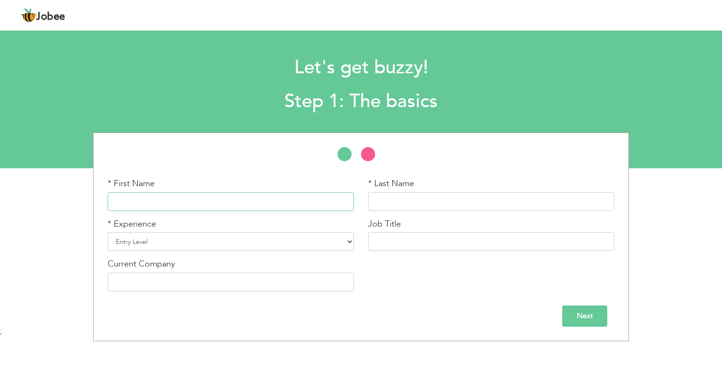
click at [288, 203] on input "text" at bounding box center [231, 201] width 246 height 19
type input "asif"
type input "ahmad"
click at [263, 202] on input "asif" at bounding box center [231, 201] width 246 height 19
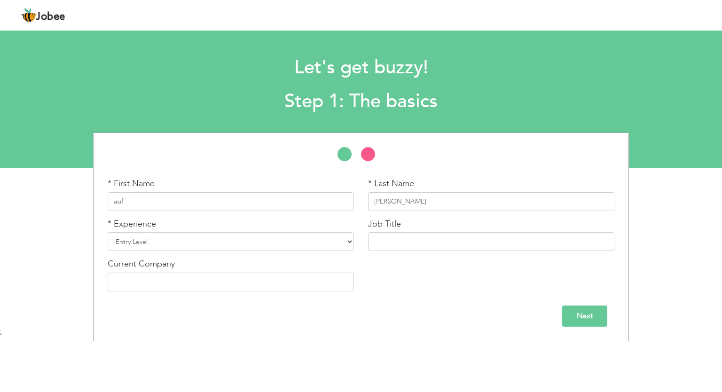
click at [263, 202] on input "asif" at bounding box center [231, 201] width 246 height 19
type input "ASIF"
type input "[PERSON_NAME]"
click at [270, 243] on select "Entry Level Less than 1 Year 1 Year 2 Years 3 Years 4 Years 5 Years 6 Years 7 Y…" at bounding box center [231, 241] width 246 height 19
select select "18"
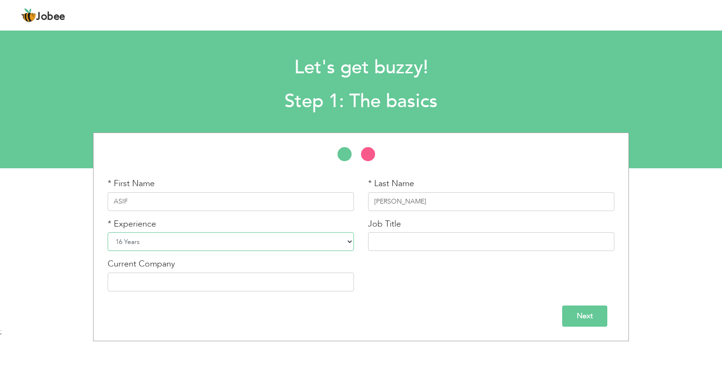
click at [108, 232] on select "Entry Level Less than 1 Year 1 Year 2 Years 3 Years 4 Years 5 Years 6 Years 7 Y…" at bounding box center [231, 241] width 246 height 19
click at [408, 238] on input "text" at bounding box center [491, 241] width 246 height 19
type input "SENIOR TRAVEL CONSULTANT"
type input "KANOO TRAVELS LLC"
click at [587, 326] on input "Next" at bounding box center [584, 315] width 45 height 21
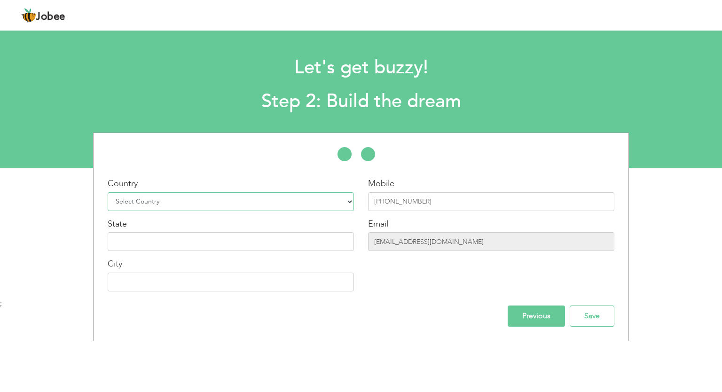
click at [199, 199] on select "Select Country Afghanistan Albania Algeria American Samoa Andorra Angola Anguil…" at bounding box center [231, 201] width 246 height 19
click at [64, 82] on div "Let's get buzzy! Step 2: Build the dream" at bounding box center [361, 82] width 722 height 72
click at [282, 201] on select "Select Country Afghanistan Albania Algeria American Samoa Andorra Angola Anguil…" at bounding box center [231, 201] width 246 height 19
click at [404, 125] on section "Let's get buzzy! Step 2: Build the dream * First Name ASIF * Last Name AHMAD * …" at bounding box center [361, 97] width 722 height 141
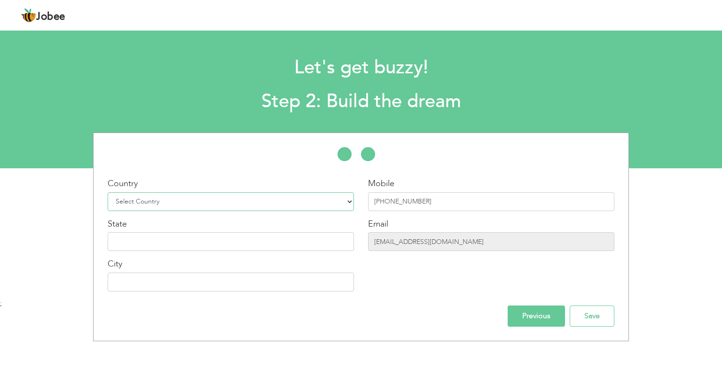
click at [214, 198] on select "Select Country Afghanistan Albania Algeria American Samoa Andorra Angola Anguil…" at bounding box center [231, 201] width 246 height 19
click at [207, 202] on select "Select Country Afghanistan Albania Algeria American Samoa Andorra Angola Anguil…" at bounding box center [231, 201] width 246 height 19
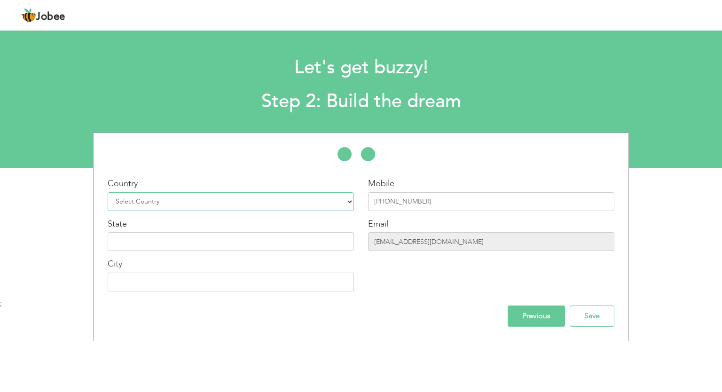
click at [207, 202] on select "Select Country Afghanistan Albania Algeria American Samoa Andorra Angola Anguil…" at bounding box center [231, 201] width 246 height 19
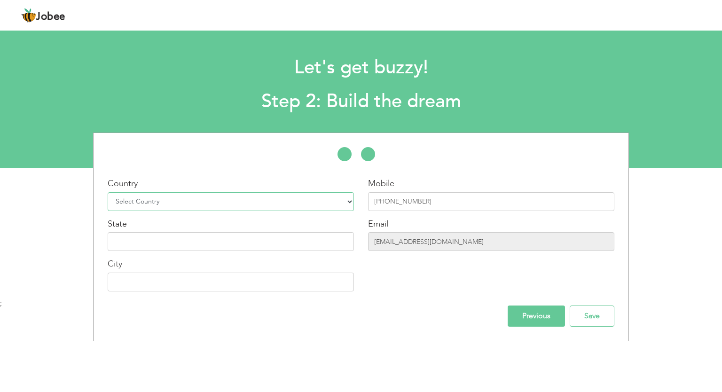
click at [207, 202] on select "Select Country Afghanistan Albania Algeria American Samoa Andorra Angola Anguil…" at bounding box center [231, 201] width 246 height 19
select select "228"
click at [108, 192] on select "Select Country Afghanistan Albania Algeria American Samoa Andorra Angola Anguil…" at bounding box center [231, 201] width 246 height 19
click at [205, 237] on input "text" at bounding box center [231, 241] width 246 height 19
type input "[GEOGRAPHIC_DATA]"
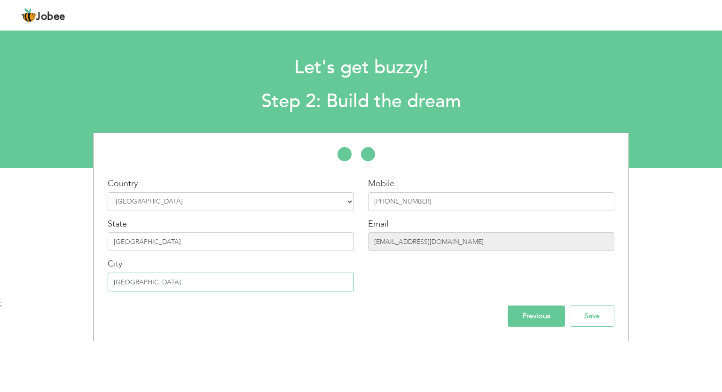
type input "[GEOGRAPHIC_DATA]"
click at [582, 315] on input "Save" at bounding box center [592, 315] width 45 height 21
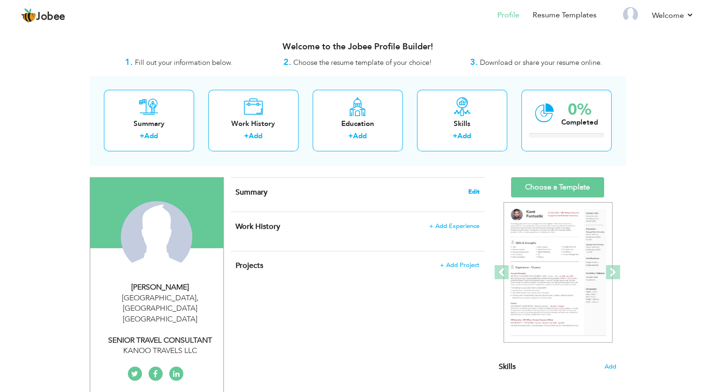
click at [470, 190] on span "Edit" at bounding box center [473, 191] width 11 height 7
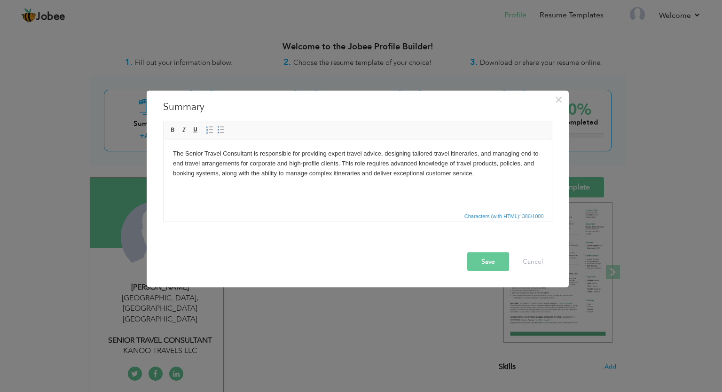
click at [484, 258] on button "Save" at bounding box center [488, 261] width 42 height 19
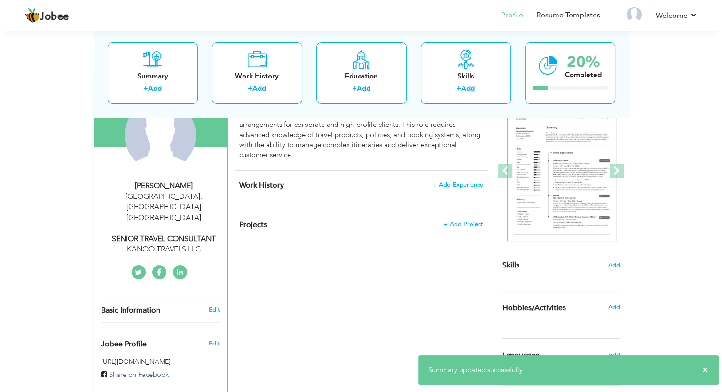
scroll to position [102, 0]
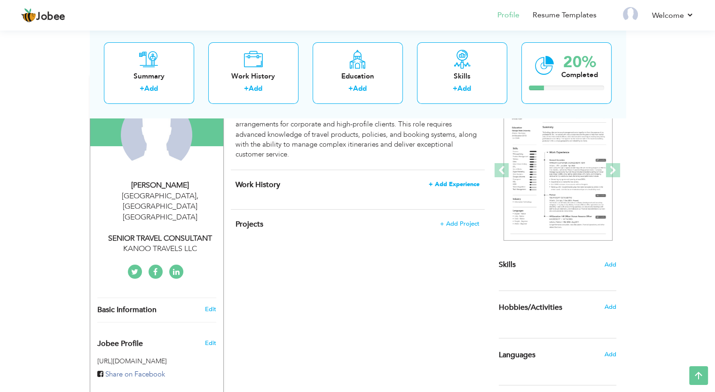
click at [458, 185] on span "+ Add Experience" at bounding box center [454, 184] width 51 height 7
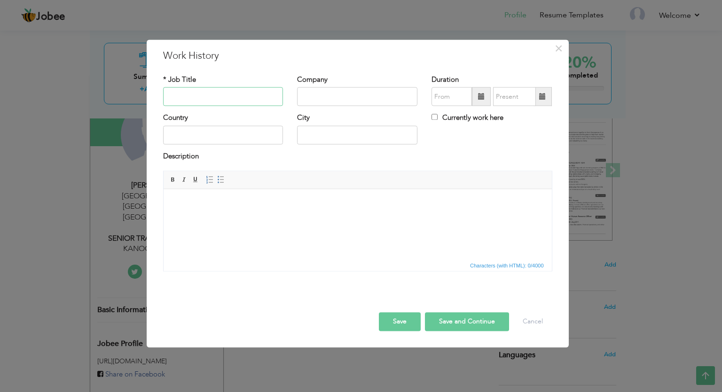
click at [235, 96] on input "text" at bounding box center [223, 96] width 120 height 19
type input "B"
type input "SENIOR TRAVEL CONSULTANT"
type input "BELEAST TRAVELS PVT LTD"
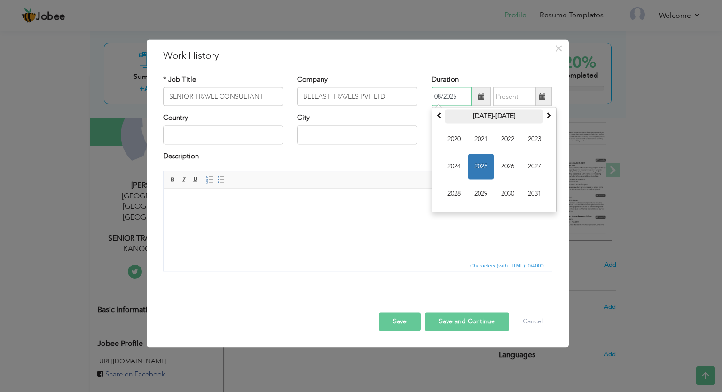
click at [487, 116] on th "2020-2031" at bounding box center [494, 116] width 98 height 14
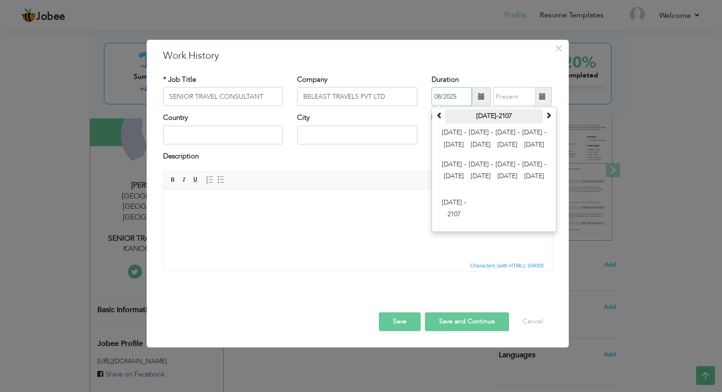
click at [488, 119] on th "2000-2107" at bounding box center [494, 116] width 98 height 14
click at [439, 118] on span at bounding box center [439, 115] width 7 height 7
click at [550, 116] on span at bounding box center [548, 115] width 7 height 7
click at [457, 133] on span "2000 - 2011" at bounding box center [453, 139] width 25 height 25
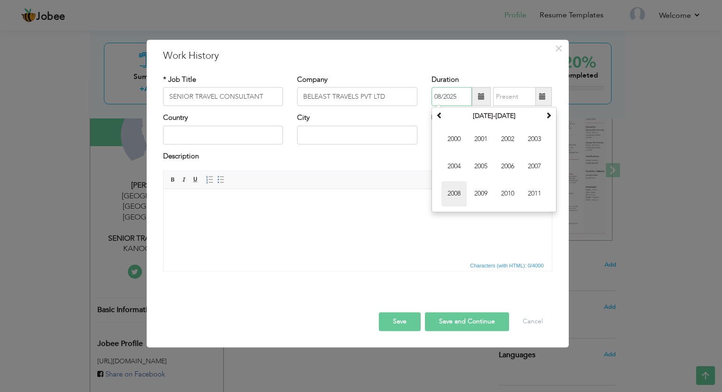
click at [454, 190] on span "2008" at bounding box center [453, 193] width 25 height 25
click at [480, 196] on span "Oct" at bounding box center [480, 193] width 25 height 25
type input "10/2008"
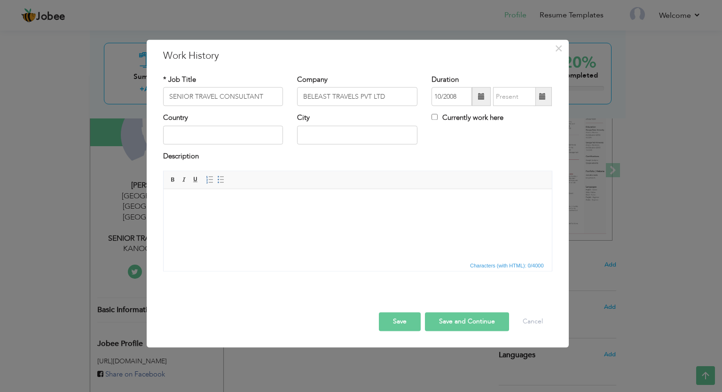
click at [541, 98] on span at bounding box center [542, 96] width 7 height 7
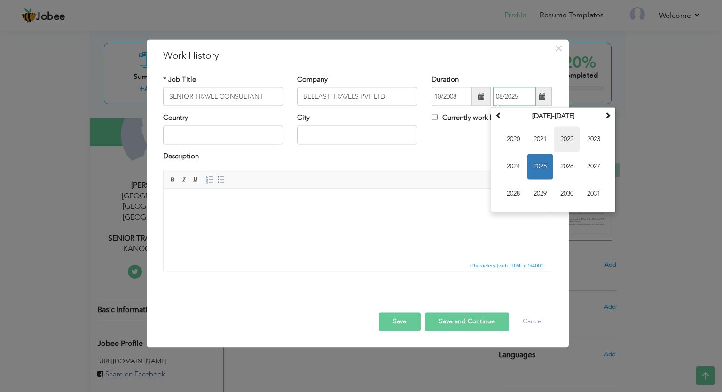
click at [570, 137] on span "2022" at bounding box center [566, 139] width 25 height 25
click at [541, 183] on span "Oct" at bounding box center [539, 193] width 25 height 25
type input "10/2022"
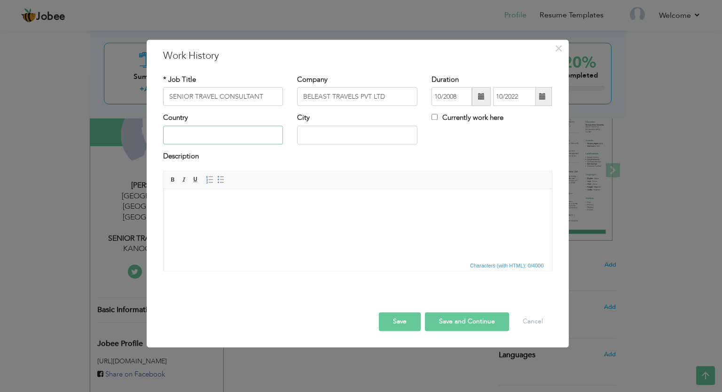
click at [252, 136] on input "text" at bounding box center [223, 134] width 120 height 19
type input "[GEOGRAPHIC_DATA]"
click at [239, 203] on body at bounding box center [356, 203] width 369 height 10
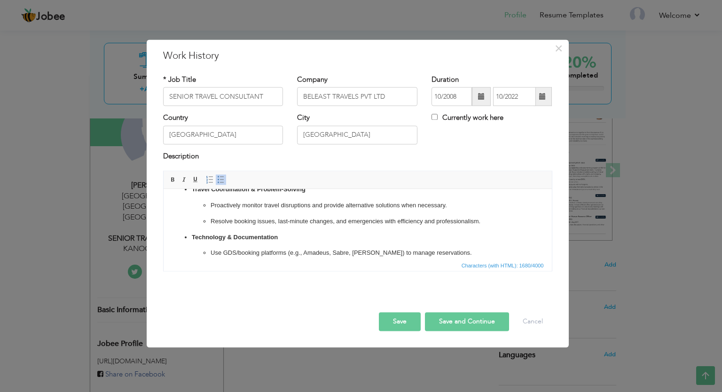
scroll to position [132, 0]
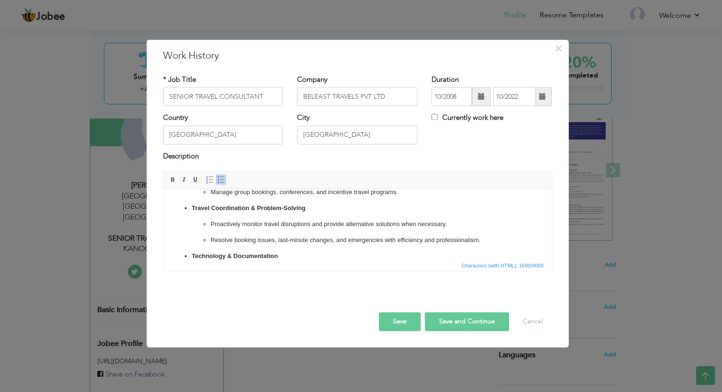
click at [312, 208] on p "Travel Coordination & Problem-Solving" at bounding box center [357, 208] width 332 height 10
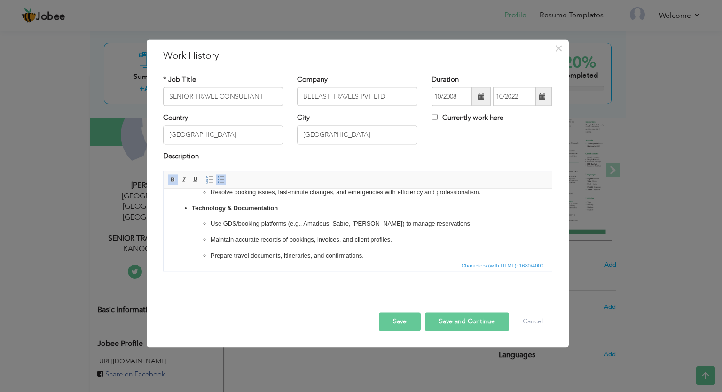
scroll to position [188, 0]
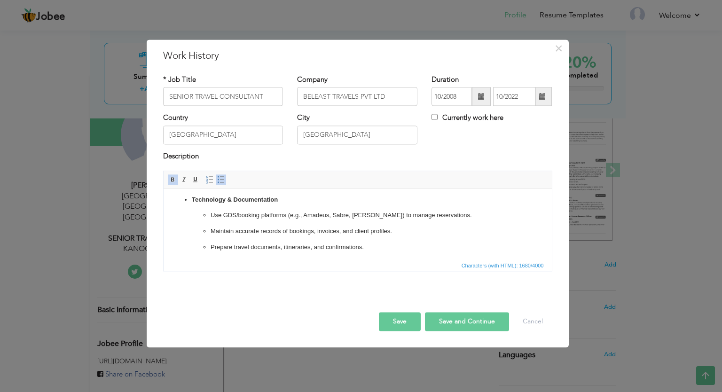
click at [331, 216] on p "Use GDS/booking platforms (e.g., Amadeus, Sabre, Galileo) to manage reservation…" at bounding box center [357, 216] width 294 height 10
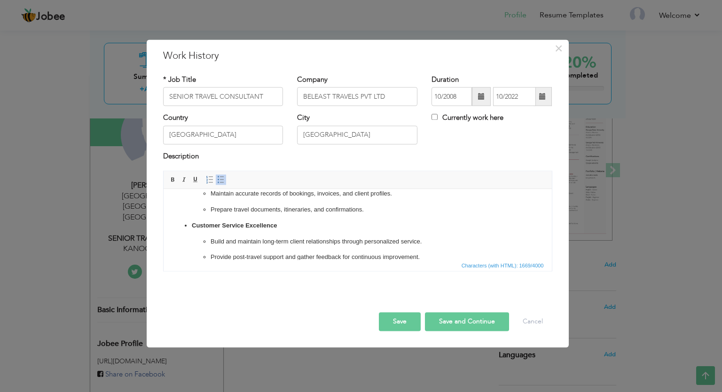
scroll to position [237, 0]
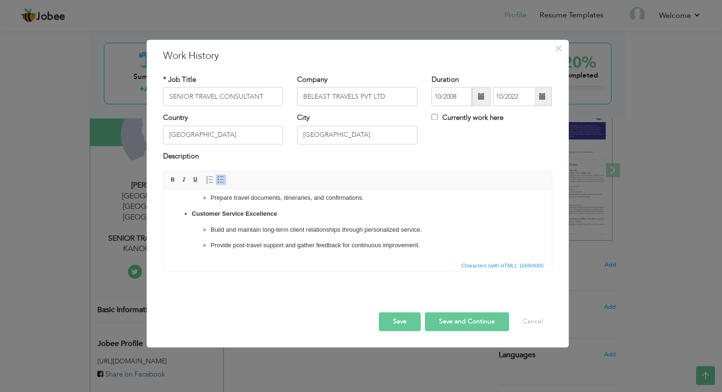
click at [409, 316] on button "Save" at bounding box center [400, 321] width 42 height 19
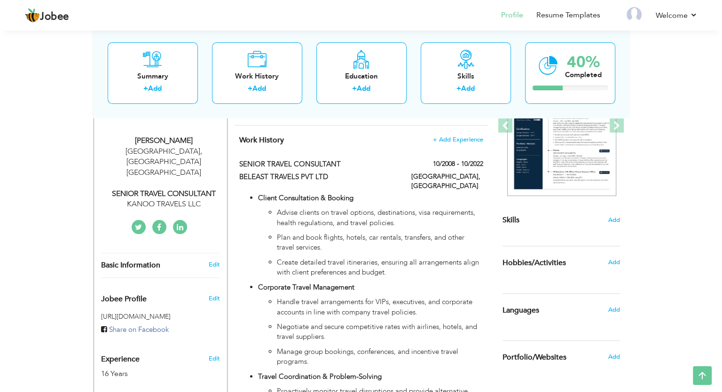
scroll to position [103, 0]
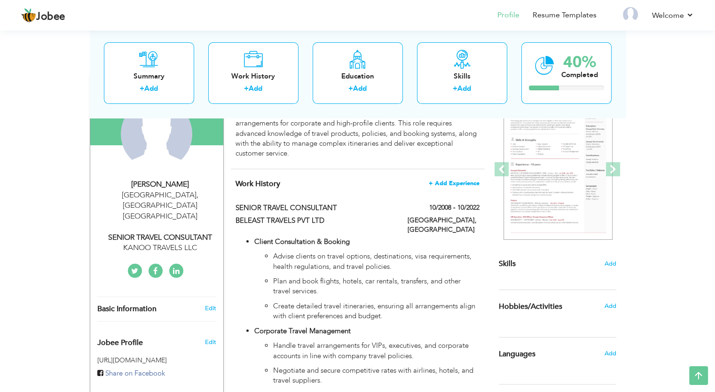
click at [466, 185] on span "+ Add Experience" at bounding box center [454, 183] width 51 height 7
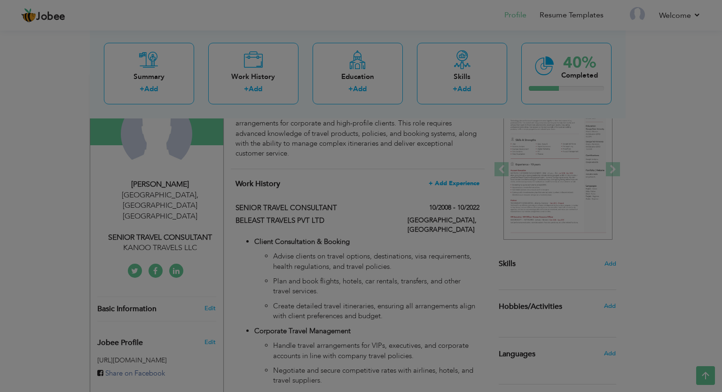
click at [466, 185] on body "Jobee Profile Resume Templates Resume Templates Cover Letters About My Resume W…" at bounding box center [361, 296] width 722 height 798
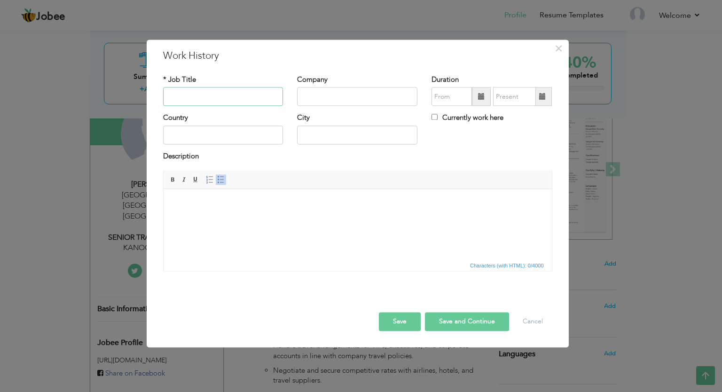
click at [238, 100] on input "text" at bounding box center [223, 96] width 120 height 19
type input "SENIOR TRAVEL CONSULTANT"
type input "KANOO TRAVELS LLC"
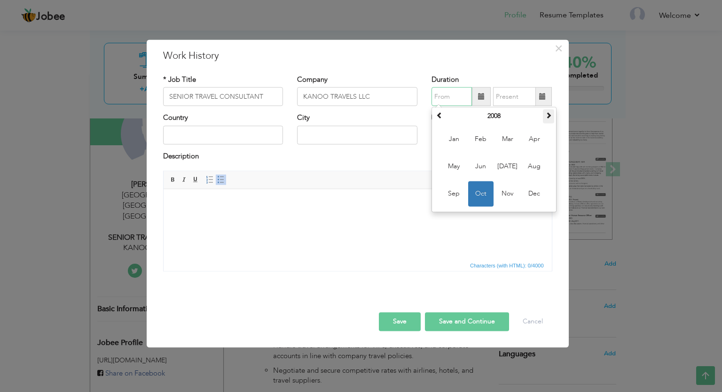
click at [548, 117] on span at bounding box center [548, 115] width 7 height 7
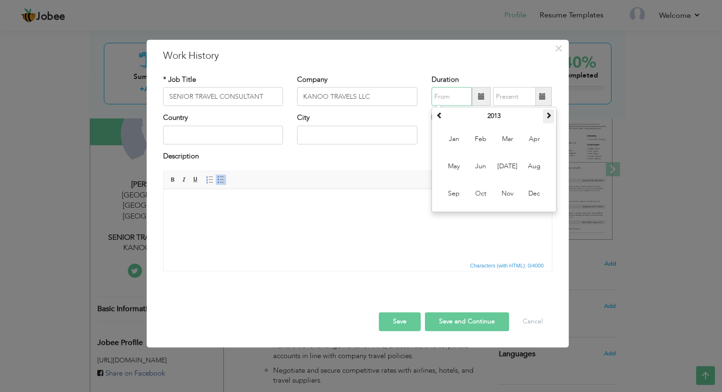
click at [548, 117] on span at bounding box center [548, 115] width 7 height 7
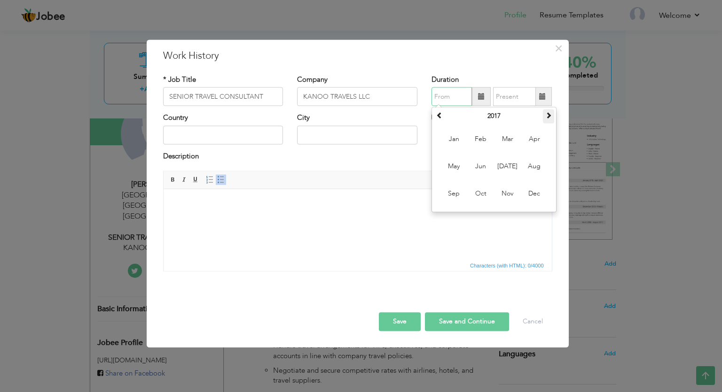
click at [548, 117] on span at bounding box center [548, 115] width 7 height 7
click at [502, 190] on span "Nov" at bounding box center [507, 193] width 25 height 25
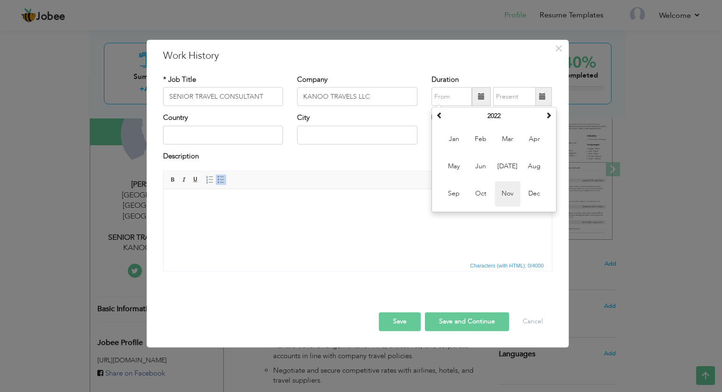
type input "11/2022"
click at [502, 191] on html at bounding box center [357, 203] width 388 height 29
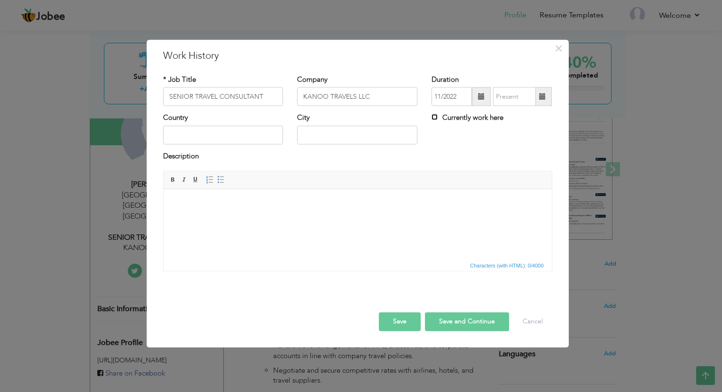
click at [436, 116] on input "Currently work here" at bounding box center [434, 117] width 6 height 6
checkbox input "false"
click at [254, 135] on input "text" at bounding box center [223, 134] width 120 height 19
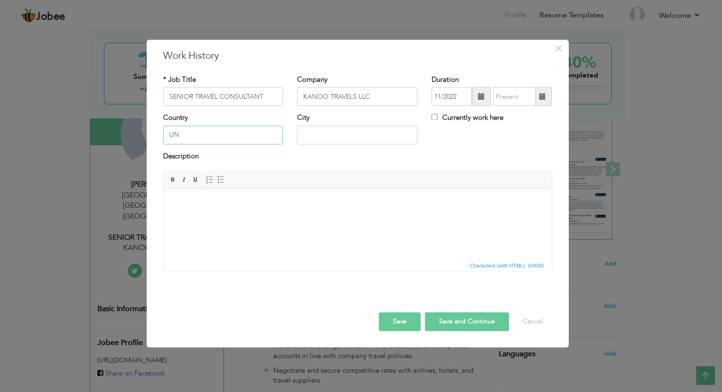
type input "U"
type input "UNITED ARAB EMIRATES"
type input "[GEOGRAPHIC_DATA]"
click at [245, 206] on body at bounding box center [356, 203] width 369 height 10
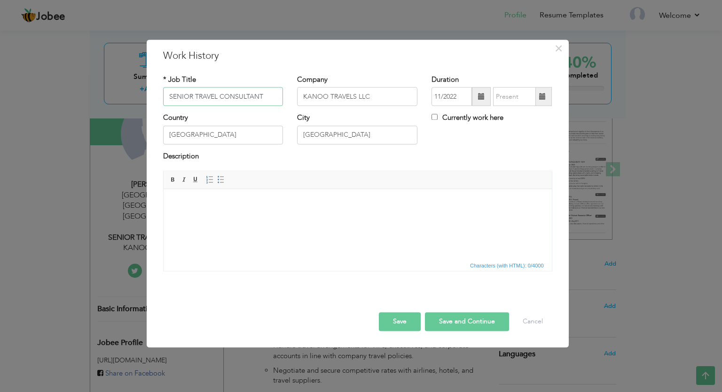
drag, startPoint x: 193, startPoint y: 95, endPoint x: 150, endPoint y: 96, distance: 42.8
click at [150, 96] on div "× Work History * Job Title SENIOR TRAVEL CONSULTANT Company KANOO TRAVELS LLC D…" at bounding box center [358, 193] width 422 height 308
type input "SENIOR BUSINESS TRAVEL CONSULTANT"
click at [250, 201] on body at bounding box center [356, 203] width 369 height 10
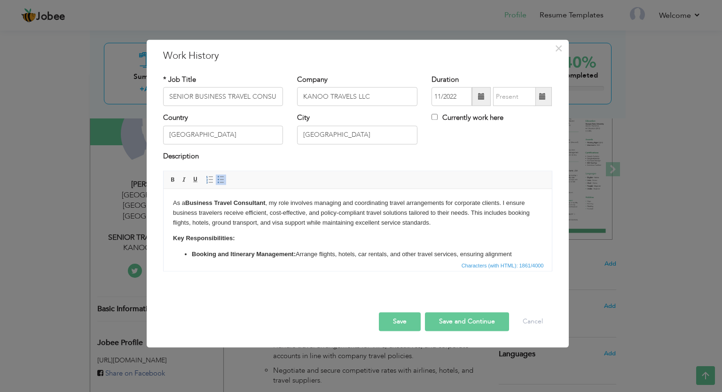
scroll to position [187, 0]
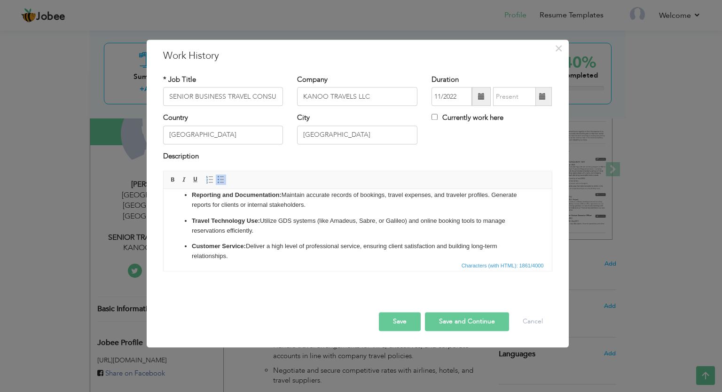
click at [361, 220] on p "Travel Technology Use: Utilize GDS systems (like Amadeus, Sabre, or Galileo) an…" at bounding box center [357, 226] width 332 height 20
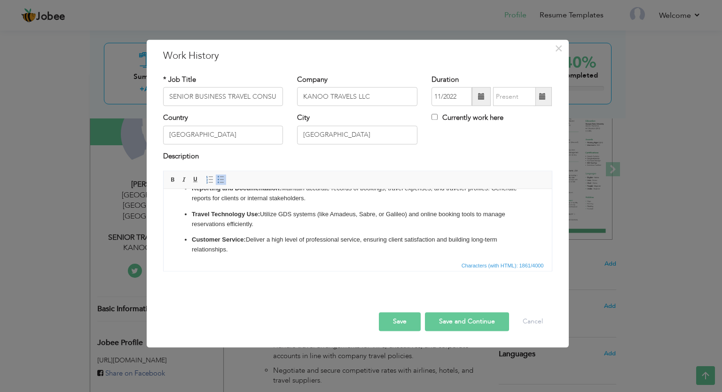
scroll to position [198, 0]
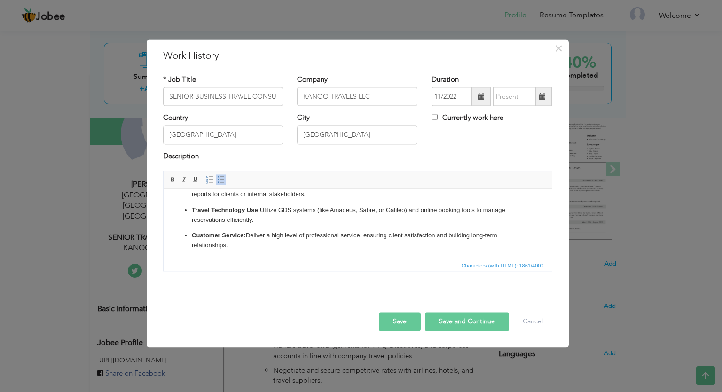
click at [398, 320] on button "Save" at bounding box center [400, 321] width 42 height 19
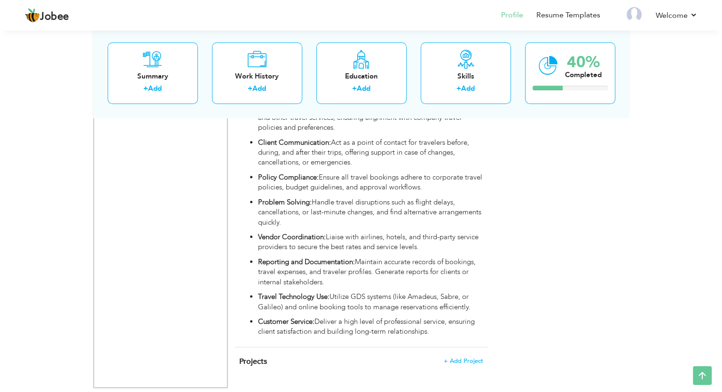
scroll to position [763, 0]
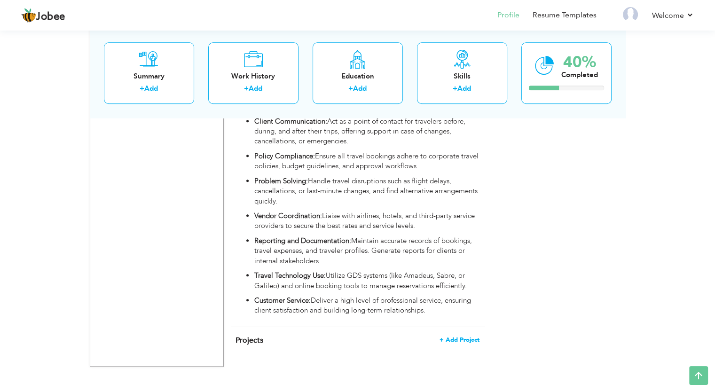
click at [455, 336] on span "+ Add Project" at bounding box center [459, 339] width 40 height 7
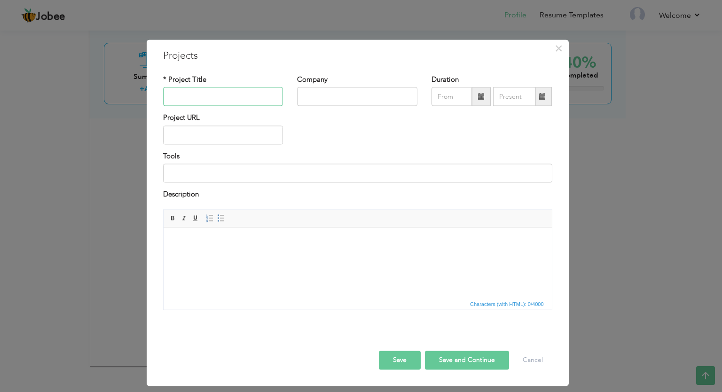
click at [229, 95] on input "text" at bounding box center [223, 96] width 120 height 19
type input "SALES CONFERANCE"
type input "BELEAST TRAVELS"
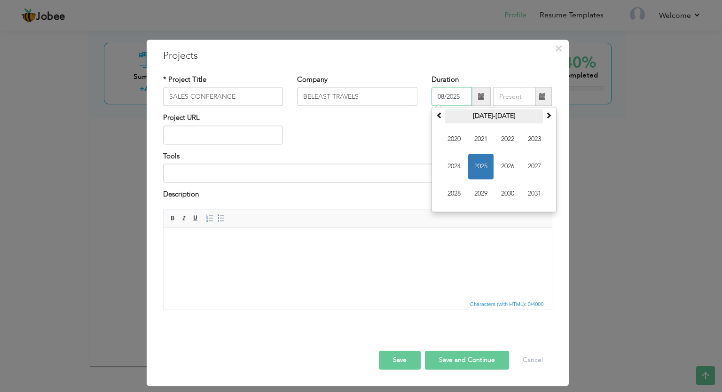
click at [491, 116] on th "2020-2031" at bounding box center [494, 116] width 98 height 14
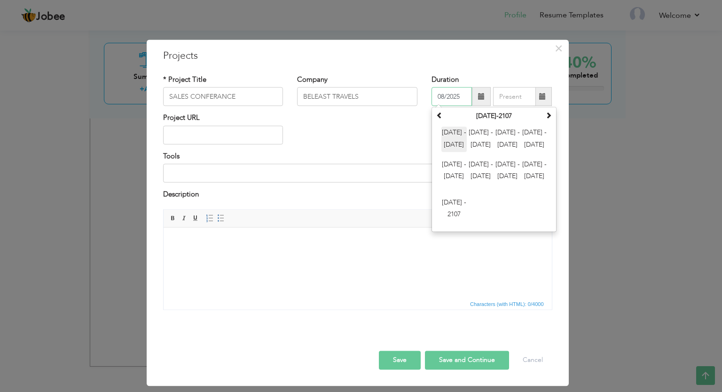
click at [457, 132] on span "2000 - 2011" at bounding box center [453, 139] width 25 height 25
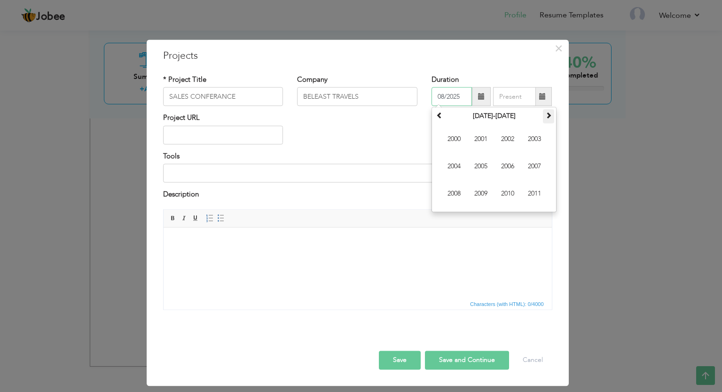
click at [544, 113] on th at bounding box center [548, 116] width 11 height 14
click at [481, 167] on span "2015" at bounding box center [480, 166] width 25 height 25
click at [502, 140] on span "Mar" at bounding box center [507, 139] width 25 height 25
type input "03/2015"
click at [539, 96] on span at bounding box center [542, 96] width 7 height 7
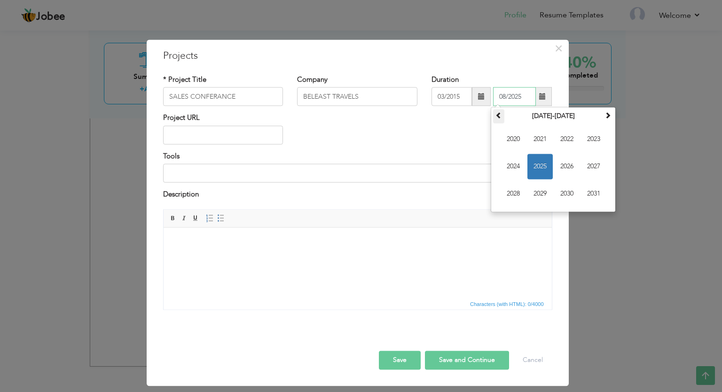
click at [499, 113] on span at bounding box center [498, 115] width 7 height 7
click at [539, 168] on span "2015" at bounding box center [539, 166] width 25 height 25
click at [566, 136] on span "Mar" at bounding box center [566, 139] width 25 height 25
type input "03/2015"
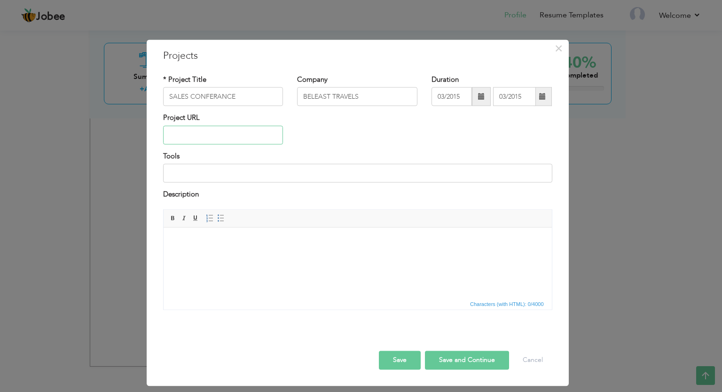
click at [224, 134] on input "text" at bounding box center [223, 134] width 120 height 19
drag, startPoint x: 192, startPoint y: 134, endPoint x: 152, endPoint y: 135, distance: 39.5
click at [152, 135] on div "× Projects * Project Title SALES CONFERANCE Company BELEAST TRAVELS Duration 03…" at bounding box center [358, 212] width 422 height 346
paste input "ortho pharmaceutical corporation"
click at [168, 135] on input "ortho pharmaceutical corporation" at bounding box center [223, 134] width 120 height 19
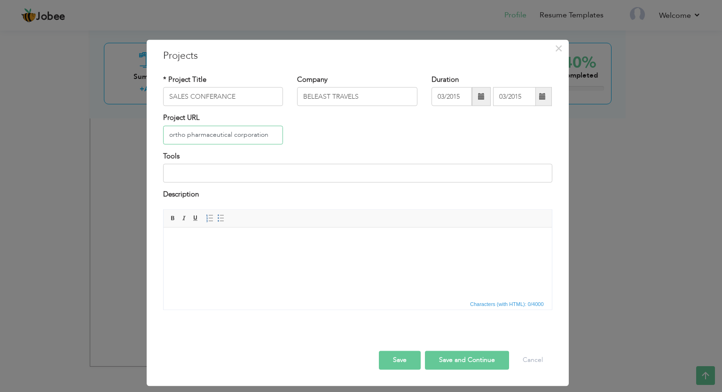
click at [168, 135] on input "ortho pharmaceutical corporation" at bounding box center [223, 134] width 120 height 19
type input "ORTHO PHARMACEUTICAL CORPORATION"
type input "GROUP HANDLLING 150 DOCTORS"
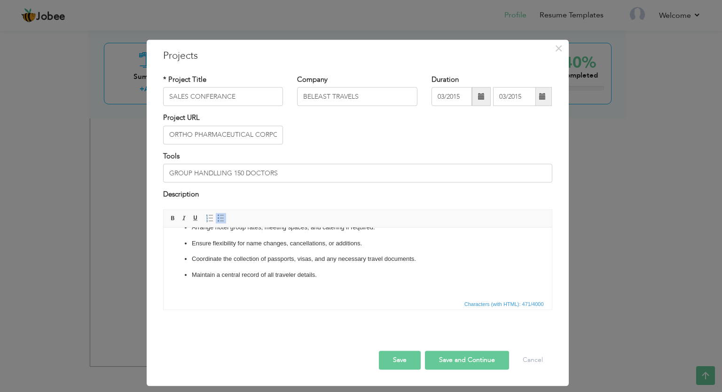
scroll to position [62, 0]
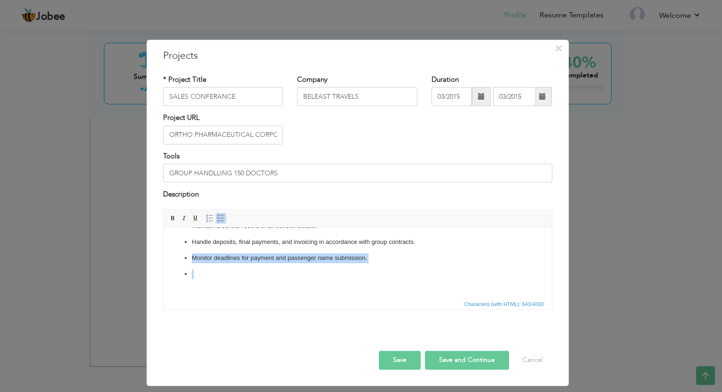
drag, startPoint x: 191, startPoint y: 273, endPoint x: 253, endPoint y: 294, distance: 64.9
click at [253, 294] on html "Negotiate group fares with airlines (block seat arrangements, flexible name dea…" at bounding box center [357, 222] width 388 height 149
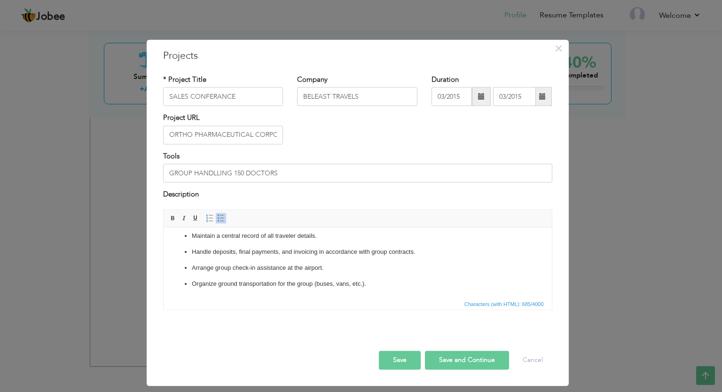
click at [407, 357] on button "Save" at bounding box center [400, 360] width 42 height 19
click at [406, 357] on span "button" at bounding box center [403, 359] width 7 height 7
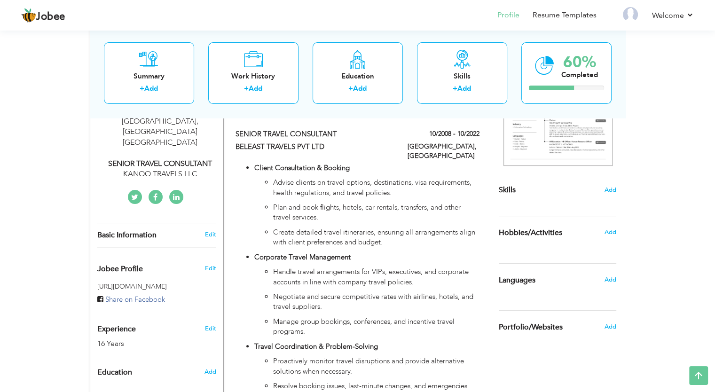
scroll to position [170, 0]
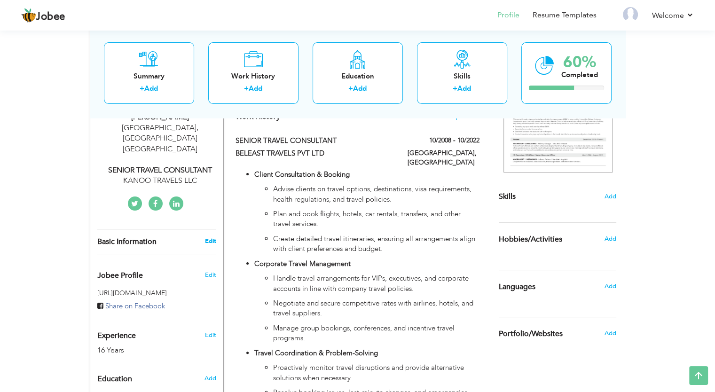
click at [209, 237] on link "Edit" at bounding box center [209, 241] width 11 height 8
type input "ASIF"
type input "[PERSON_NAME]"
type input "[PHONE_NUMBER]"
select select "number:228"
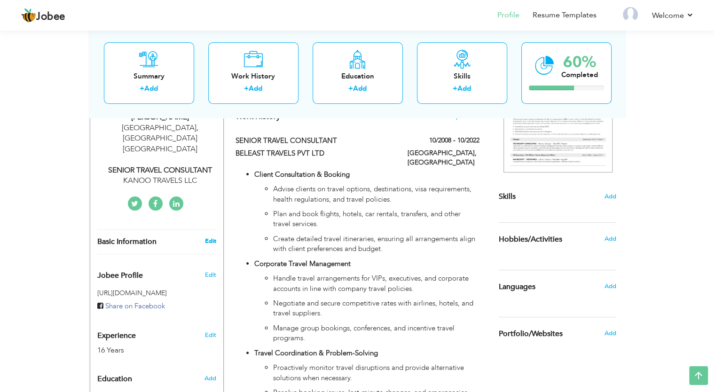
type input "[GEOGRAPHIC_DATA]"
select select "number:18"
type input "KANOO TRAVELS LLC"
type input "SENIOR TRAVEL CONSULTANT"
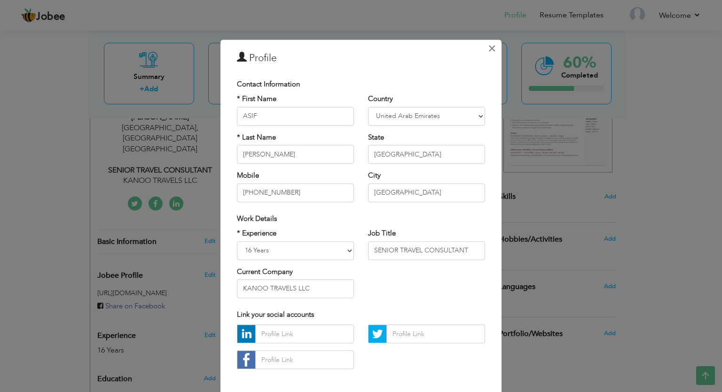
click at [491, 47] on span "×" at bounding box center [492, 48] width 8 height 17
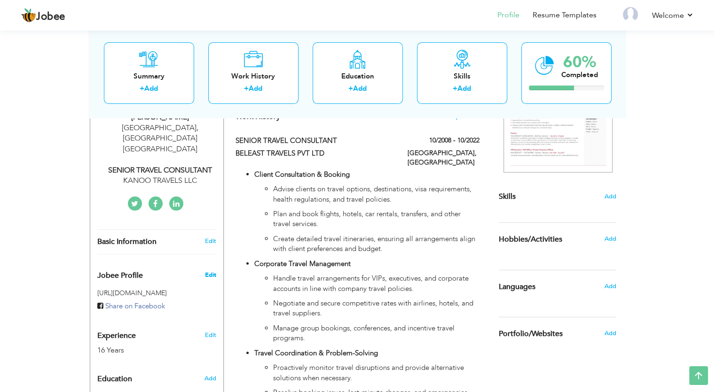
click at [210, 271] on span "Edit" at bounding box center [209, 275] width 11 height 8
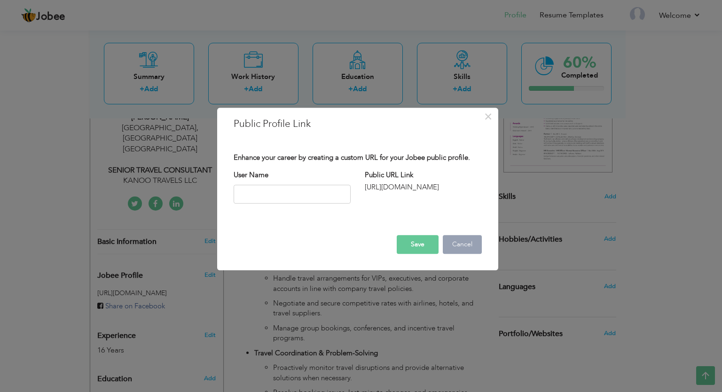
click at [455, 243] on button "Cancel" at bounding box center [462, 244] width 39 height 19
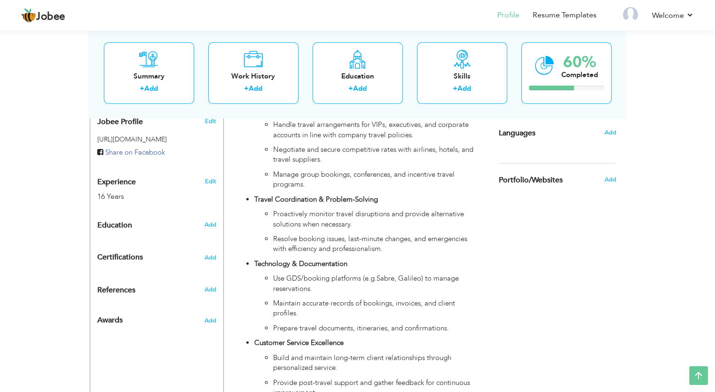
scroll to position [328, 0]
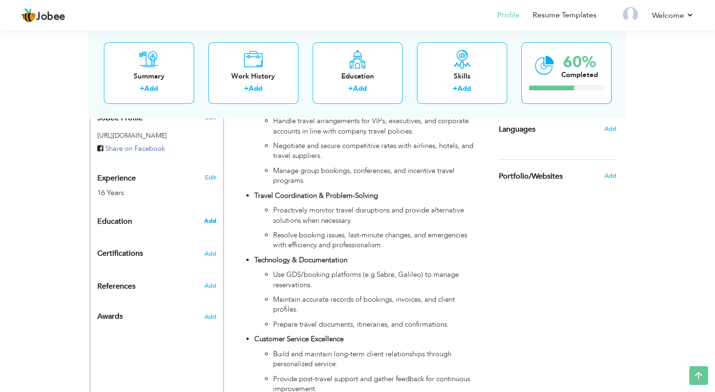
click at [211, 217] on span "Add" at bounding box center [209, 221] width 12 height 8
radio input "true"
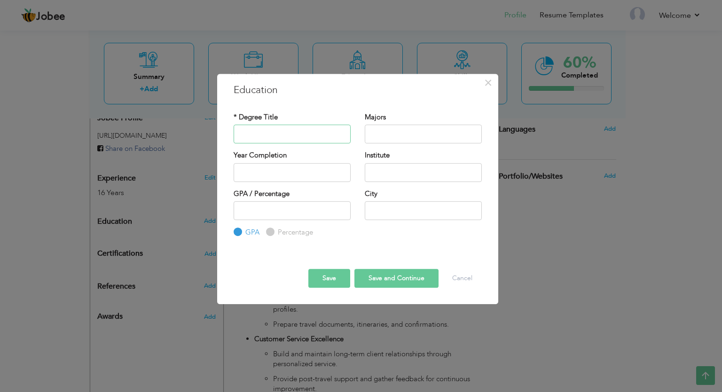
click at [290, 127] on input "text" at bounding box center [292, 134] width 117 height 19
type input "PERIYAR UNVERSITY SEYLAM"
type input "[DOMAIN_NAME]"
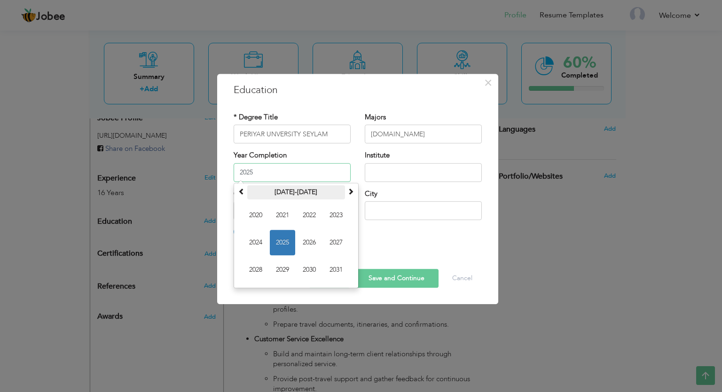
click at [293, 193] on th "2020-2031" at bounding box center [296, 192] width 98 height 14
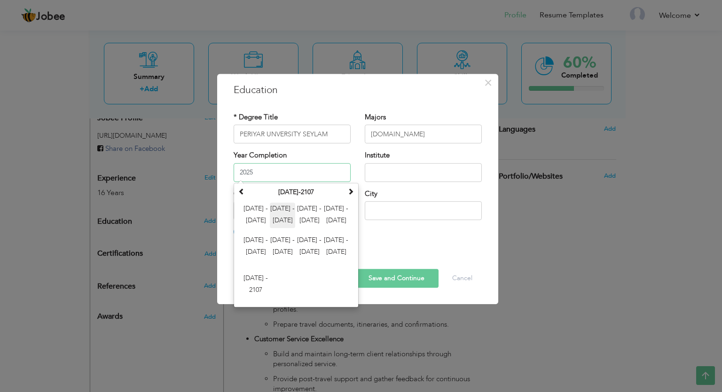
click at [282, 211] on span "2012 - 2023" at bounding box center [282, 215] width 25 height 25
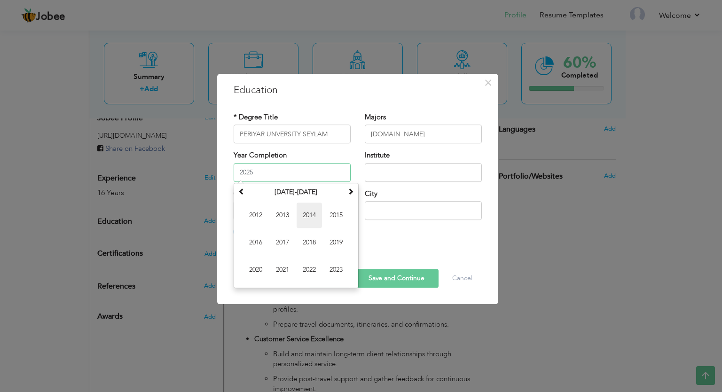
click at [301, 213] on span "2014" at bounding box center [309, 215] width 25 height 25
type input "2014"
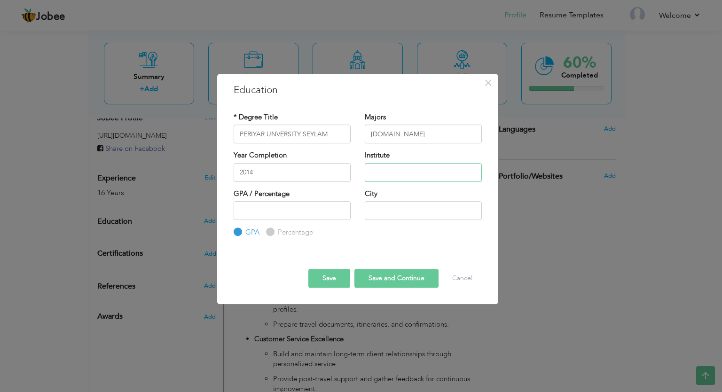
click at [393, 175] on input "text" at bounding box center [423, 172] width 117 height 19
drag, startPoint x: 323, startPoint y: 133, endPoint x: 231, endPoint y: 133, distance: 91.6
click at [231, 133] on div "* Degree Title PERIYAR UNVERSITY SEYLAM" at bounding box center [291, 131] width 131 height 38
type input "[DOMAIN_NAME]"
click at [398, 170] on input "text" at bounding box center [423, 172] width 117 height 19
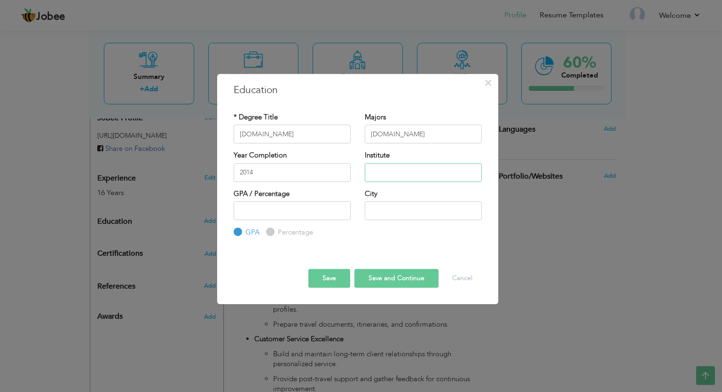
paste input "PERIYAR UNVERSITY SEYLAM"
type input "PERIYAR UNVERSITY SEYLAM"
drag, startPoint x: 427, startPoint y: 128, endPoint x: 374, endPoint y: 135, distance: 53.6
click at [374, 135] on input "[DOMAIN_NAME]" at bounding box center [423, 134] width 117 height 19
type input "B"
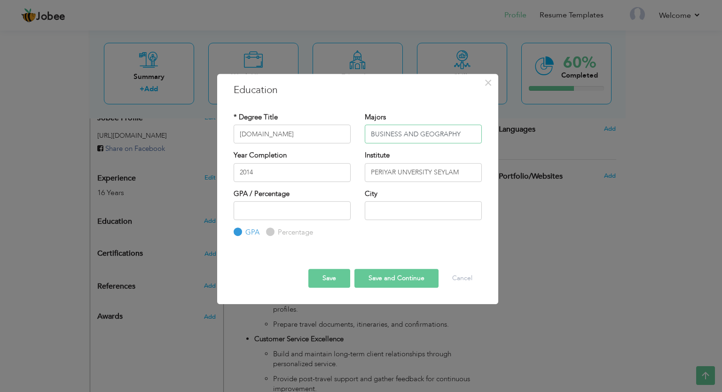
type input "BUSINESS AND GEOGRAPHY"
click at [276, 194] on label "GPA / Percentage" at bounding box center [262, 194] width 56 height 10
click at [319, 206] on input "number" at bounding box center [292, 210] width 117 height 19
type input "-1"
click at [342, 213] on input "-1" at bounding box center [292, 210] width 117 height 19
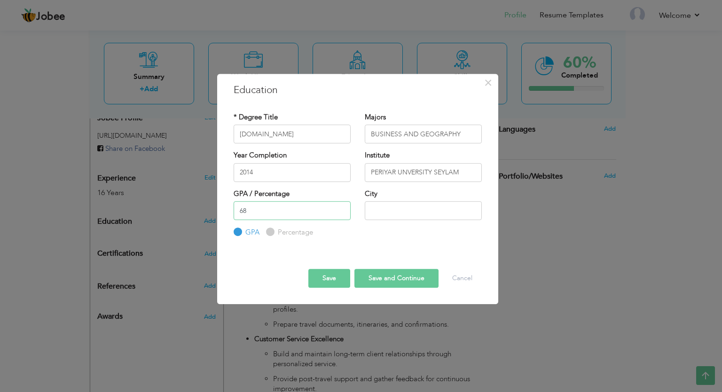
type input "68"
click at [269, 230] on div "Percentage" at bounding box center [289, 232] width 47 height 10
click at [269, 230] on input "Percentage" at bounding box center [269, 232] width 6 height 6
radio input "true"
click at [269, 230] on input "Percentage" at bounding box center [269, 232] width 6 height 6
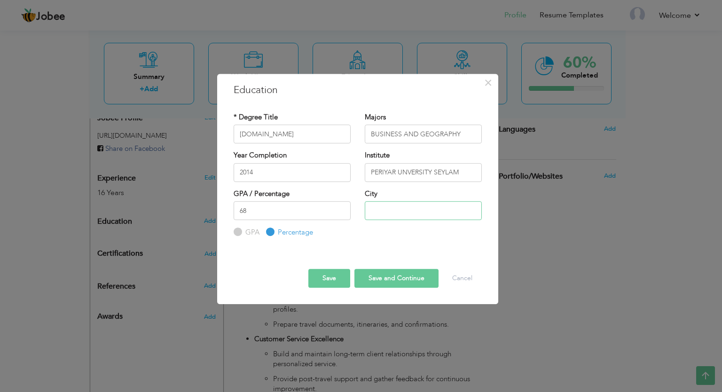
click at [383, 213] on input "text" at bounding box center [423, 210] width 117 height 19
type input "SEYLAM"
click at [333, 275] on button "Save" at bounding box center [329, 278] width 42 height 19
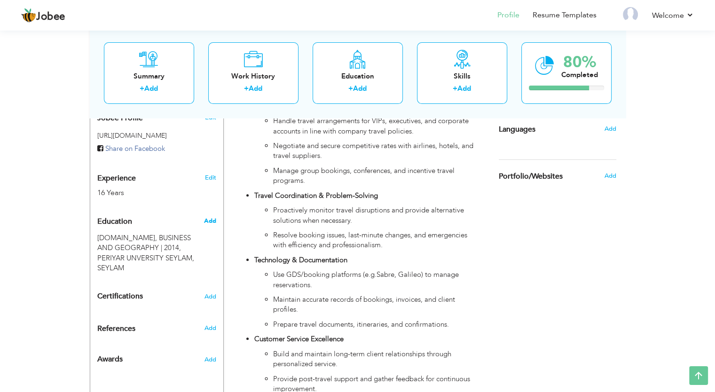
click at [208, 217] on span "Add" at bounding box center [209, 221] width 12 height 8
radio input "true"
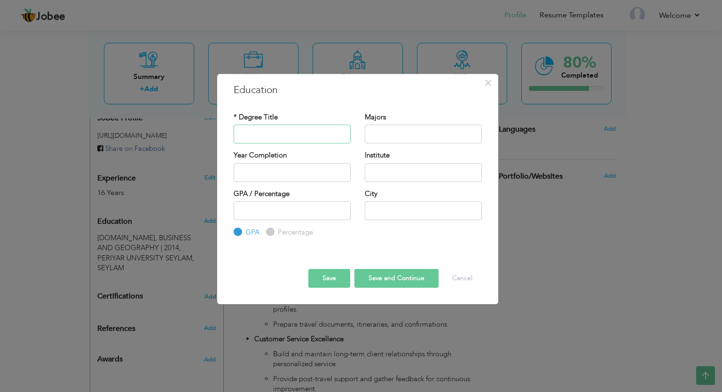
click at [263, 131] on input "text" at bounding box center [292, 134] width 117 height 19
type input "F"
type input "PUC"
type input "BUSINESS AND GEOGRAPHY"
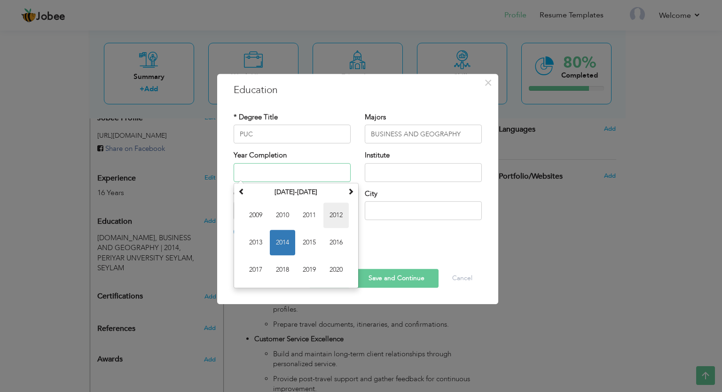
click at [334, 216] on span "2012" at bounding box center [335, 215] width 25 height 25
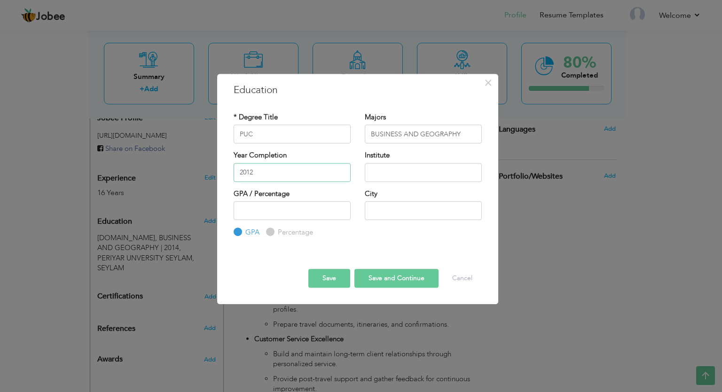
click at [318, 172] on input "2012" at bounding box center [292, 172] width 117 height 19
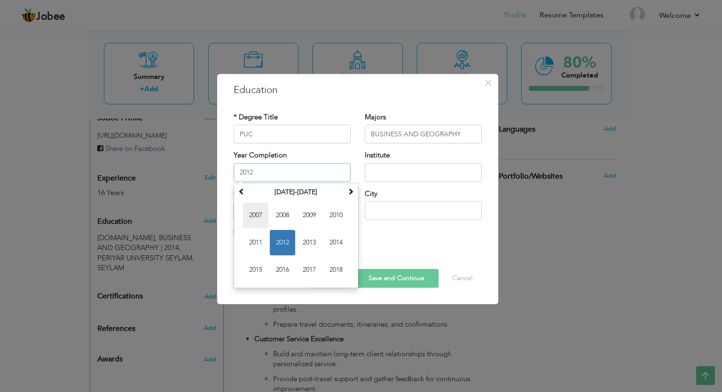
click at [259, 215] on span "2007" at bounding box center [255, 215] width 25 height 25
type input "2007"
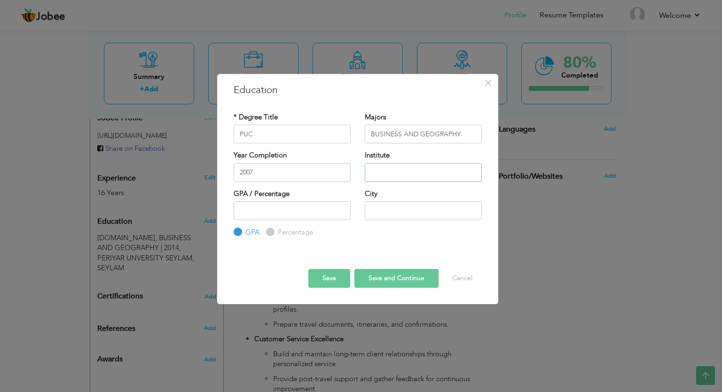
click at [393, 169] on input "text" at bounding box center [423, 172] width 117 height 19
type input "AL AMEEN COLLEAGE"
type input "65"
type input "BANGALORE"
click at [271, 231] on div "Percentage" at bounding box center [289, 232] width 47 height 10
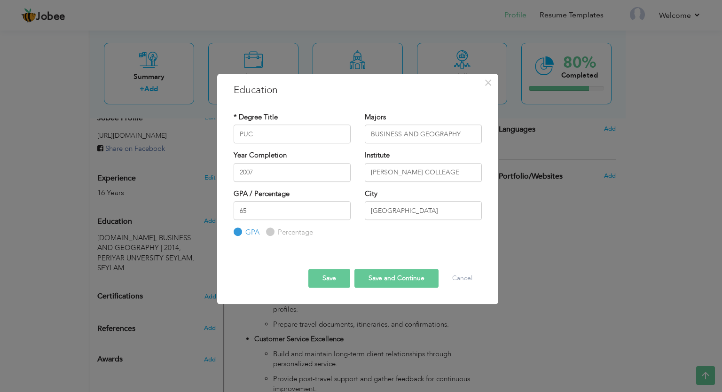
click at [271, 231] on input "Percentage" at bounding box center [269, 232] width 6 height 6
radio input "true"
click at [336, 278] on button "Save" at bounding box center [329, 278] width 42 height 19
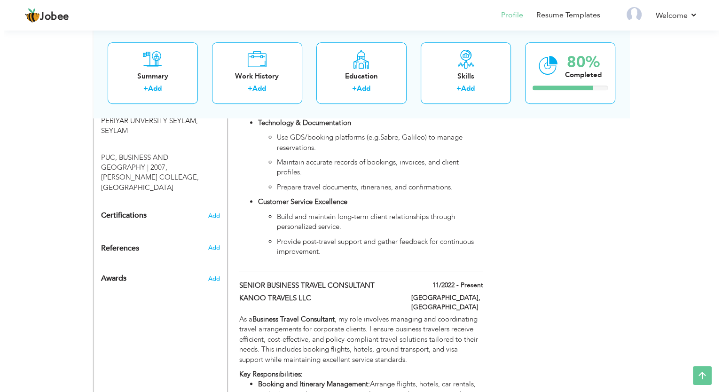
scroll to position [462, 0]
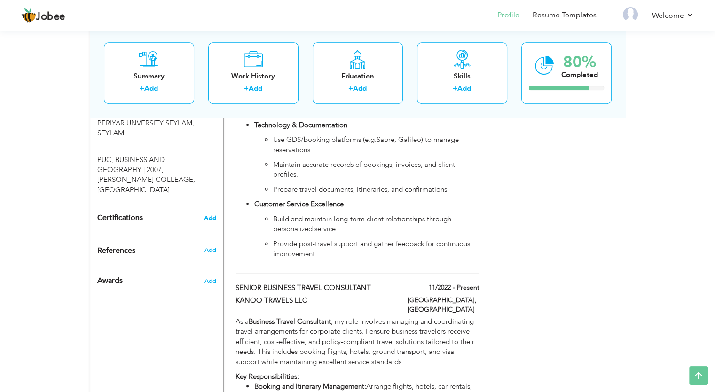
click at [213, 215] on span "Add" at bounding box center [210, 218] width 12 height 7
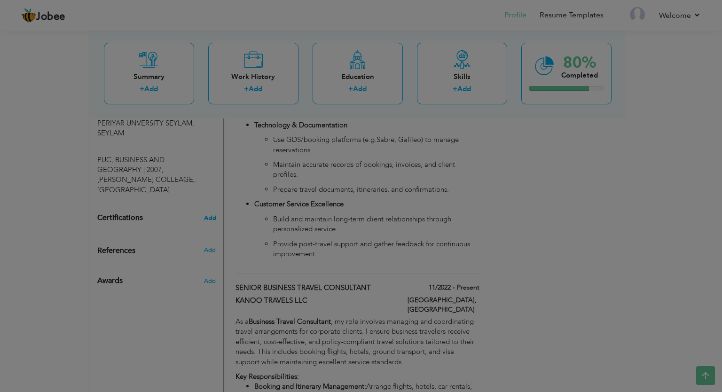
click at [213, 177] on body "Jobee Profile Resume Templates Resume Templates Cover Letters About My Resume W…" at bounding box center [361, 216] width 722 height 1356
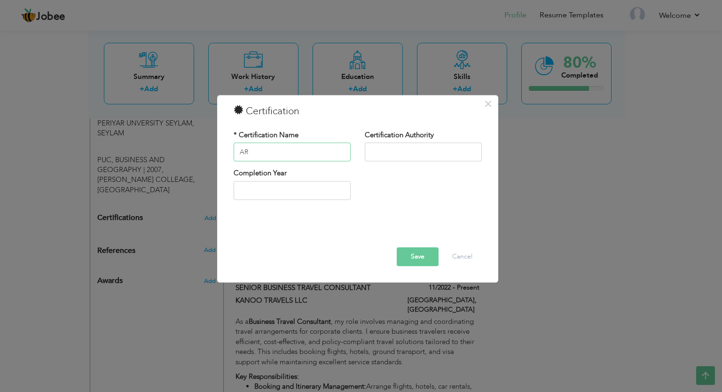
type input "A"
type input "IATA"
type input "ARMEN TOURS & TRAVELS"
click at [277, 153] on input "IATA" at bounding box center [292, 152] width 117 height 19
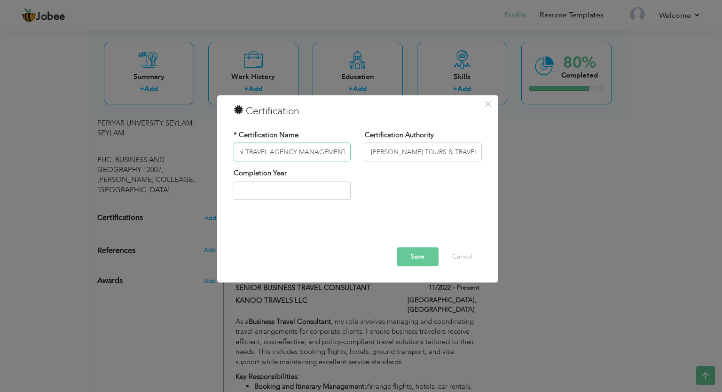
type input "IATA DIPLOMA IN TRAVEL AGENCY MANAGEMENT"
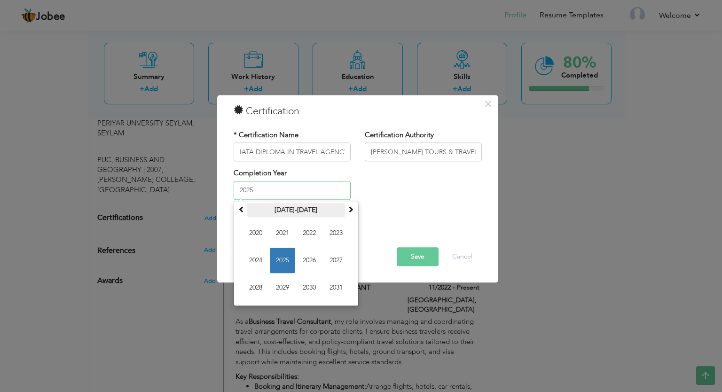
click at [299, 213] on th "2020-2031" at bounding box center [296, 210] width 98 height 14
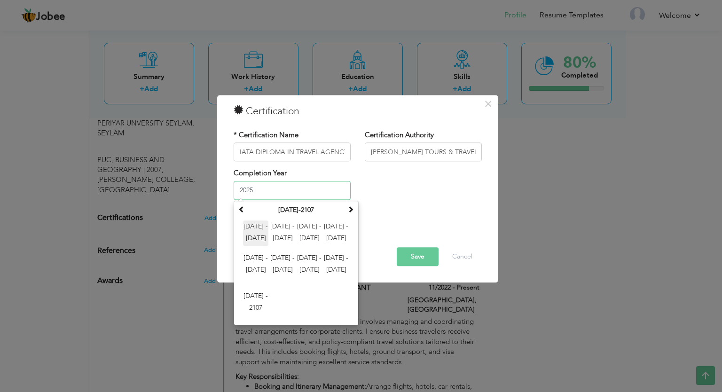
click at [253, 226] on span "2000 - 2011" at bounding box center [255, 232] width 25 height 25
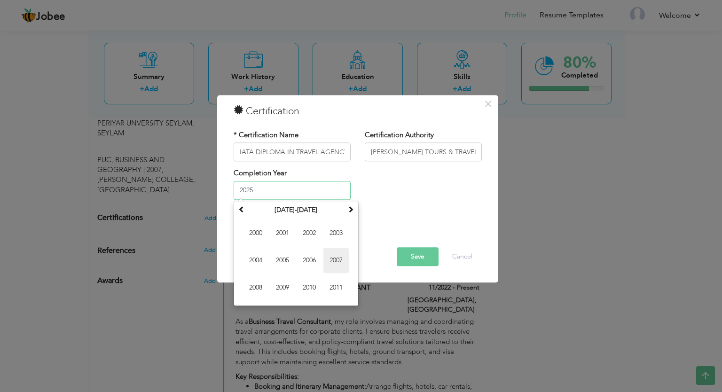
click at [333, 258] on span "2007" at bounding box center [335, 260] width 25 height 25
type input "2007"
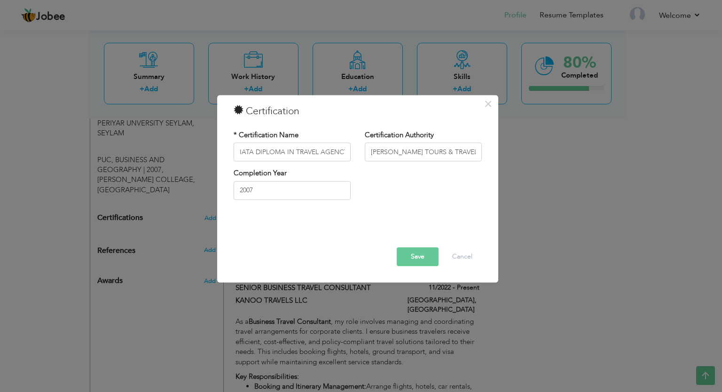
click at [418, 256] on button "Save" at bounding box center [418, 257] width 42 height 19
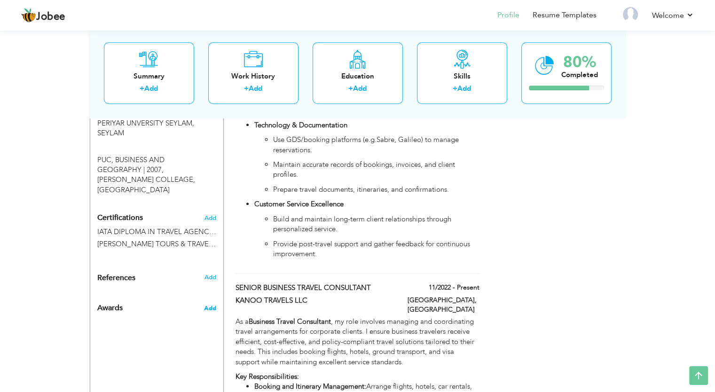
click at [211, 304] on span "Add" at bounding box center [209, 308] width 12 height 8
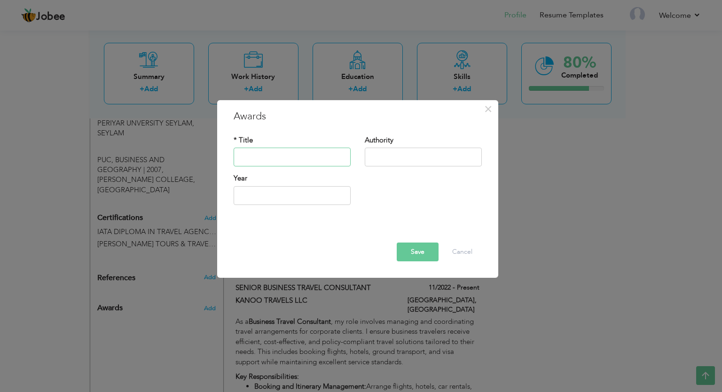
click at [286, 162] on input "text" at bounding box center [292, 157] width 117 height 19
type input "BEST SALES"
type input "KANOO TRAVELS LLC"
drag, startPoint x: 286, startPoint y: 162, endPoint x: 291, endPoint y: 198, distance: 36.5
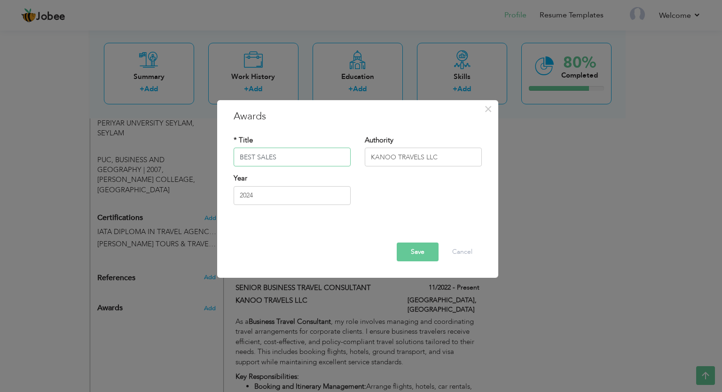
click at [291, 198] on div "* Title BEST SALES Authority KANOO TRAVELS LLC Year 2024" at bounding box center [357, 173] width 262 height 91
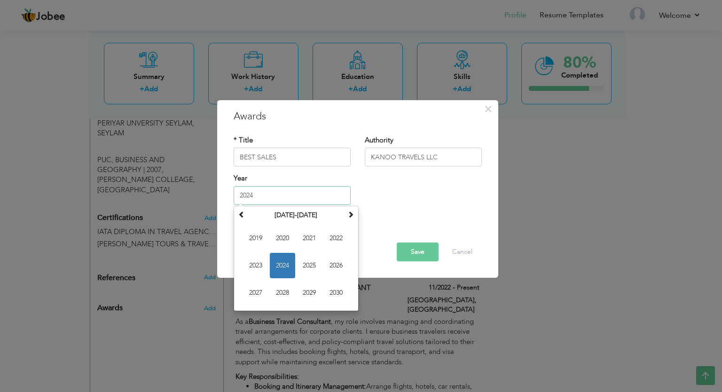
click at [291, 198] on input "2024" at bounding box center [292, 195] width 117 height 19
click at [256, 265] on span "2023" at bounding box center [255, 265] width 25 height 25
type input "2023"
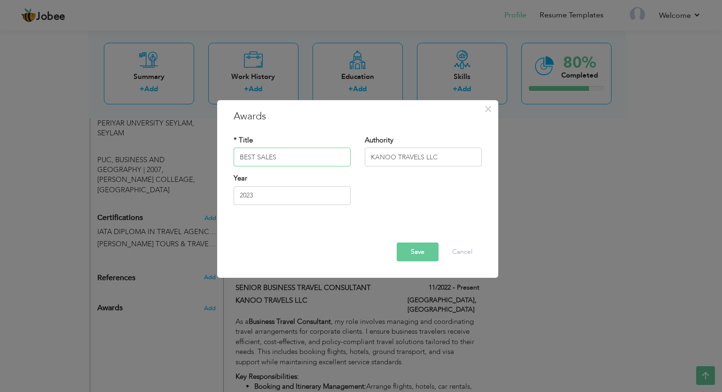
click at [317, 155] on input "BEST SALES" at bounding box center [292, 157] width 117 height 19
type input "BEST SUPPORT STAFF IN DOCUMENT REPORTING & SALES"
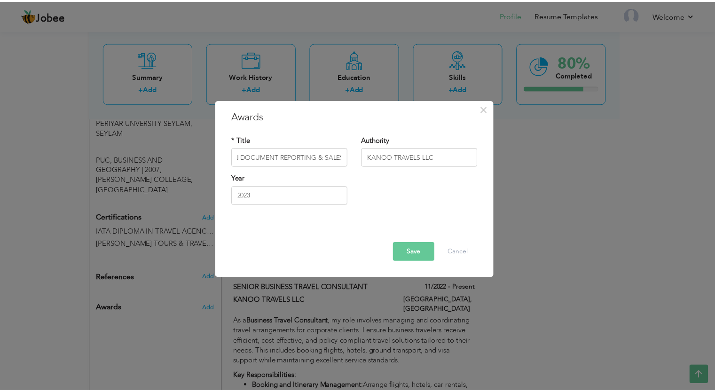
scroll to position [0, 0]
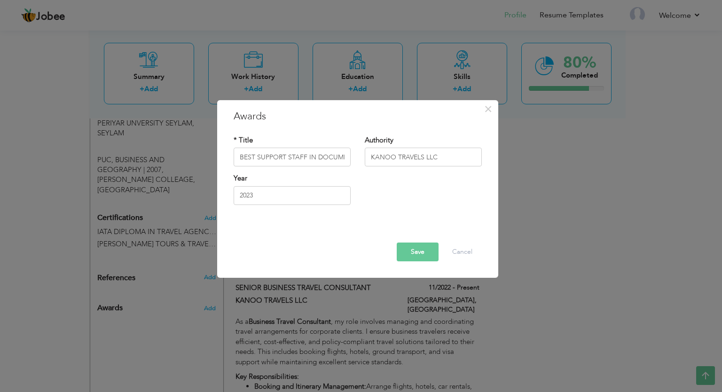
click at [414, 246] on button "Save" at bounding box center [418, 251] width 42 height 19
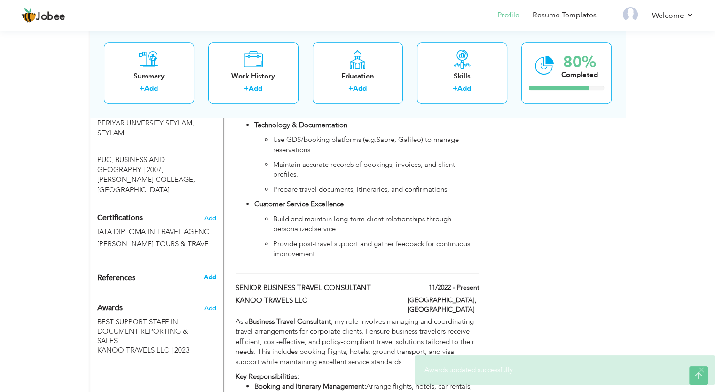
click at [205, 273] on span "Add" at bounding box center [209, 277] width 12 height 8
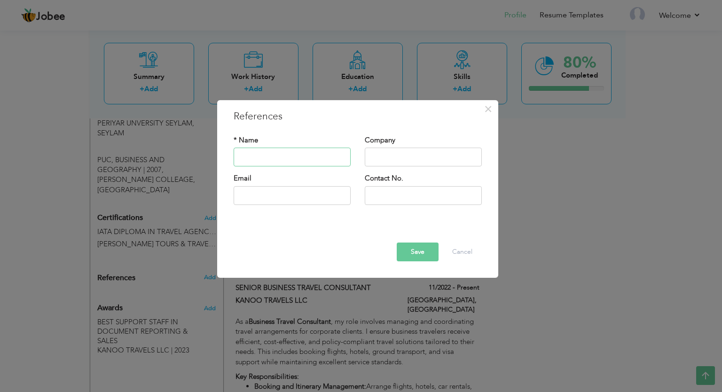
click at [293, 151] on input "text" at bounding box center [292, 157] width 117 height 19
type input "LINTO ANTHONY"
type input "KANOO TRAVELS LLC"
type input "linto.anthony@kanoo.com"
type input "00971528109480"
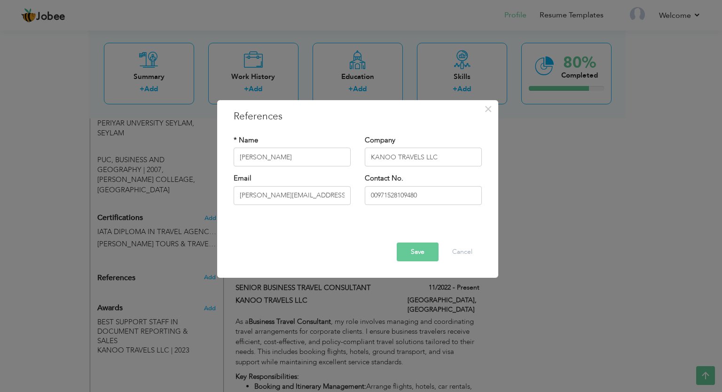
click at [419, 247] on button "Save" at bounding box center [418, 251] width 42 height 19
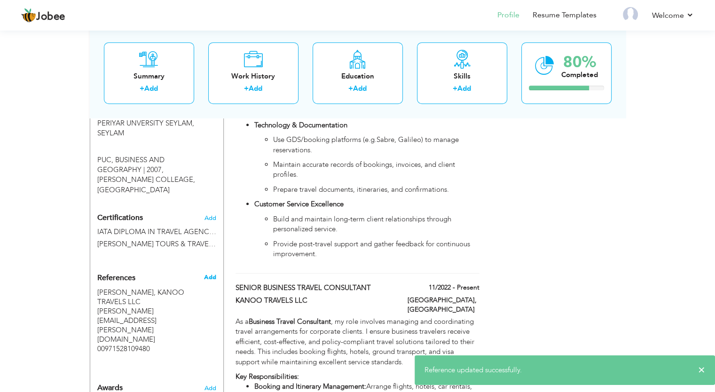
click at [214, 273] on span "Add" at bounding box center [209, 277] width 12 height 8
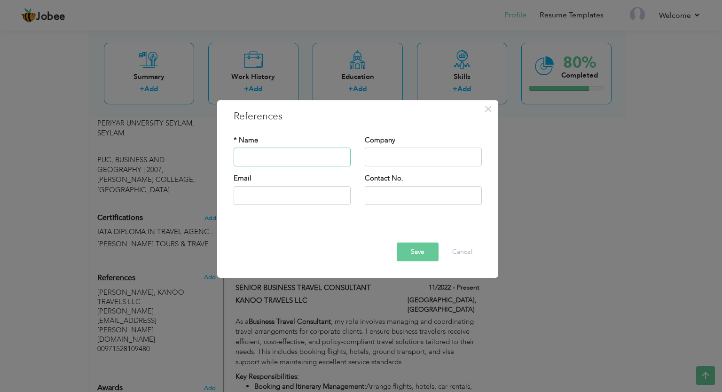
click at [288, 161] on input "text" at bounding box center [292, 157] width 117 height 19
type input "m"
type input "MUHAMMAD ASLAM"
type input "ETIHAD AIRWAYS ABU DHABI"
type input "maslam@etihad.ae"
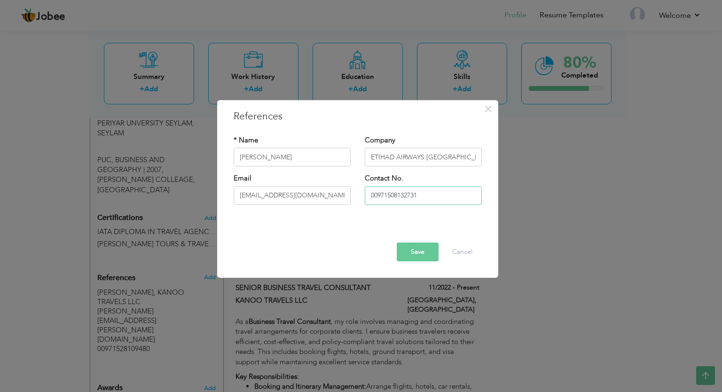
type input "00971508132731"
click at [403, 249] on button "Save" at bounding box center [418, 251] width 42 height 19
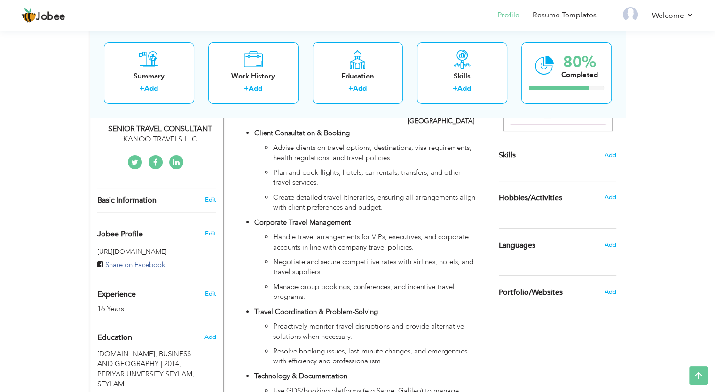
scroll to position [216, 0]
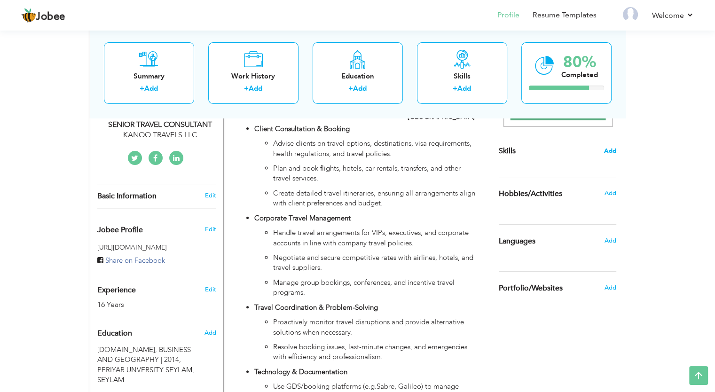
click at [611, 153] on span "Add" at bounding box center [610, 151] width 12 height 9
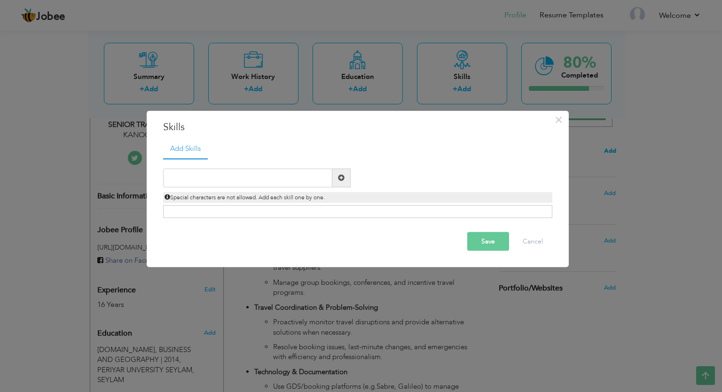
click at [343, 175] on span at bounding box center [341, 177] width 7 height 7
click at [305, 181] on input "text" at bounding box center [247, 177] width 169 height 19
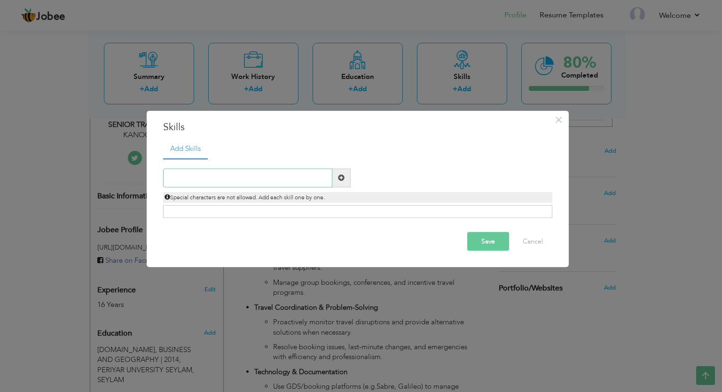
click at [305, 181] on input "text" at bounding box center [247, 177] width 169 height 19
click at [281, 211] on div "Click on , to mark skill as primary." at bounding box center [357, 211] width 389 height 13
click at [276, 196] on span "Special characters are not allowed. Add each skill one by one." at bounding box center [244, 197] width 160 height 8
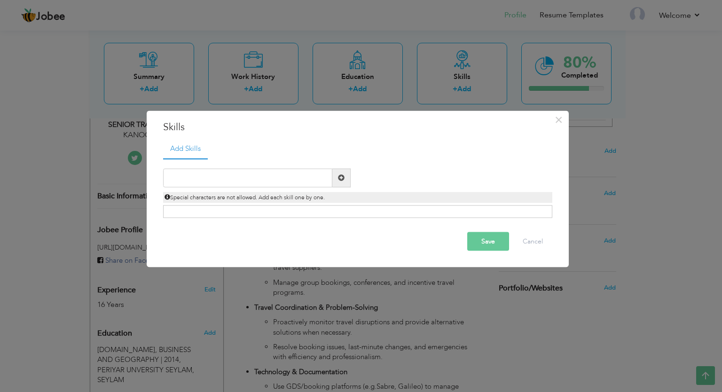
click at [276, 196] on span "Special characters are not allowed. Add each skill one by one." at bounding box center [244, 197] width 160 height 8
click at [288, 177] on input "text" at bounding box center [247, 177] width 169 height 19
click at [281, 210] on div "Click on , to mark skill as primary." at bounding box center [357, 211] width 389 height 13
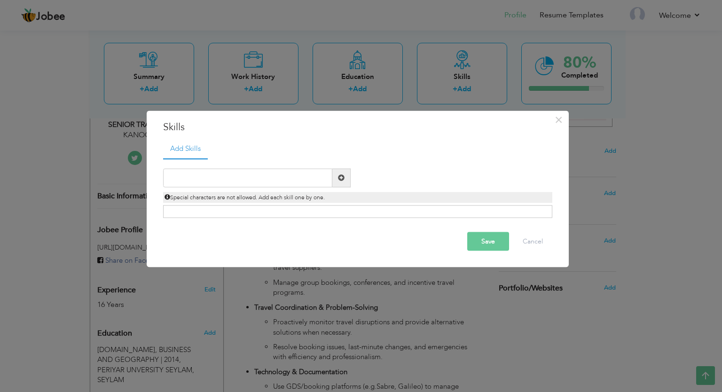
click at [281, 210] on div "Click on , to mark skill as primary." at bounding box center [357, 211] width 389 height 13
click at [277, 177] on input "text" at bounding box center [247, 177] width 169 height 19
paste input "Excellent communication and interpersonal skills"
type input "Excellent communication and interpersonal skills"
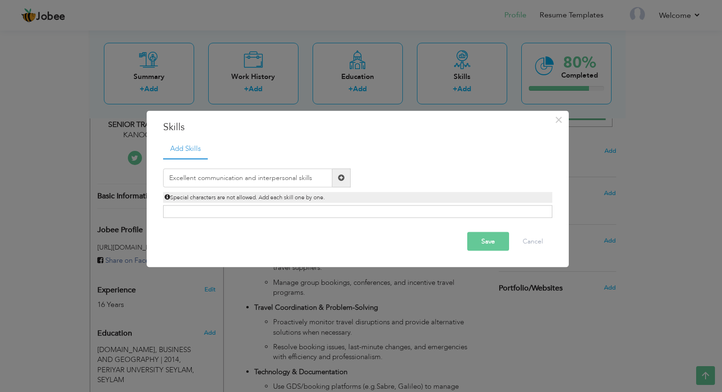
click at [340, 177] on span at bounding box center [341, 177] width 7 height 7
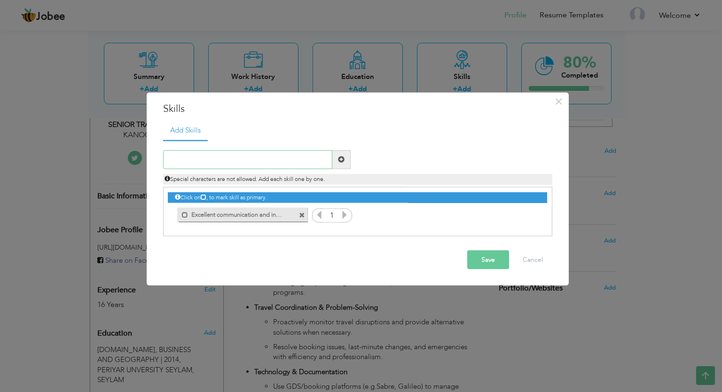
click at [226, 157] on input "text" at bounding box center [247, 159] width 169 height 19
paste input "Proficiency in using GDS and corporate booking too"
type input "Proficiency in using GDS and corporate booking too"
click at [339, 156] on span at bounding box center [341, 159] width 7 height 7
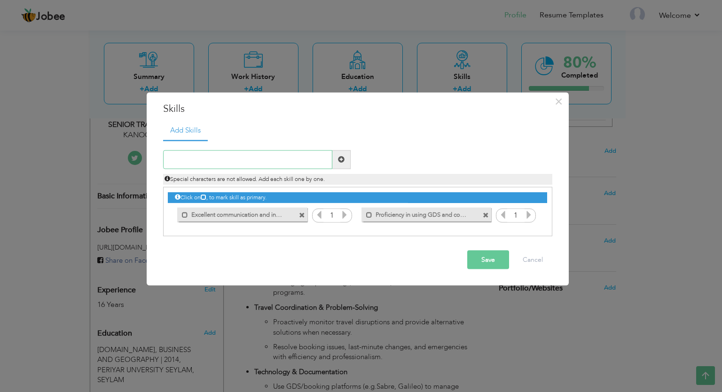
click at [242, 161] on input "text" at bounding box center [247, 159] width 169 height 19
paste input "Ability to work under pressure and manage urgent r"
type input "Ability to work under pressure and manage request"
click at [340, 159] on span at bounding box center [341, 159] width 7 height 7
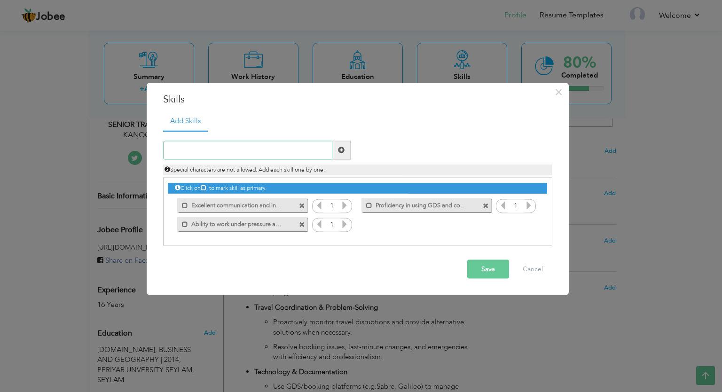
click at [278, 151] on input "text" at bounding box center [247, 150] width 169 height 19
paste input "Time management and multitasking abilities"
type input "Time management and multitasking abilities"
click at [339, 149] on span at bounding box center [341, 150] width 7 height 7
click at [242, 140] on div "Duplicate entry" at bounding box center [357, 188] width 389 height 115
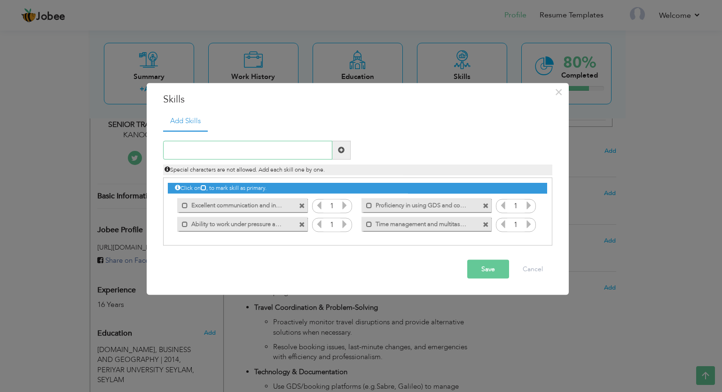
click at [241, 146] on input "text" at bounding box center [247, 150] width 169 height 19
paste input "Strong attention to detail"
type input "Strong attention to detail"
click at [342, 149] on span at bounding box center [341, 150] width 7 height 7
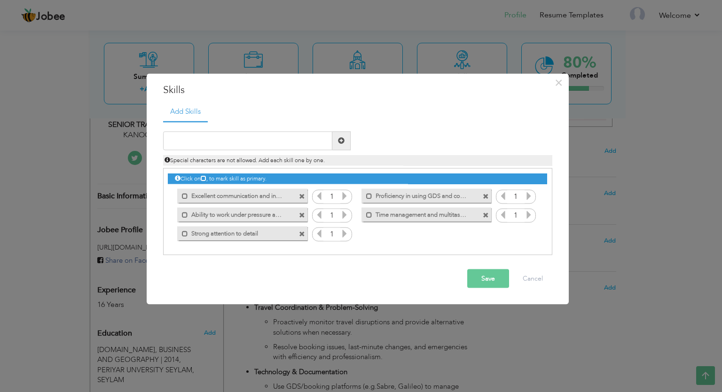
click at [344, 196] on icon at bounding box center [344, 195] width 8 height 8
click at [526, 194] on icon at bounding box center [528, 195] width 8 height 8
click at [345, 214] on icon at bounding box center [344, 214] width 8 height 8
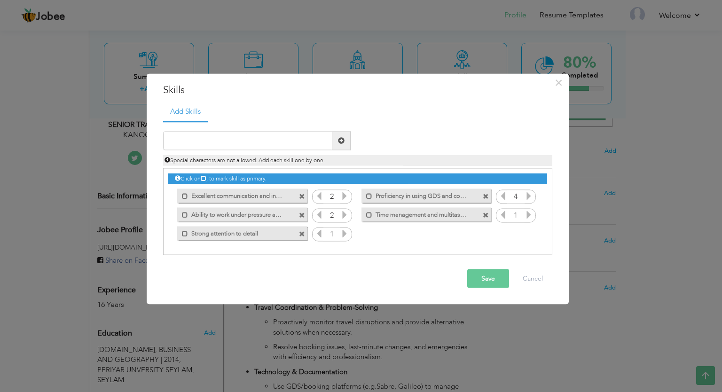
click at [345, 214] on icon at bounding box center [344, 214] width 8 height 8
click at [320, 216] on icon at bounding box center [319, 214] width 8 height 8
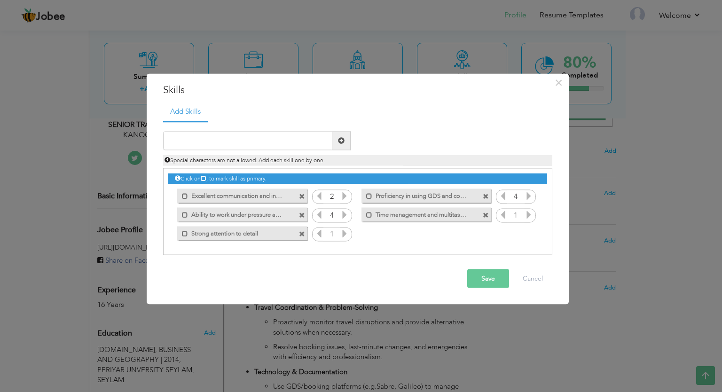
click at [344, 232] on icon at bounding box center [344, 233] width 8 height 8
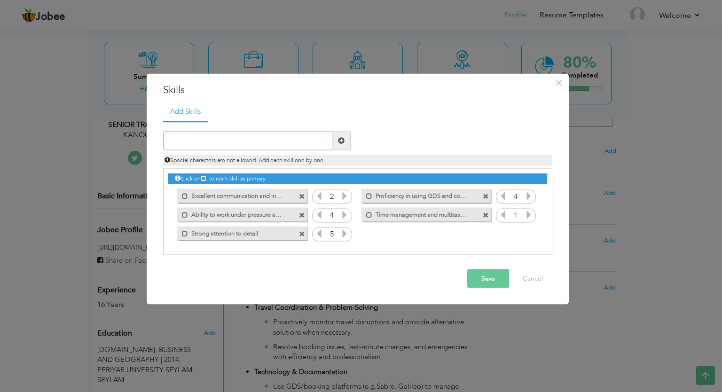
click at [262, 139] on input "text" at bounding box center [247, 140] width 169 height 19
paste input "Strategic Planning & Cost Optimization"
type input "Strategic Planning & Cost Optimization"
click at [341, 139] on span at bounding box center [341, 140] width 7 height 7
click at [284, 143] on input "text" at bounding box center [247, 140] width 169 height 19
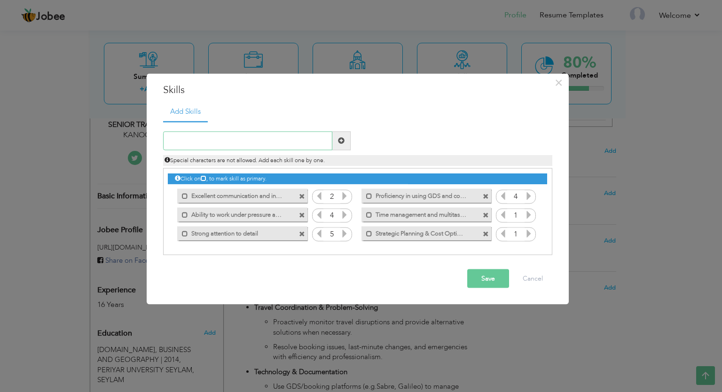
paste input "Team Collaboration & Leadership"
type input "Team Collaboration & Leadership"
click at [342, 139] on span at bounding box center [341, 140] width 7 height 7
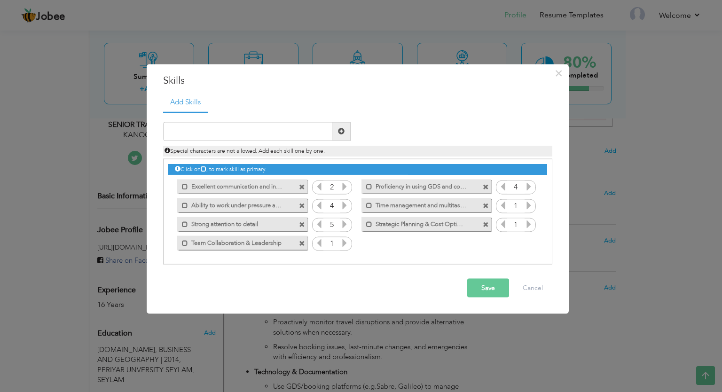
click at [345, 242] on icon at bounding box center [344, 242] width 8 height 8
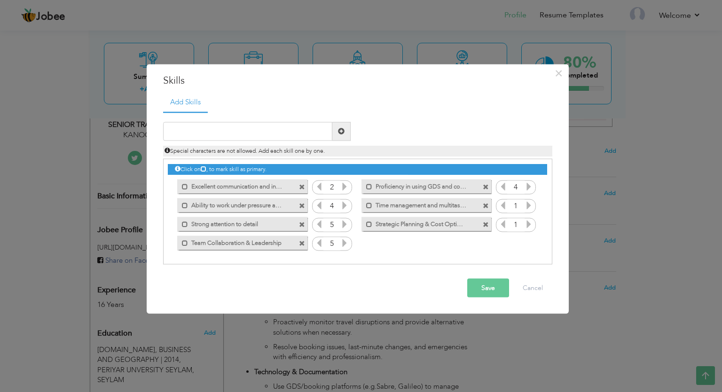
click at [345, 242] on icon at bounding box center [344, 242] width 8 height 8
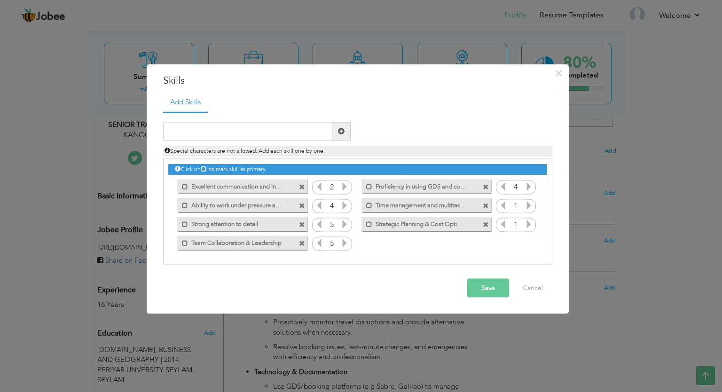
click at [345, 242] on icon at bounding box center [344, 242] width 8 height 8
click at [317, 240] on icon at bounding box center [319, 242] width 8 height 8
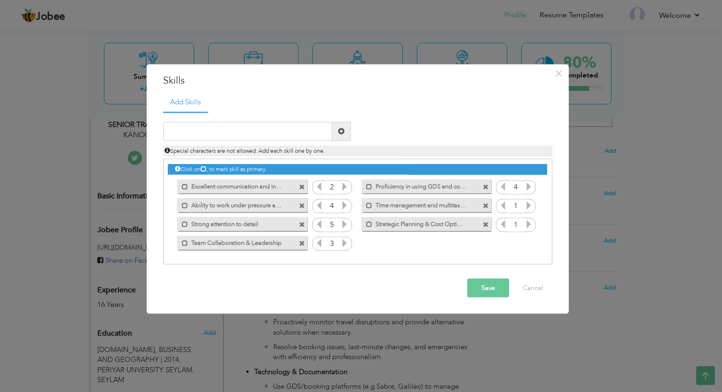
click at [345, 242] on icon at bounding box center [344, 242] width 8 height 8
click at [530, 221] on icon at bounding box center [528, 223] width 8 height 8
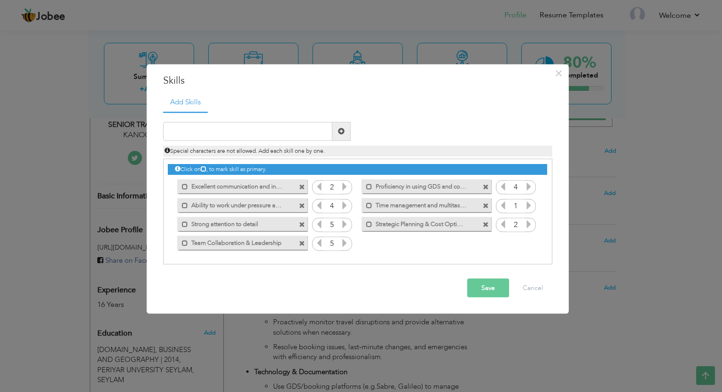
click at [530, 221] on icon at bounding box center [528, 223] width 8 height 8
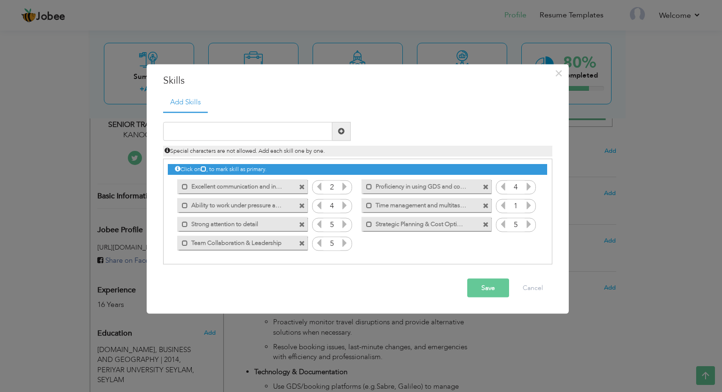
click at [530, 221] on icon at bounding box center [528, 223] width 8 height 8
click at [484, 291] on button "Save" at bounding box center [488, 287] width 42 height 19
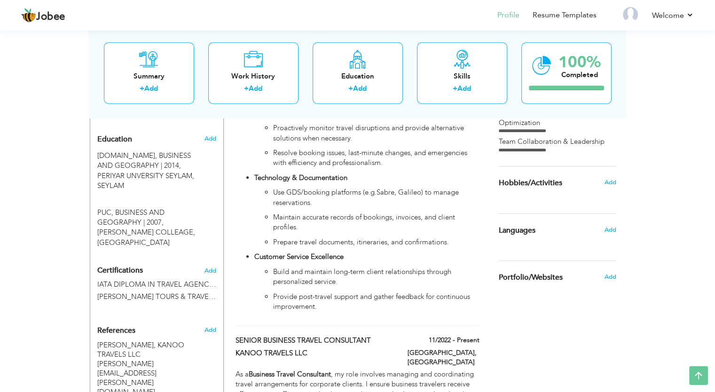
scroll to position [411, 0]
click at [613, 181] on span "Add" at bounding box center [609, 181] width 12 height 8
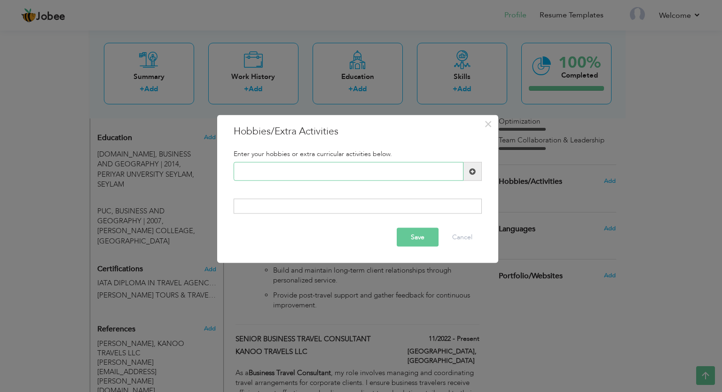
click at [355, 173] on input "text" at bounding box center [349, 171] width 230 height 19
type input "s"
drag, startPoint x: 377, startPoint y: 166, endPoint x: 218, endPoint y: 168, distance: 158.8
click at [218, 168] on div "× Hobbies/Extra Activities Enter your hobbies or extra curricular activities be…" at bounding box center [357, 189] width 281 height 148
type input "s"
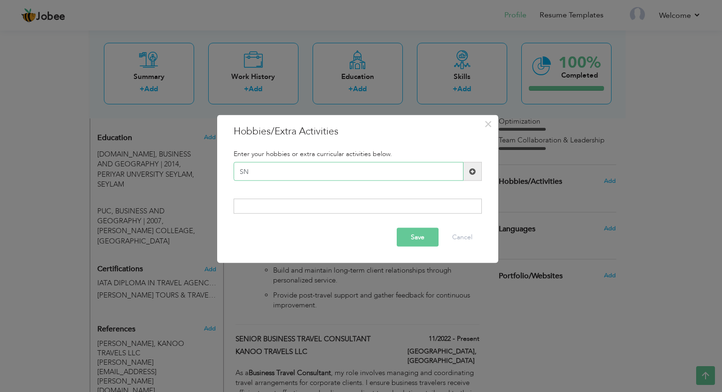
type input "S"
type input "INDOOR GAMES"
click at [473, 167] on span at bounding box center [472, 171] width 18 height 19
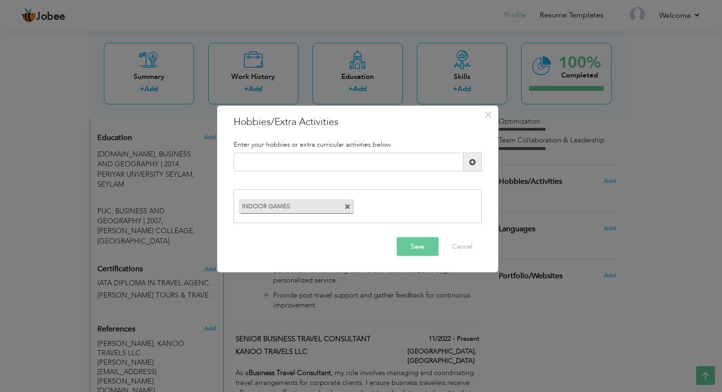
click at [422, 243] on button "Save" at bounding box center [418, 246] width 42 height 19
click at [422, 243] on span "button" at bounding box center [420, 245] width 7 height 7
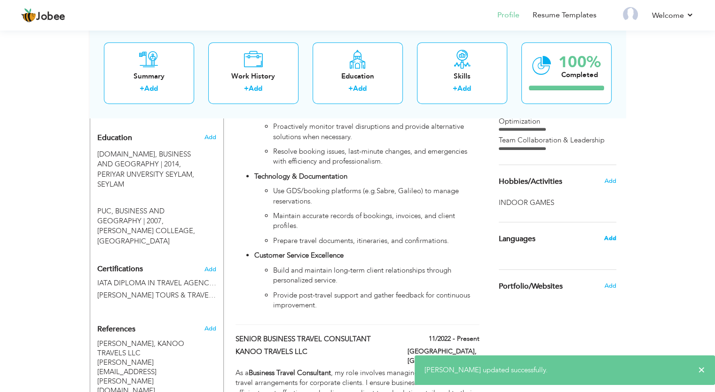
click at [611, 239] on span "Add" at bounding box center [609, 238] width 12 height 8
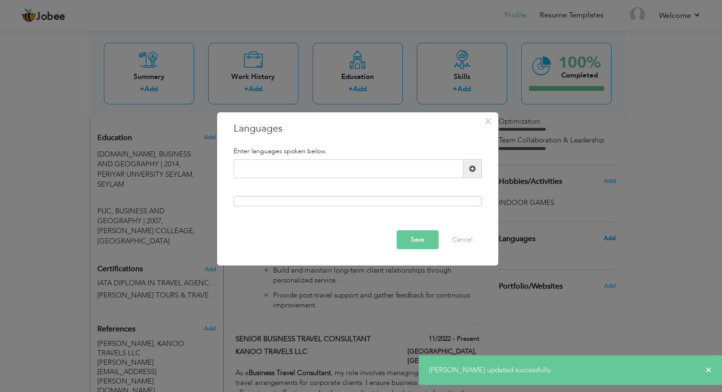
click at [611, 239] on body "Jobee Profile Resume Templates Resume Templates Cover Letters About My Resume W…" at bounding box center [361, 267] width 722 height 1356
click at [364, 173] on input "text" at bounding box center [349, 168] width 230 height 19
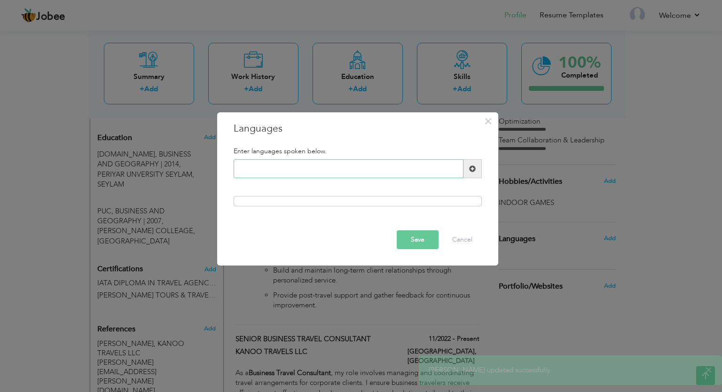
click at [364, 173] on input "text" at bounding box center [349, 168] width 230 height 19
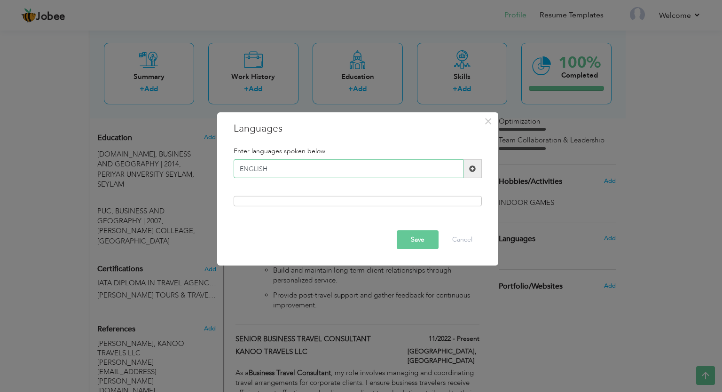
type input "ENGLISH"
click at [475, 173] on span at bounding box center [472, 168] width 18 height 19
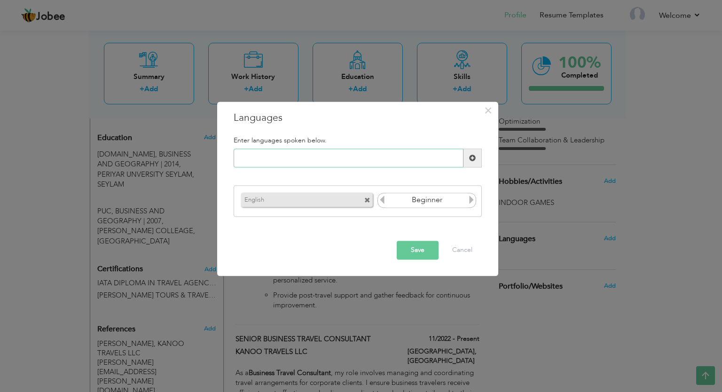
click at [337, 157] on input "text" at bounding box center [349, 158] width 230 height 19
type input "HINDI"
click at [474, 161] on span at bounding box center [472, 158] width 7 height 7
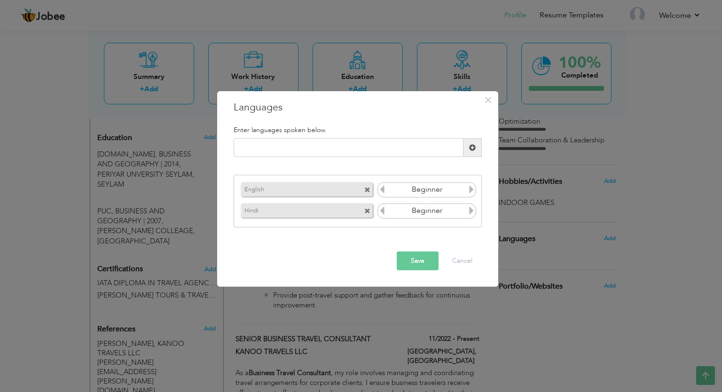
click at [474, 161] on div "Please enter a valid language." at bounding box center [357, 151] width 262 height 26
click at [348, 147] on input "text" at bounding box center [349, 147] width 230 height 19
type input "KANNADA"
click at [468, 150] on span at bounding box center [472, 147] width 18 height 19
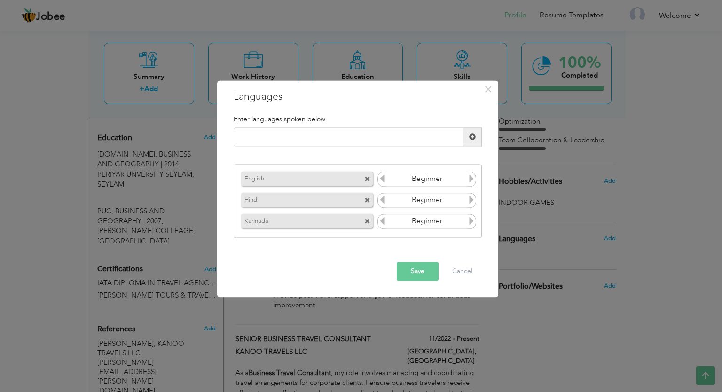
click at [471, 178] on icon at bounding box center [471, 178] width 8 height 8
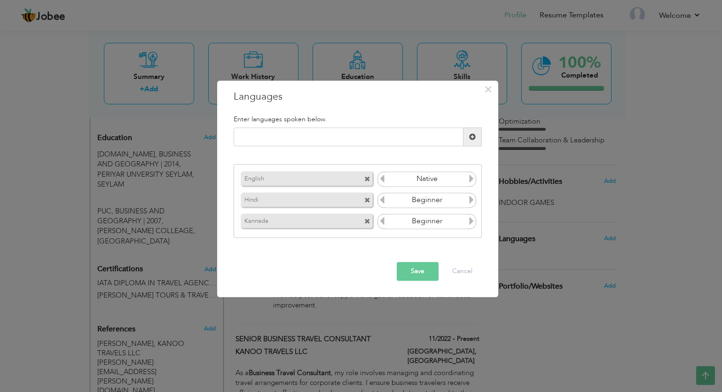
click at [471, 178] on icon at bounding box center [471, 178] width 8 height 8
click at [468, 200] on icon at bounding box center [471, 199] width 8 height 8
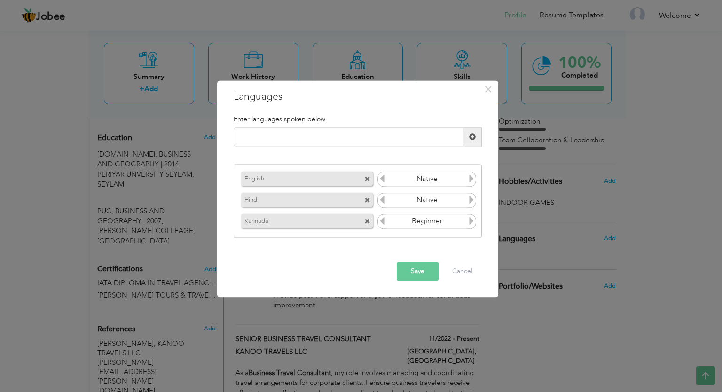
click at [468, 200] on icon at bounding box center [471, 199] width 8 height 8
click at [469, 220] on icon at bounding box center [471, 221] width 8 height 8
click at [378, 220] on icon at bounding box center [382, 221] width 8 height 8
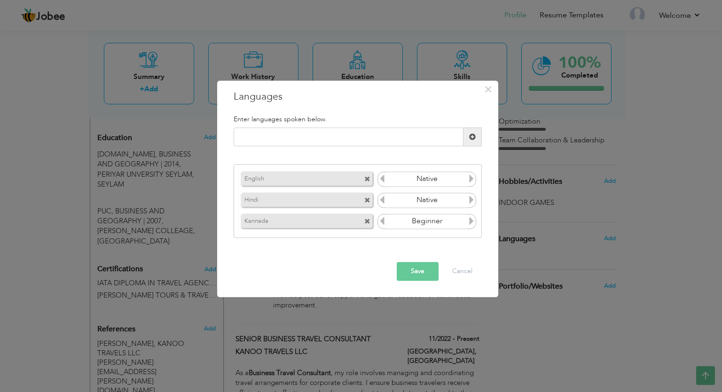
click at [469, 222] on icon at bounding box center [471, 221] width 8 height 8
click at [422, 269] on button "Save" at bounding box center [418, 271] width 42 height 19
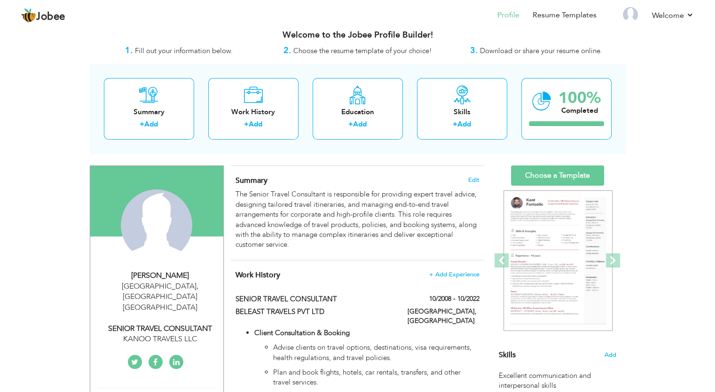
scroll to position [15, 0]
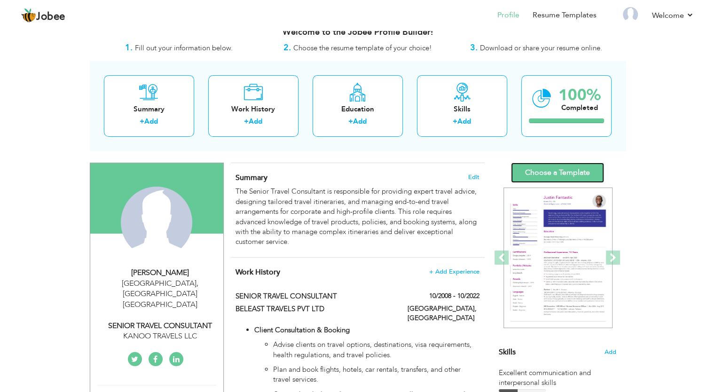
click at [553, 173] on link "Choose a Template" at bounding box center [557, 173] width 93 height 20
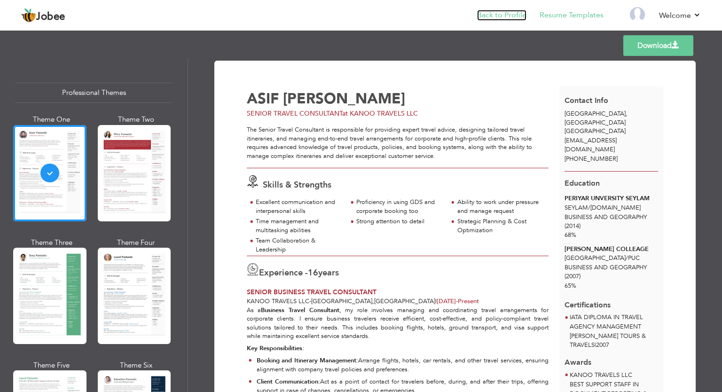
click at [499, 18] on link "Back to Profile" at bounding box center [501, 15] width 49 height 11
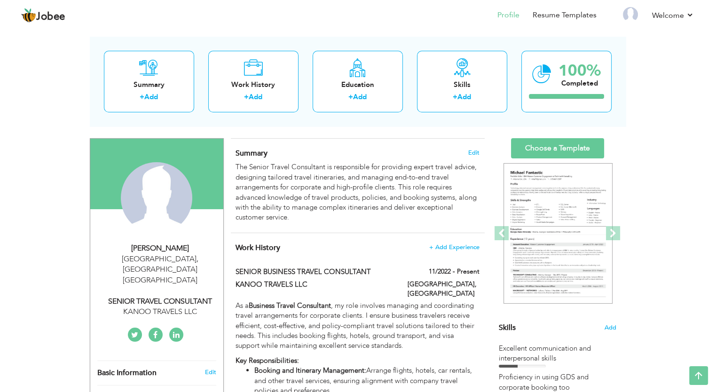
scroll to position [30, 0]
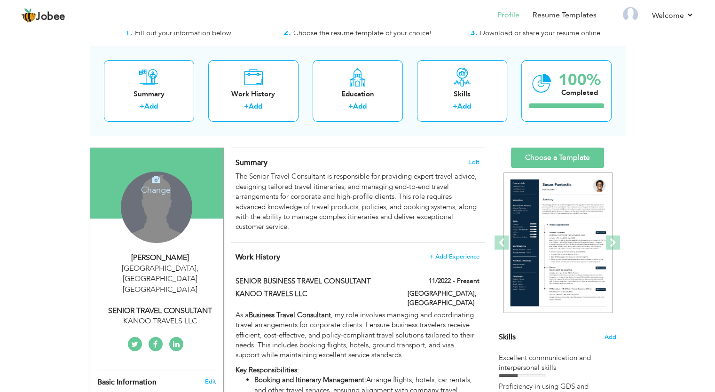
click at [162, 207] on div "Change Remove" at bounding box center [156, 207] width 71 height 71
click at [155, 187] on h4 "Change" at bounding box center [155, 183] width 67 height 23
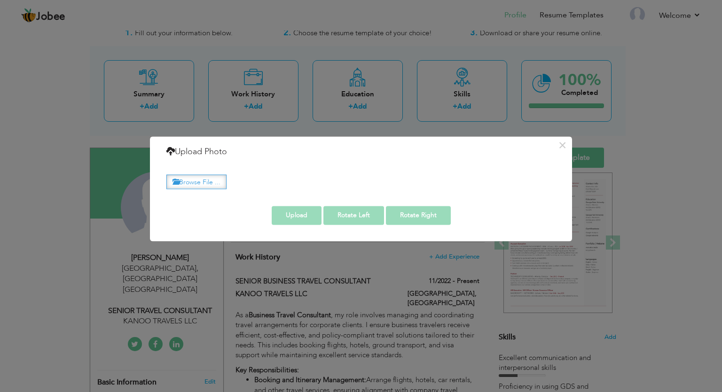
click at [199, 184] on label "Browse File ..." at bounding box center [196, 181] width 60 height 15
click at [0, 0] on input "Browse File ..." at bounding box center [0, 0] width 0 height 0
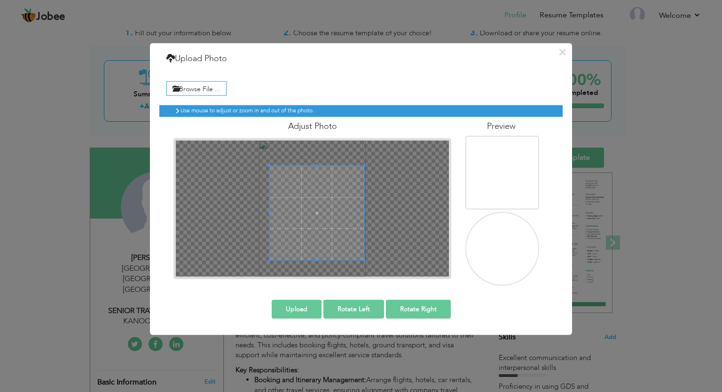
click at [364, 279] on div "Use mouse to adjust or zoom in and out of the photo. Adjust Photo" at bounding box center [360, 191] width 403 height 187
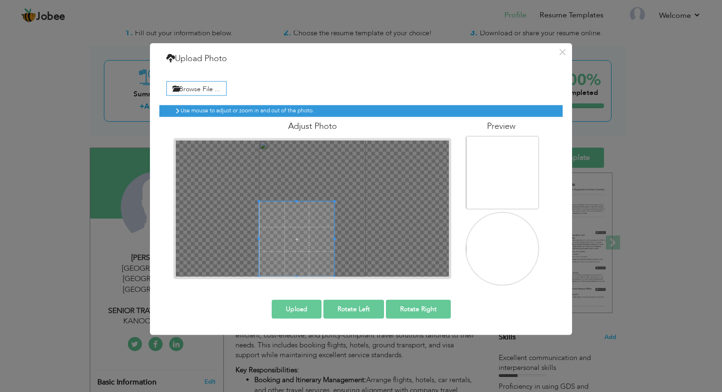
click at [252, 282] on div "Use mouse to adjust or zoom in and out of the photo. Adjust Photo" at bounding box center [360, 191] width 403 height 187
click at [333, 201] on span at bounding box center [296, 201] width 75 height 2
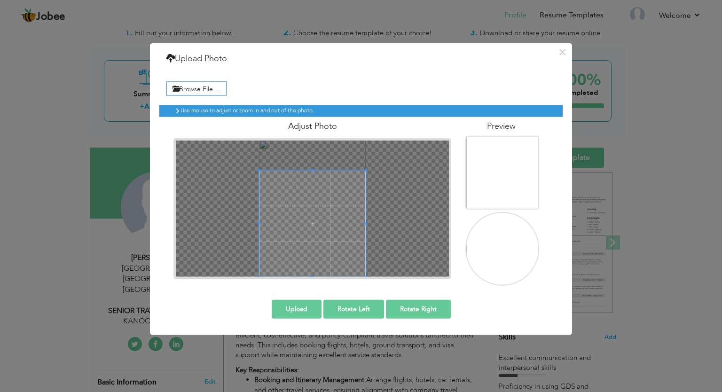
click at [369, 128] on div "Adjust Photo" at bounding box center [312, 198] width 292 height 162
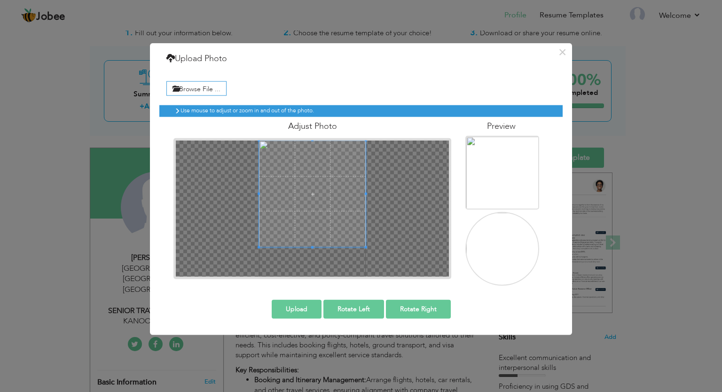
click at [335, 153] on span at bounding box center [312, 194] width 107 height 107
click at [316, 271] on div at bounding box center [312, 209] width 273 height 136
click at [494, 234] on img at bounding box center [503, 260] width 75 height 95
click at [498, 183] on img at bounding box center [503, 184] width 75 height 95
click at [315, 279] on div "Use mouse to adjust or zoom in and out of the photo. Adjust Photo" at bounding box center [360, 191] width 403 height 187
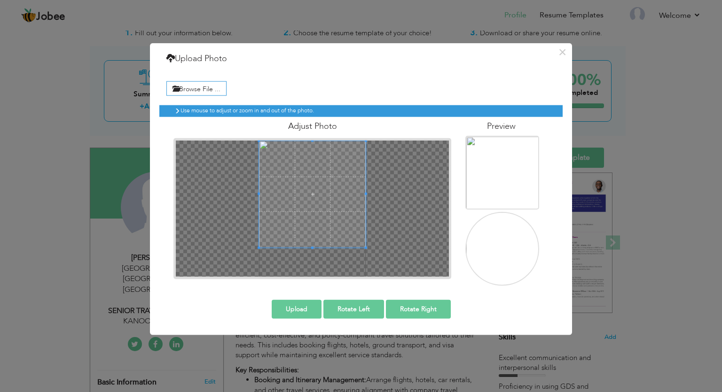
click at [315, 203] on span at bounding box center [312, 194] width 107 height 107
click at [518, 248] on img at bounding box center [503, 259] width 74 height 94
click at [513, 183] on img at bounding box center [503, 183] width 74 height 94
click at [508, 246] on img at bounding box center [503, 259] width 74 height 94
click at [521, 248] on img at bounding box center [503, 259] width 74 height 94
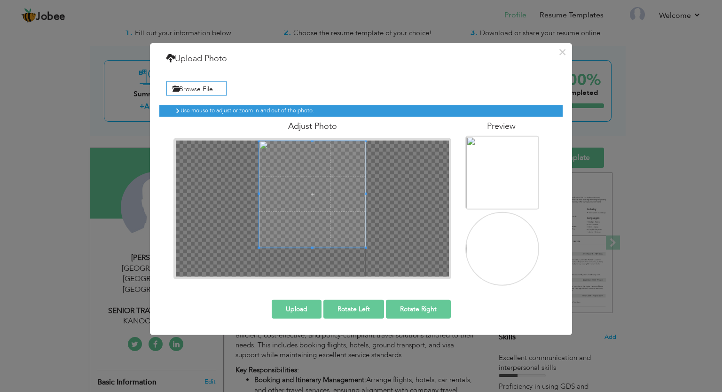
click at [499, 126] on h4 "Preview" at bounding box center [500, 126] width 71 height 9
click at [503, 251] on img at bounding box center [503, 259] width 74 height 94
click at [310, 311] on button "Upload" at bounding box center [297, 308] width 50 height 19
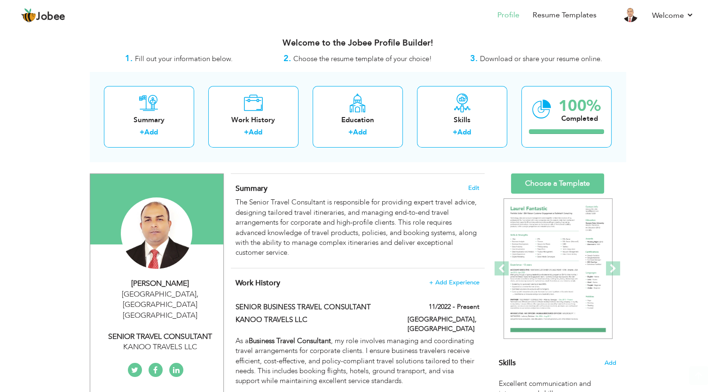
scroll to position [0, 0]
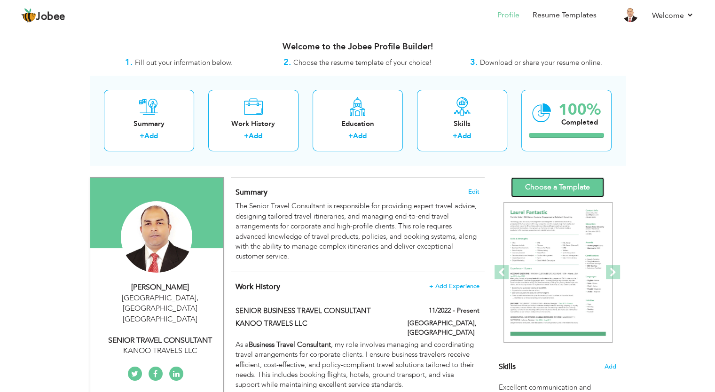
click at [550, 186] on link "Choose a Template" at bounding box center [557, 187] width 93 height 20
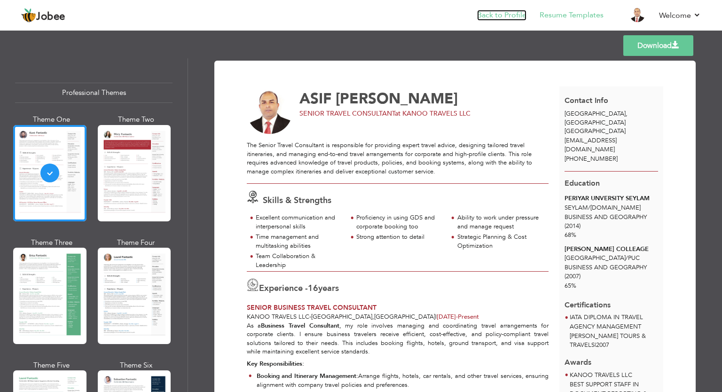
click at [500, 11] on link "Back to Profile" at bounding box center [501, 15] width 49 height 11
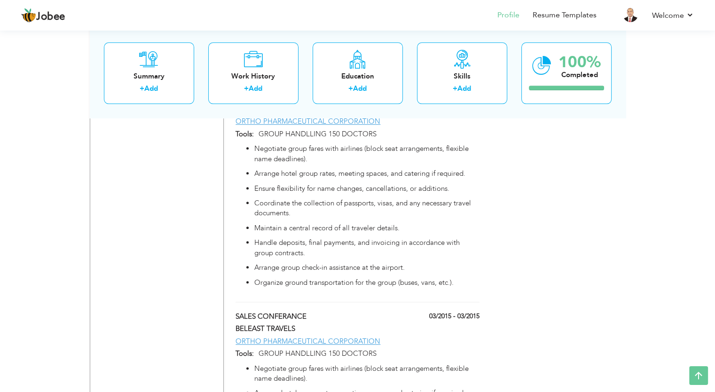
scroll to position [1024, 0]
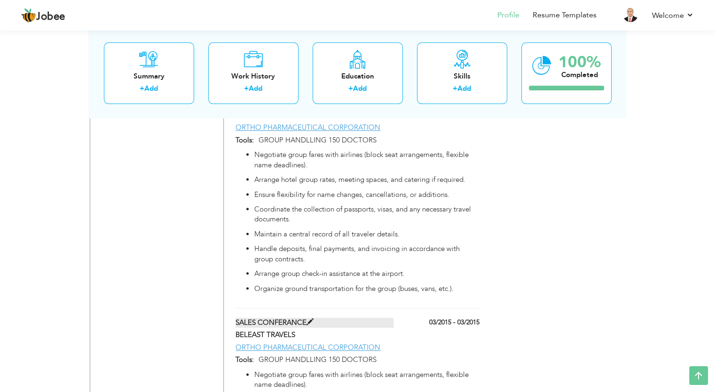
click at [365, 318] on label "SALES CONFERANCE" at bounding box center [314, 323] width 158 height 10
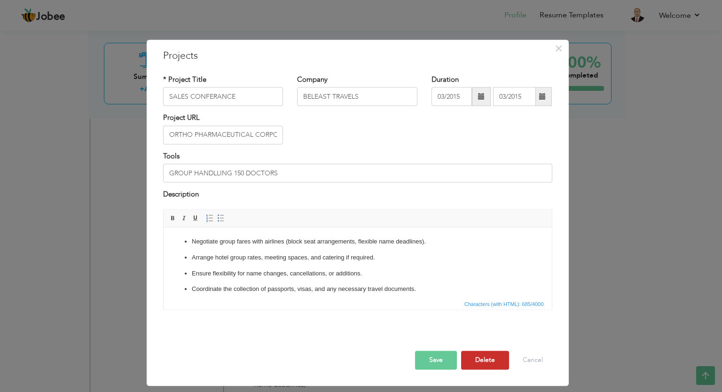
click at [485, 356] on button "Delete" at bounding box center [485, 360] width 48 height 19
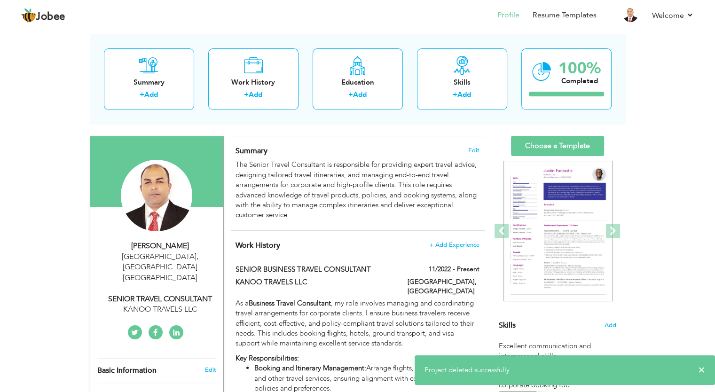
scroll to position [24, 0]
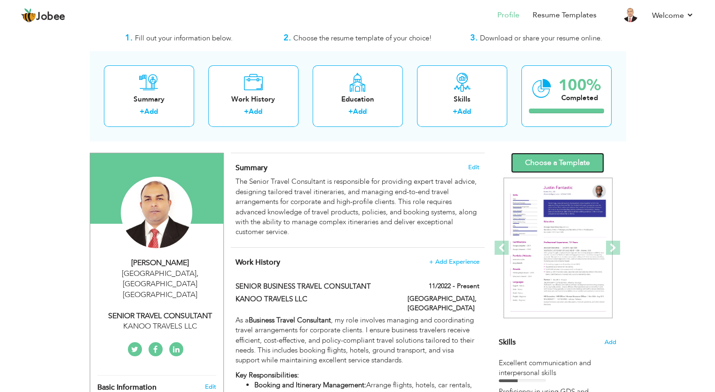
click at [558, 160] on link "Choose a Template" at bounding box center [557, 163] width 93 height 20
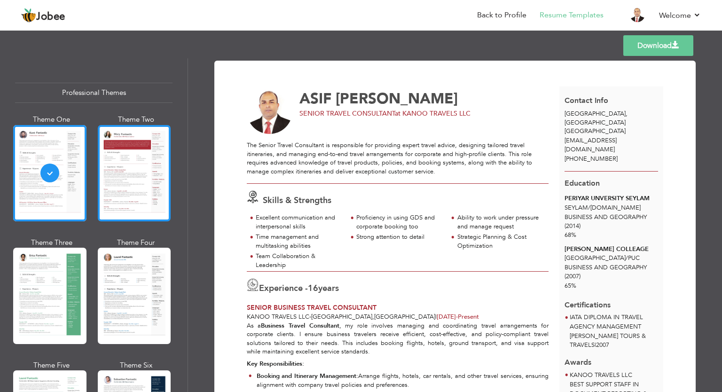
click at [121, 166] on div at bounding box center [134, 173] width 73 height 96
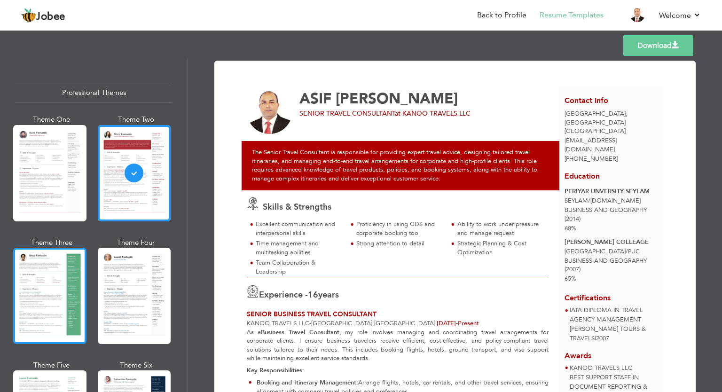
click at [51, 275] on div at bounding box center [49, 296] width 73 height 96
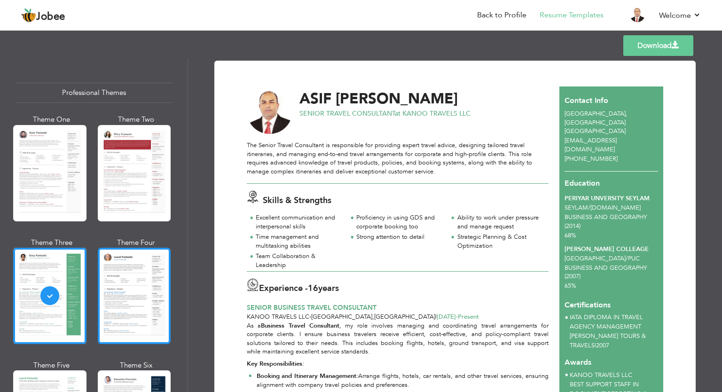
click at [124, 309] on div at bounding box center [134, 296] width 73 height 96
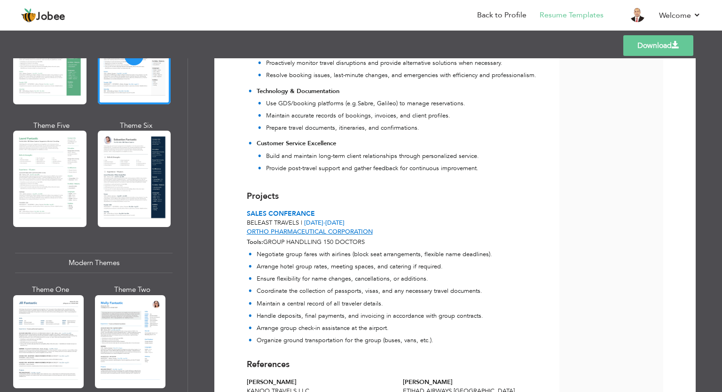
scroll to position [242, 0]
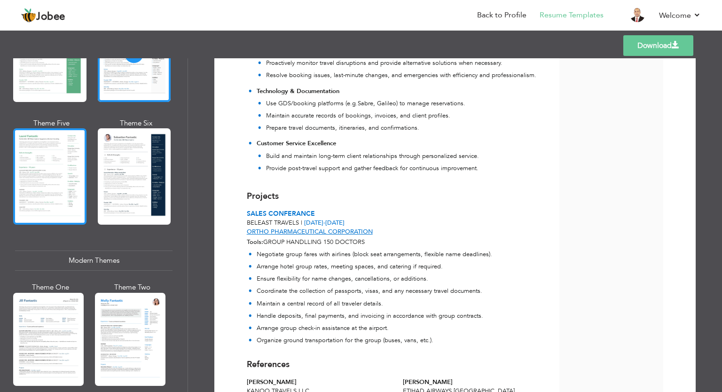
click at [27, 162] on div at bounding box center [49, 176] width 73 height 96
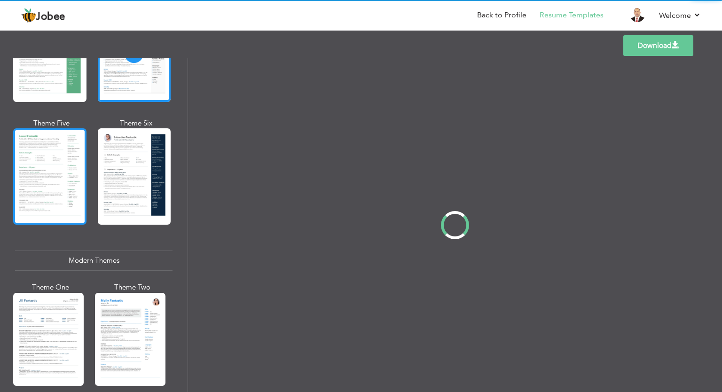
scroll to position [0, 0]
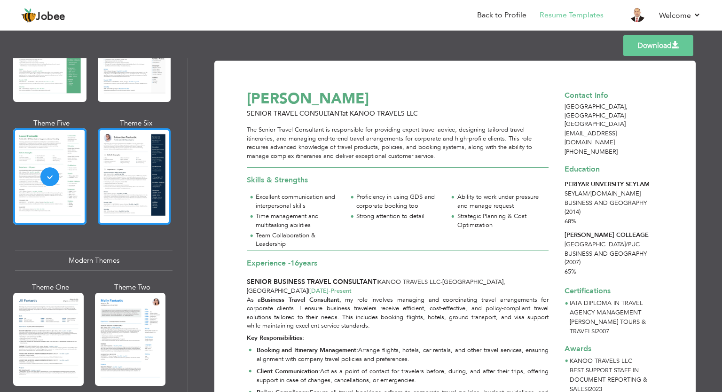
click at [109, 169] on div at bounding box center [134, 176] width 73 height 96
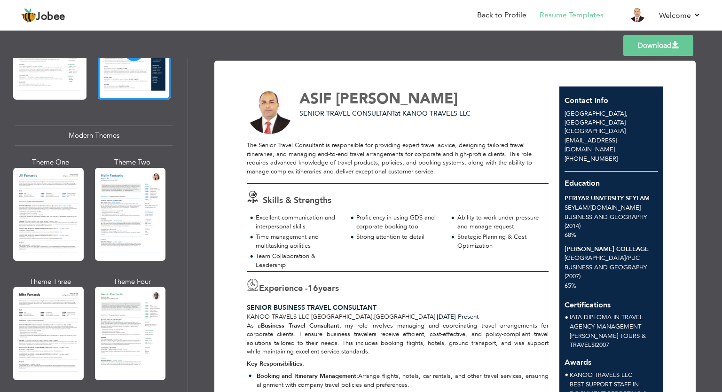
scroll to position [380, 0]
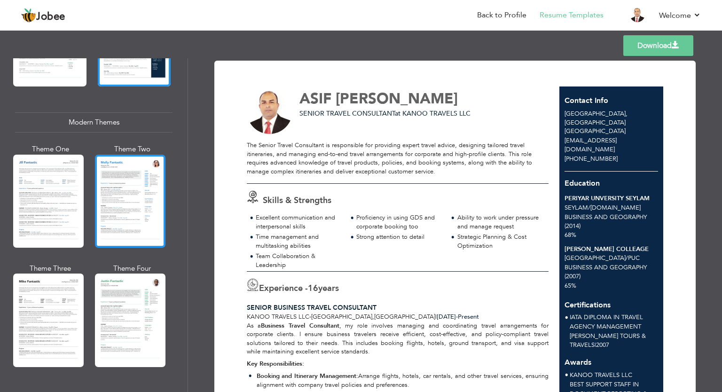
click at [147, 180] on div at bounding box center [130, 201] width 70 height 93
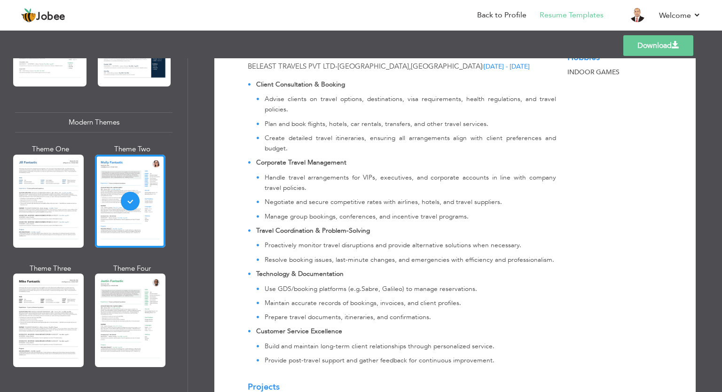
scroll to position [519, 0]
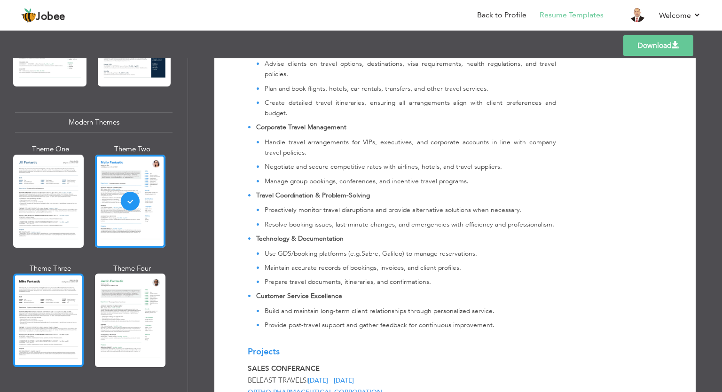
click at [43, 320] on div at bounding box center [48, 319] width 70 height 93
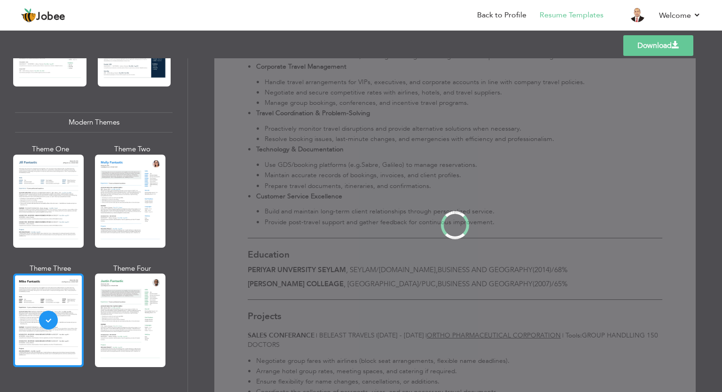
scroll to position [0, 0]
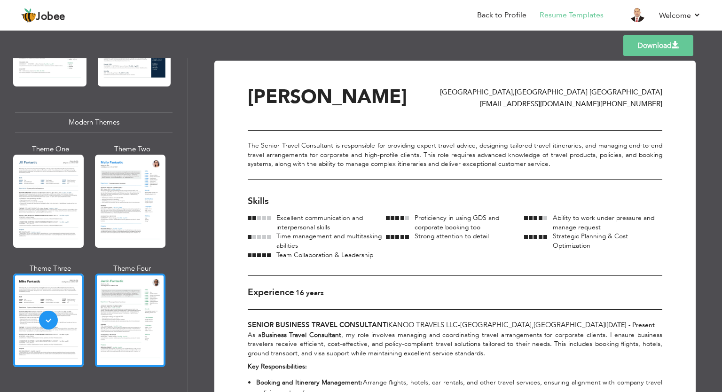
click at [144, 300] on div at bounding box center [130, 319] width 70 height 93
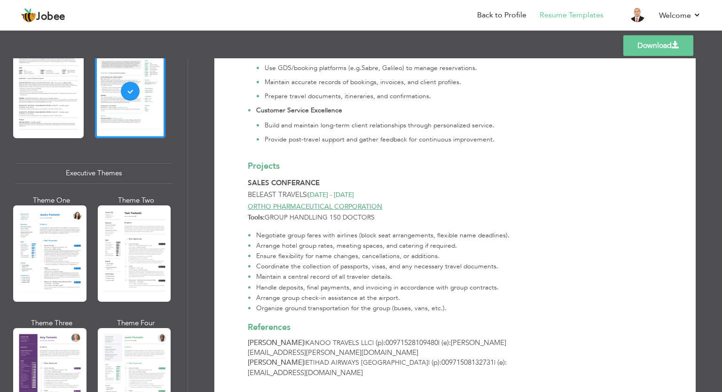
scroll to position [650, 0]
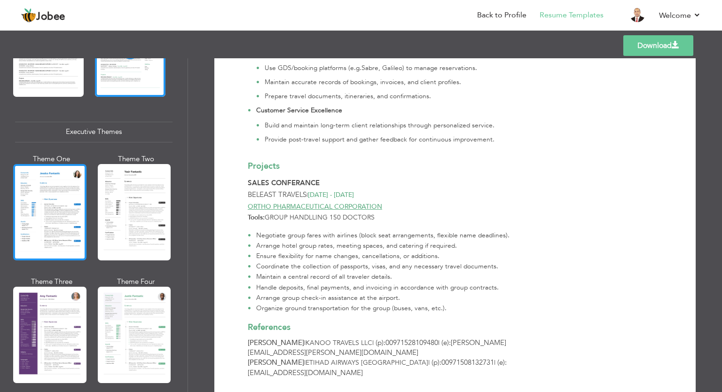
click at [36, 177] on div at bounding box center [49, 212] width 73 height 96
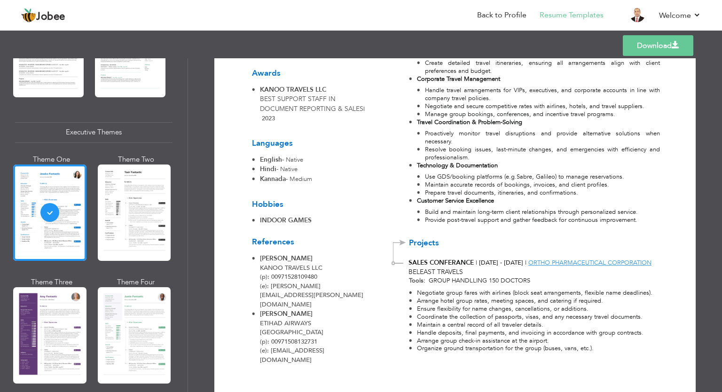
scroll to position [465, 0]
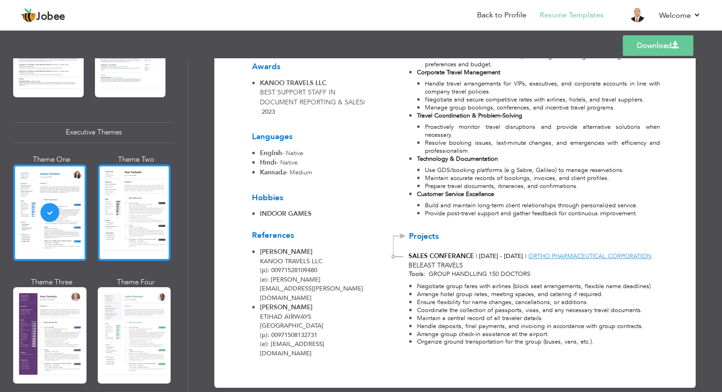
click at [128, 222] on div at bounding box center [134, 212] width 73 height 96
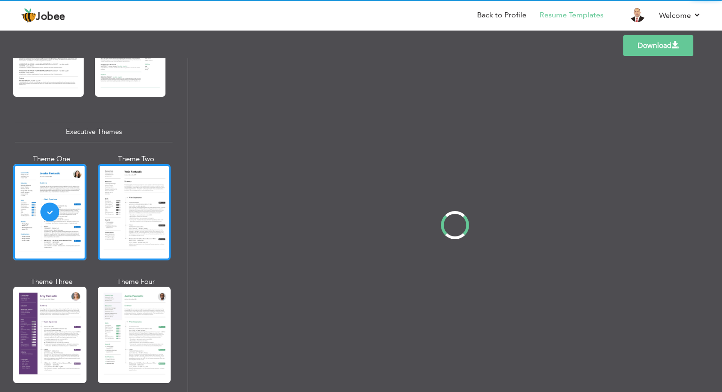
scroll to position [0, 0]
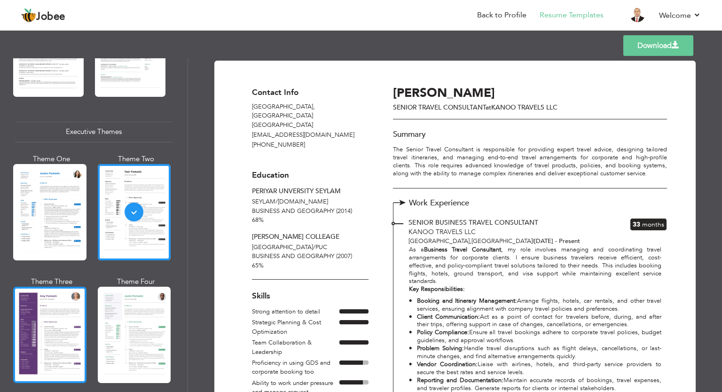
click at [54, 319] on div at bounding box center [49, 335] width 73 height 96
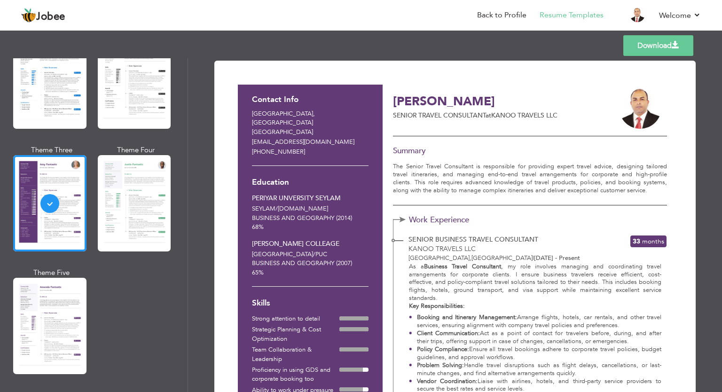
scroll to position [782, 0]
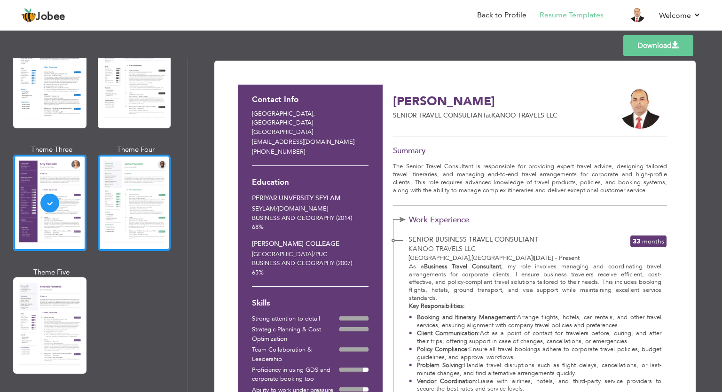
click at [141, 196] on div at bounding box center [134, 203] width 73 height 96
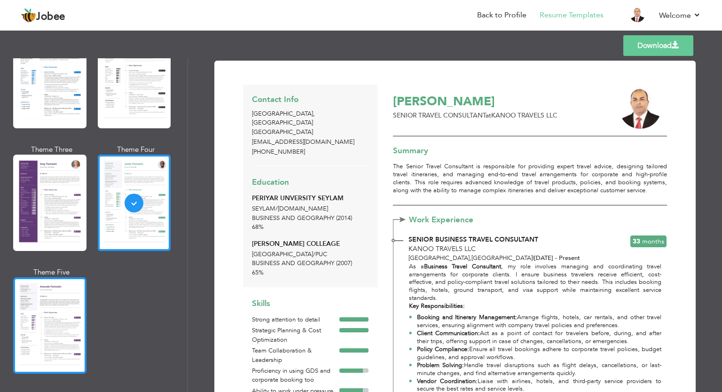
click at [55, 292] on div at bounding box center [49, 325] width 73 height 96
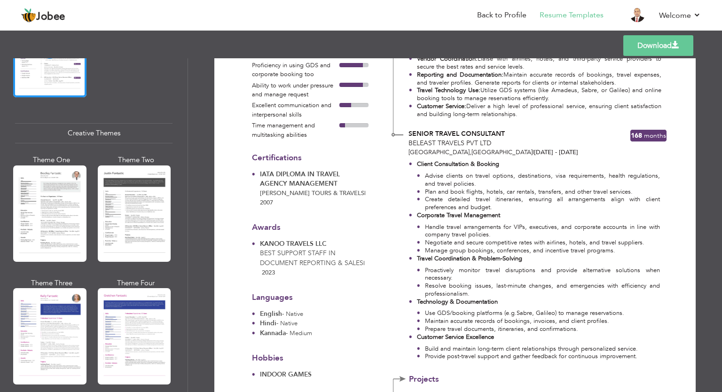
scroll to position [1061, 0]
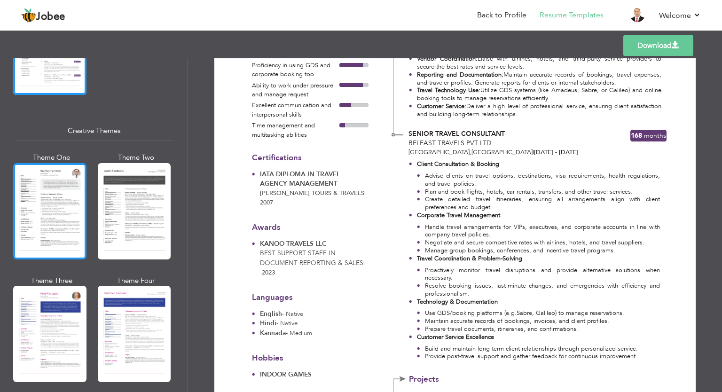
click at [68, 220] on div at bounding box center [49, 211] width 73 height 96
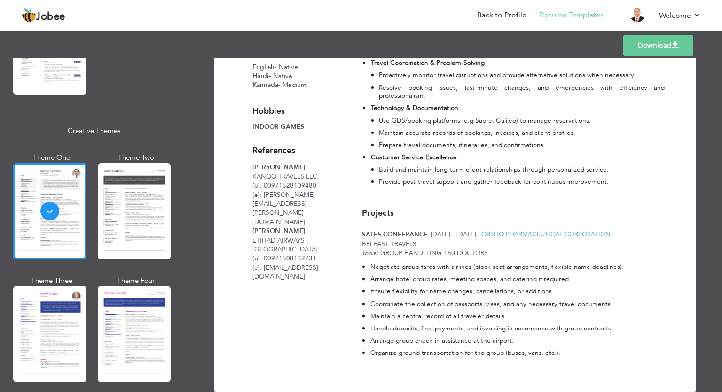
scroll to position [581, 0]
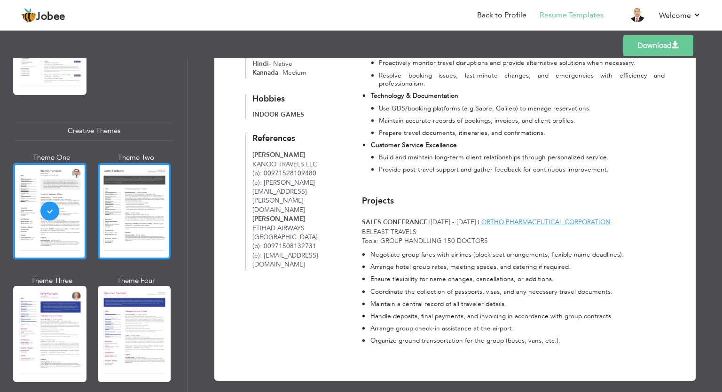
click at [164, 205] on div at bounding box center [134, 211] width 73 height 96
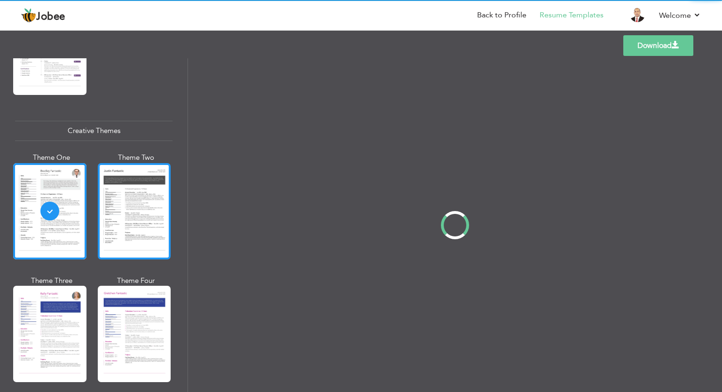
scroll to position [0, 0]
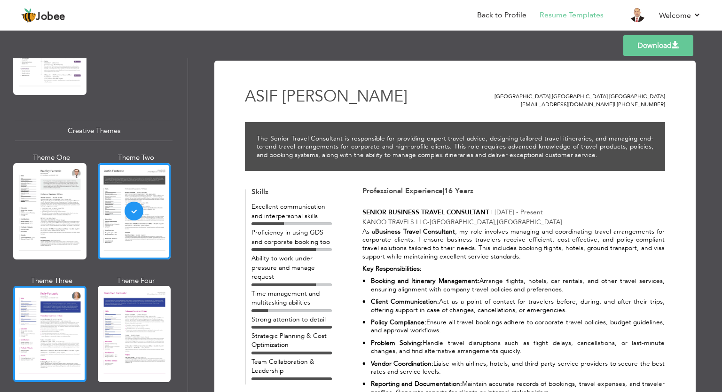
click at [67, 303] on div at bounding box center [49, 334] width 73 height 96
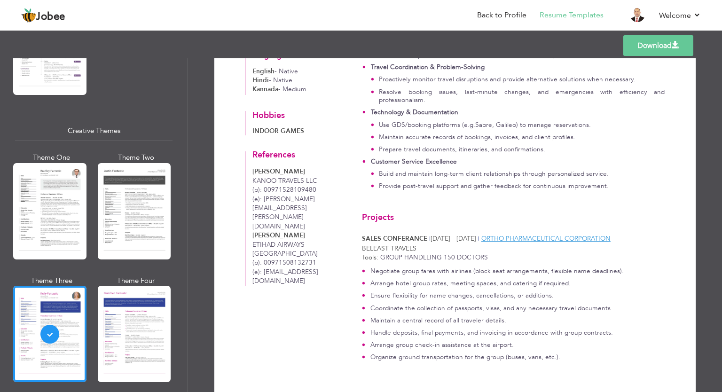
scroll to position [581, 0]
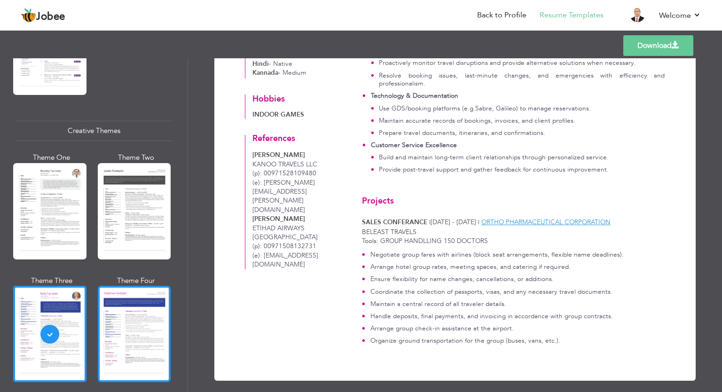
click at [152, 310] on div at bounding box center [134, 334] width 73 height 96
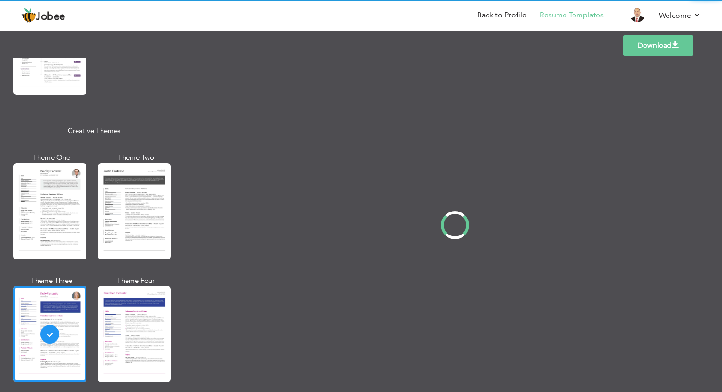
scroll to position [0, 0]
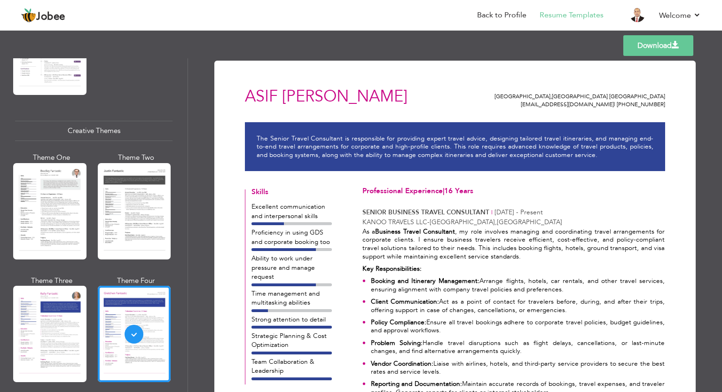
drag, startPoint x: 184, startPoint y: 271, endPoint x: 190, endPoint y: 351, distance: 80.1
click at [190, 351] on div "Professional Themes Theme One Theme Two Theme Three Theme Four" at bounding box center [361, 225] width 722 height 334
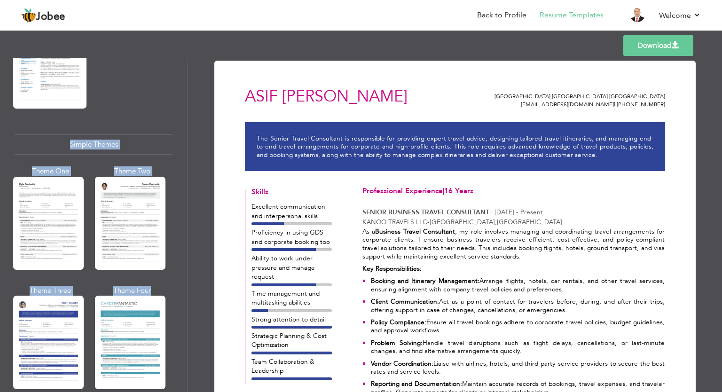
scroll to position [1584, 0]
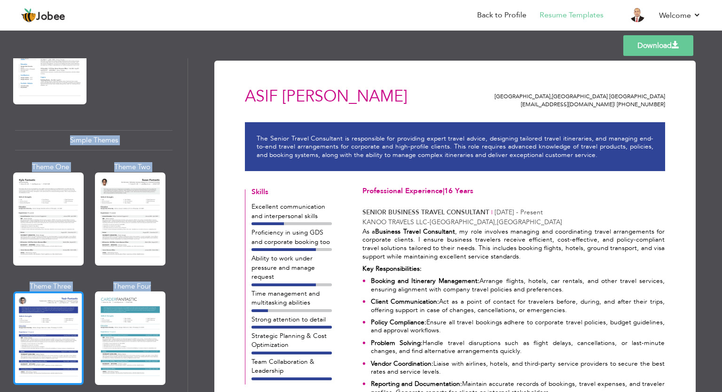
click at [47, 321] on div at bounding box center [48, 337] width 70 height 93
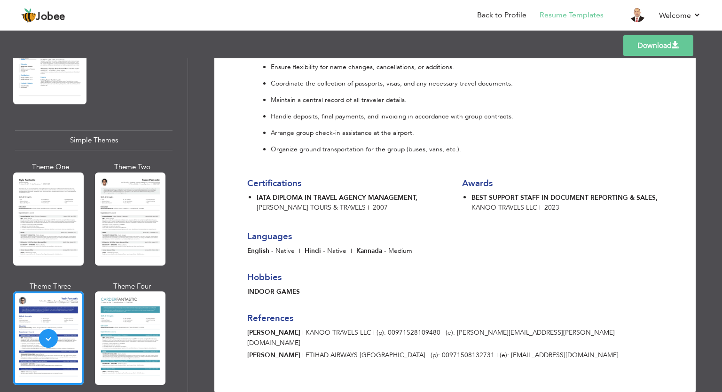
scroll to position [1033, 0]
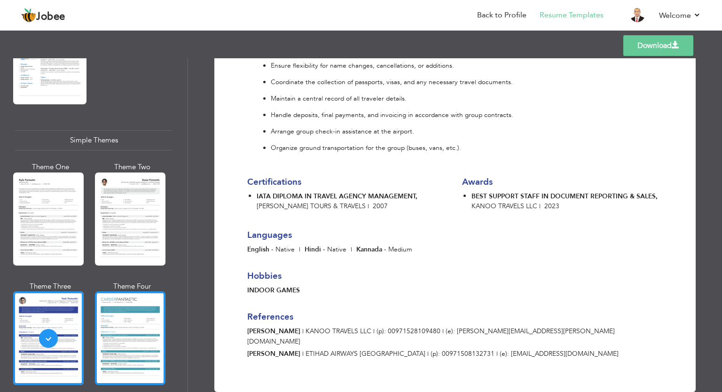
click at [135, 312] on div at bounding box center [130, 337] width 70 height 93
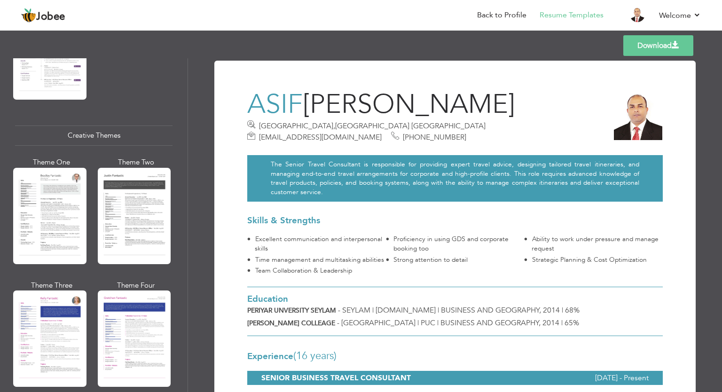
scroll to position [1053, 0]
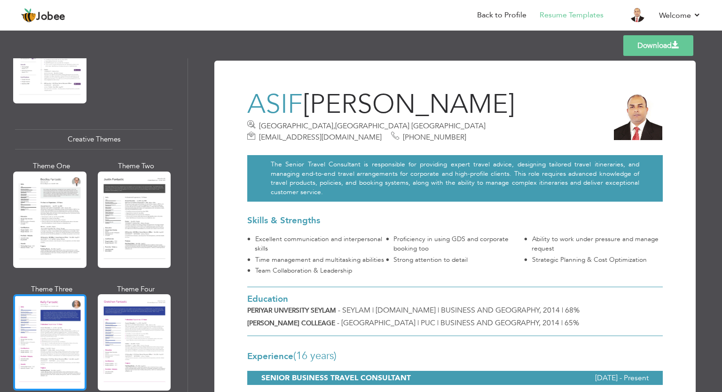
click at [36, 294] on div at bounding box center [49, 342] width 73 height 96
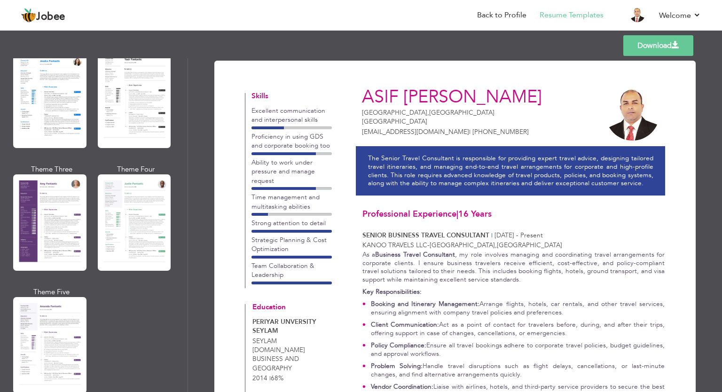
scroll to position [756, 0]
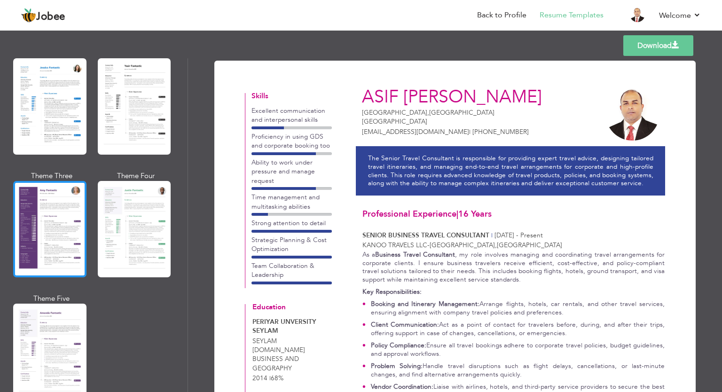
click at [73, 210] on div at bounding box center [49, 229] width 73 height 96
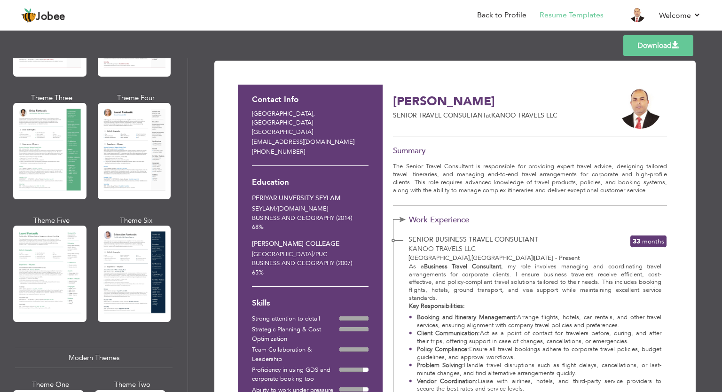
scroll to position [294, 0]
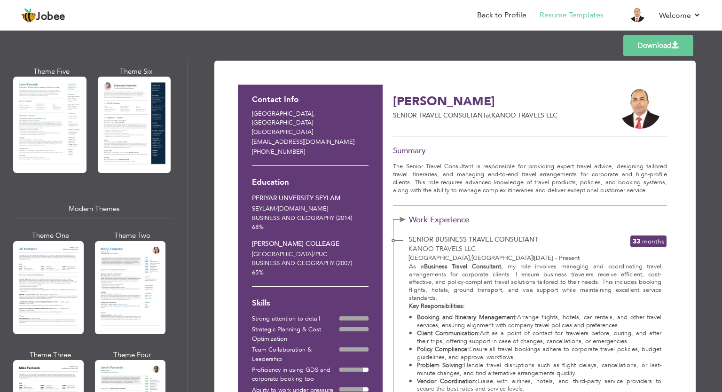
click at [153, 115] on div at bounding box center [134, 125] width 73 height 96
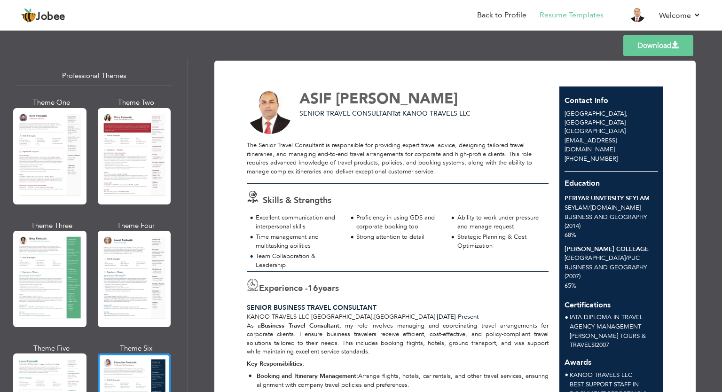
scroll to position [0, 0]
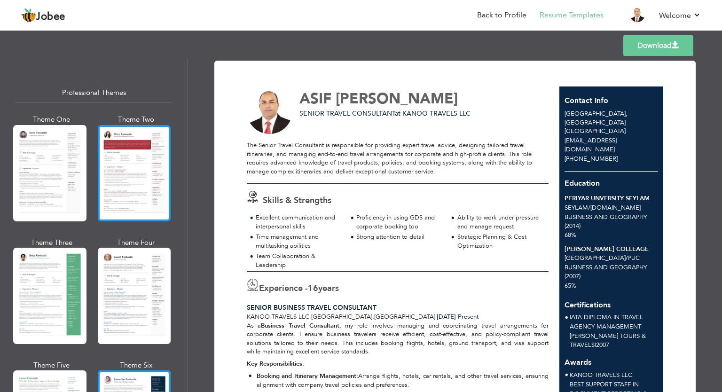
click at [152, 138] on div at bounding box center [134, 173] width 73 height 96
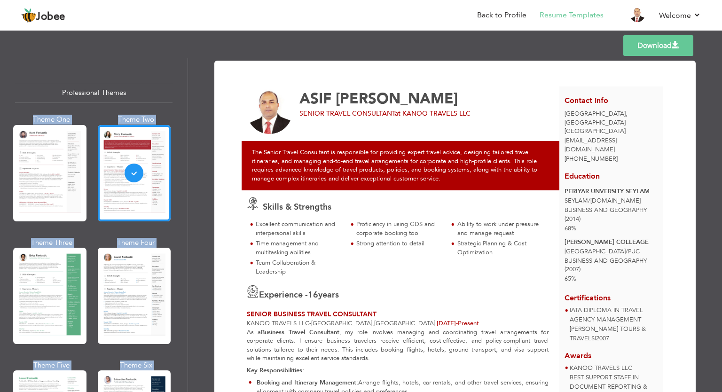
drag, startPoint x: 184, startPoint y: 84, endPoint x: 188, endPoint y: 109, distance: 26.1
click at [188, 109] on div "Professional Themes Theme One Theme Two Theme Three Theme Four" at bounding box center [361, 225] width 722 height 334
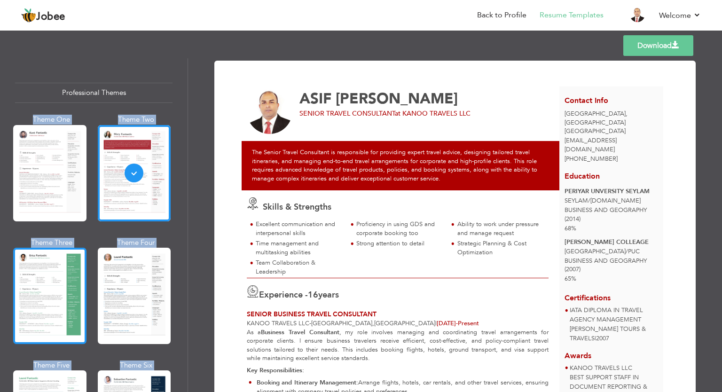
click at [68, 262] on div at bounding box center [49, 296] width 73 height 96
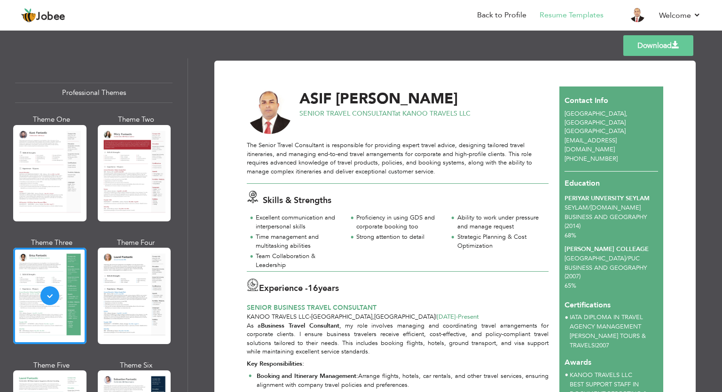
drag, startPoint x: 717, startPoint y: 138, endPoint x: 721, endPoint y: 161, distance: 23.4
click at [721, 161] on div "Download ASIF AHMAD SENIOR TRAVEL CONSULTANT at KANOO TRAVELS LLC 16" at bounding box center [455, 225] width 534 height 334
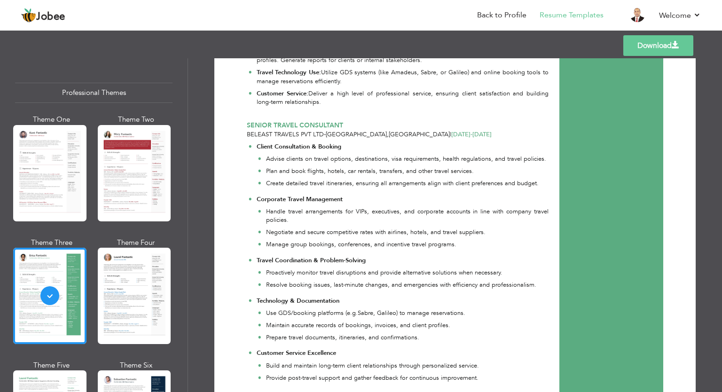
scroll to position [604, 0]
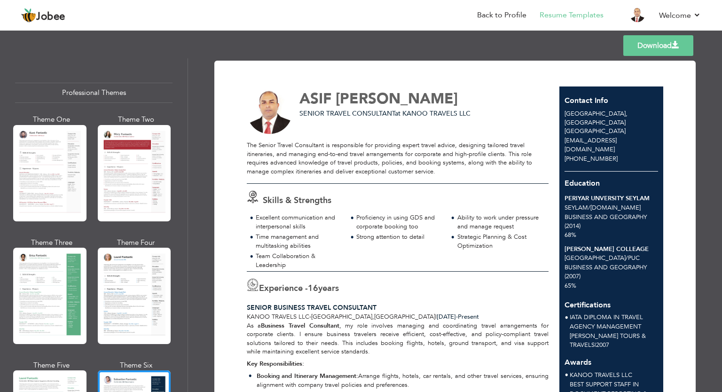
drag, startPoint x: 716, startPoint y: 128, endPoint x: 721, endPoint y: 158, distance: 31.0
click at [721, 158] on div "Download ASIF AHMAD SENIOR TRAVEL CONSULTANT at KANOO TRAVELS LLC 16" at bounding box center [455, 225] width 534 height 334
drag, startPoint x: 718, startPoint y: 126, endPoint x: 721, endPoint y: 160, distance: 34.5
click at [721, 160] on div "Download ASIF AHMAD SENIOR TRAVEL CONSULTANT at KANOO TRAVELS LLC 16" at bounding box center [455, 225] width 534 height 334
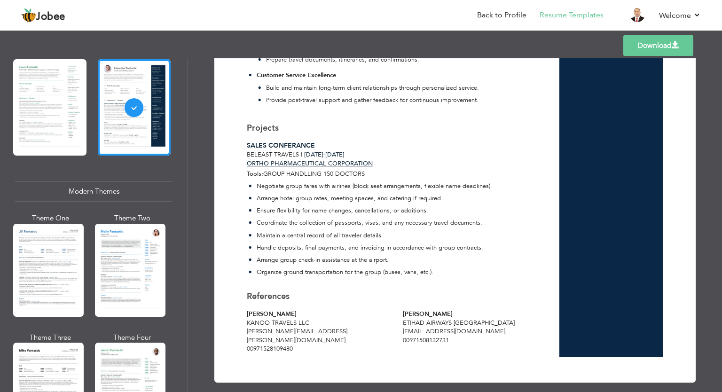
scroll to position [324, 0]
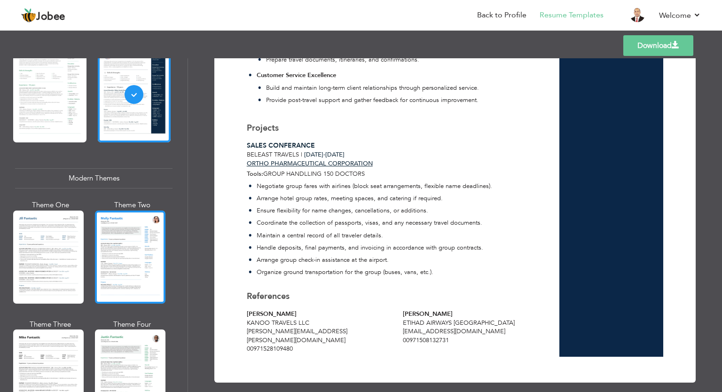
click at [145, 240] on div at bounding box center [130, 257] width 70 height 93
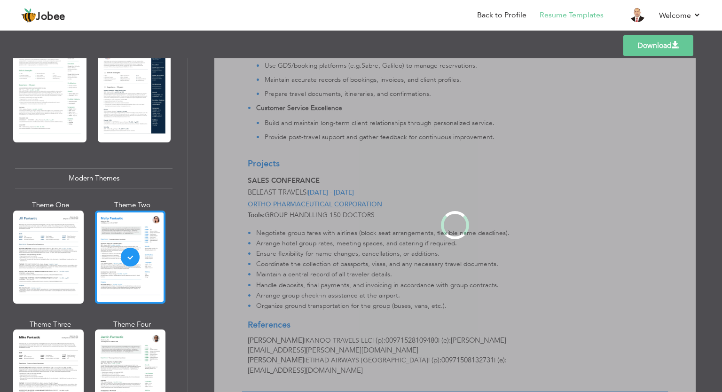
scroll to position [0, 0]
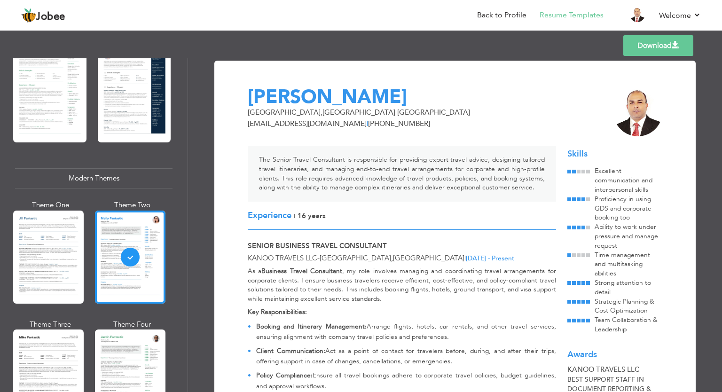
drag, startPoint x: 718, startPoint y: 102, endPoint x: 715, endPoint y: 214, distance: 111.9
click at [715, 214] on div "Download ASIF AHMAD DUBAI , DUBAI United Arab Emirates asif.ameen7@gmail.com | …" at bounding box center [455, 225] width 534 height 334
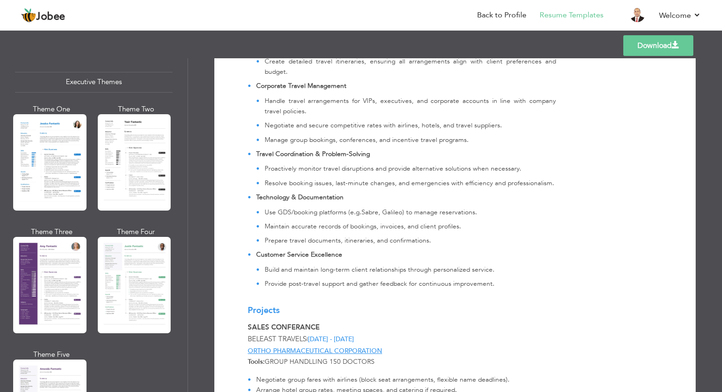
scroll to position [707, 0]
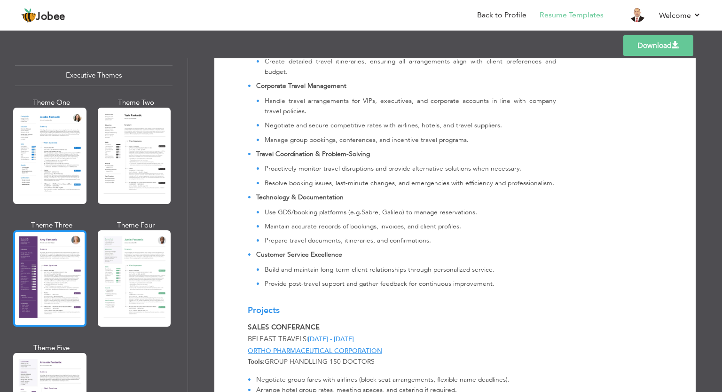
click at [54, 253] on div at bounding box center [49, 278] width 73 height 96
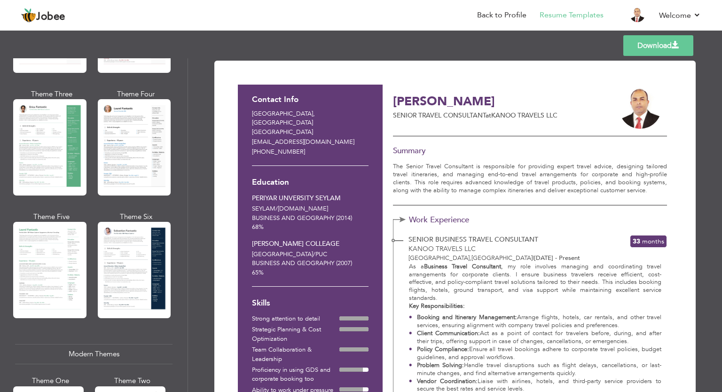
scroll to position [168, 0]
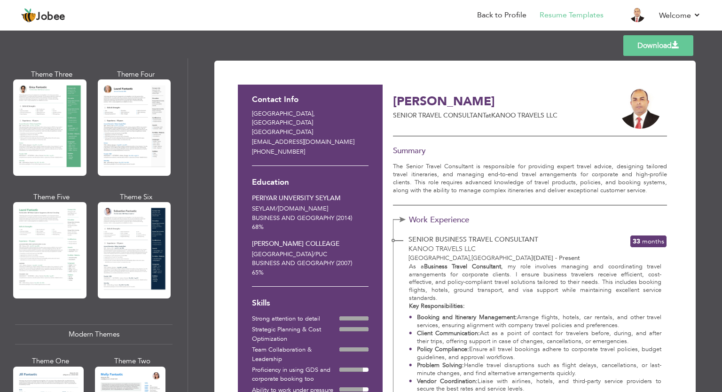
click at [660, 51] on link "Download" at bounding box center [658, 45] width 70 height 21
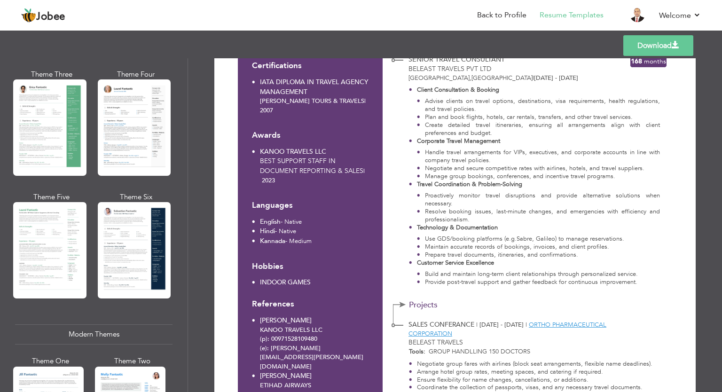
scroll to position [417, 0]
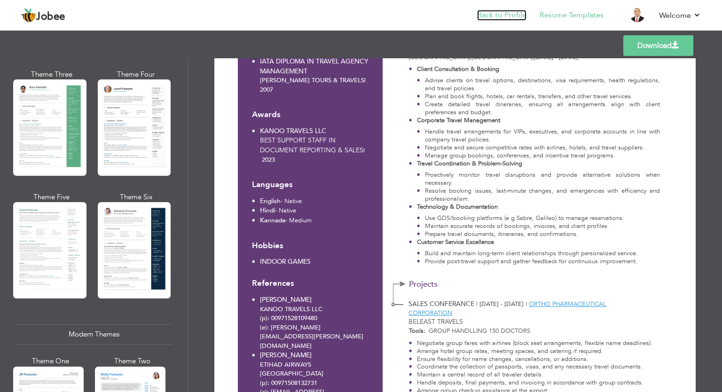
click at [508, 13] on link "Back to Profile" at bounding box center [501, 15] width 49 height 11
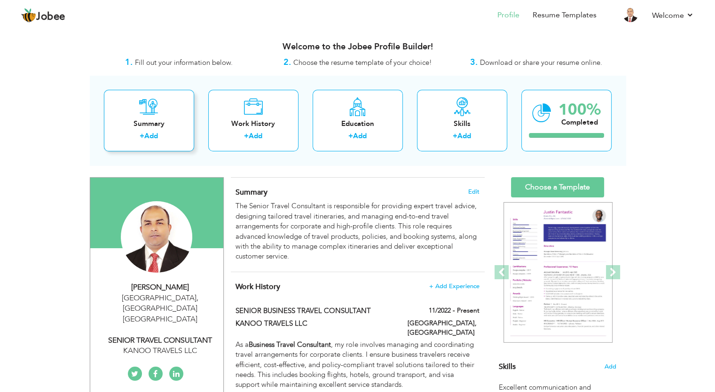
click at [158, 125] on div "Summary" at bounding box center [148, 124] width 75 height 10
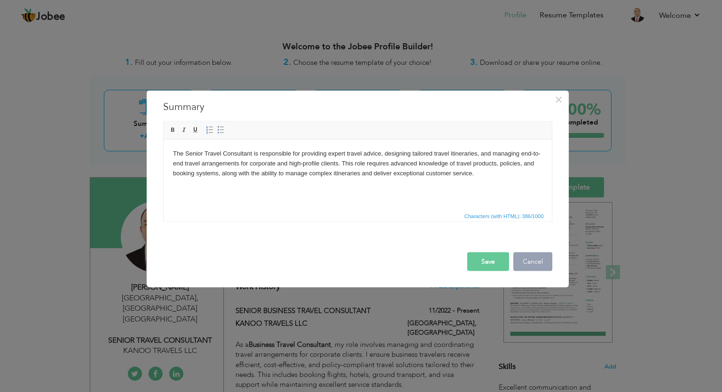
click at [528, 264] on button "Cancel" at bounding box center [532, 261] width 39 height 19
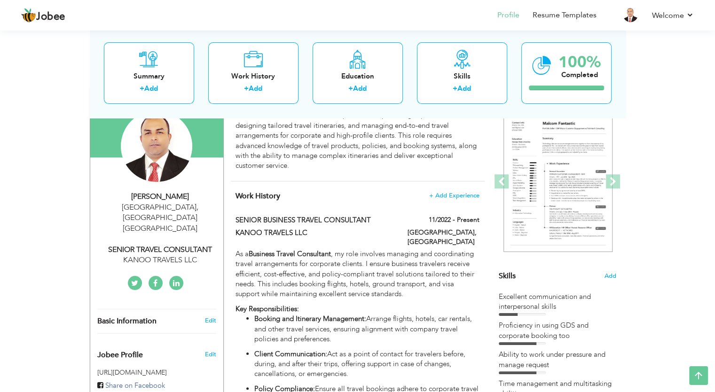
scroll to position [89, 0]
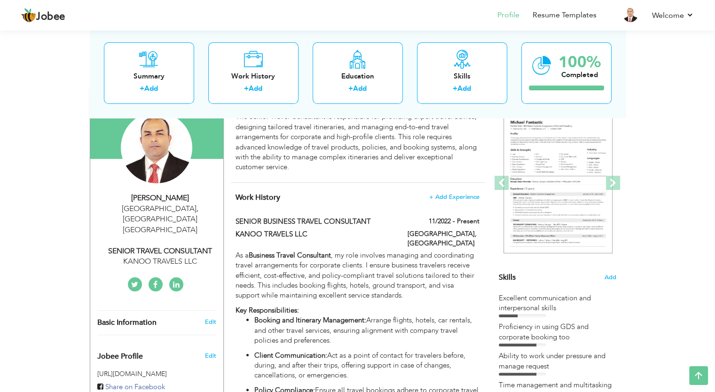
click at [151, 319] on span "Basic Information" at bounding box center [126, 323] width 59 height 8
type input "ASIF"
type input "[PERSON_NAME]"
type input "[PHONE_NUMBER]"
select select "number:228"
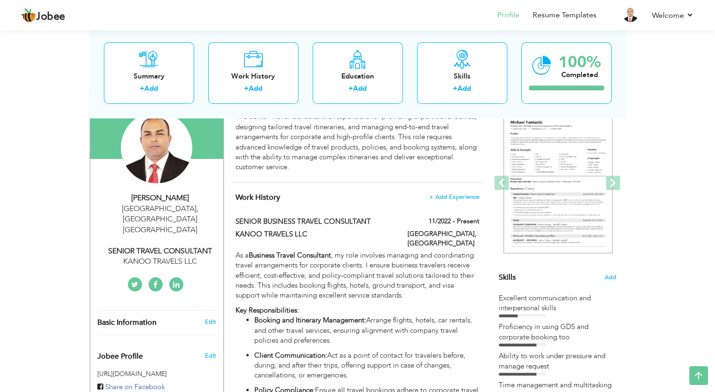
type input "[GEOGRAPHIC_DATA]"
select select "number:18"
type input "KANOO TRAVELS LLC"
type input "SENIOR TRAVEL CONSULTANT"
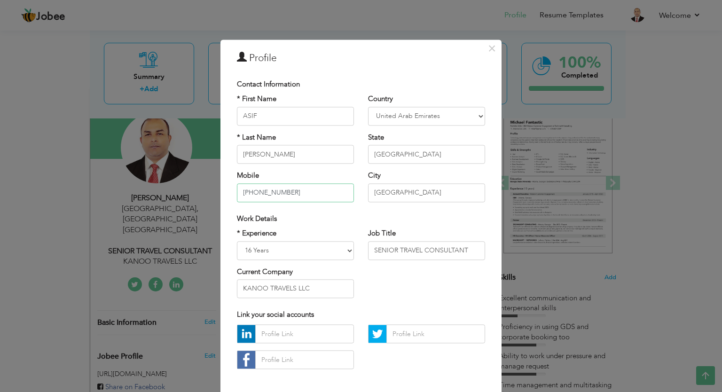
click at [245, 192] on input "[PHONE_NUMBER]" at bounding box center [295, 192] width 117 height 19
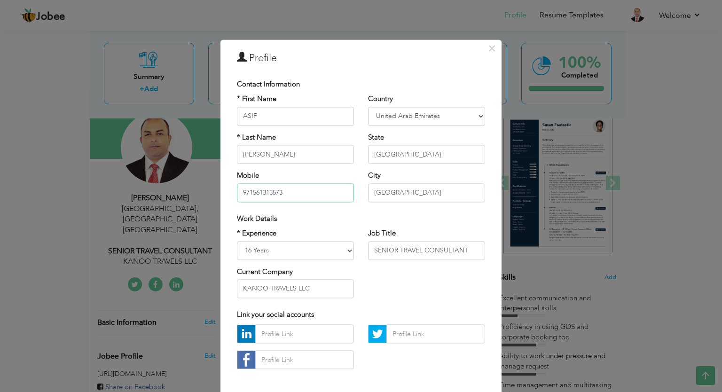
type input "[PHONE_NUMBER]"
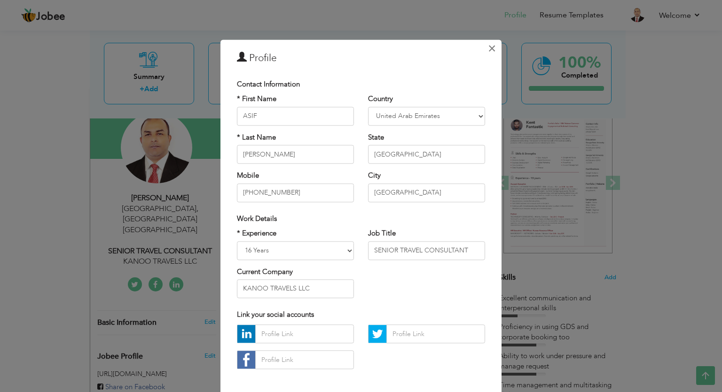
click at [490, 50] on span "×" at bounding box center [492, 48] width 8 height 17
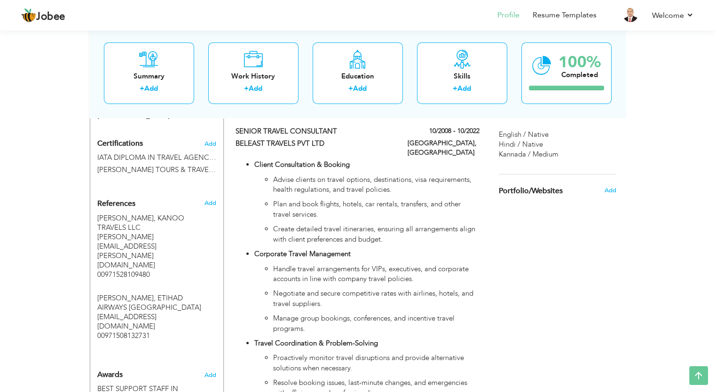
scroll to position [543, 0]
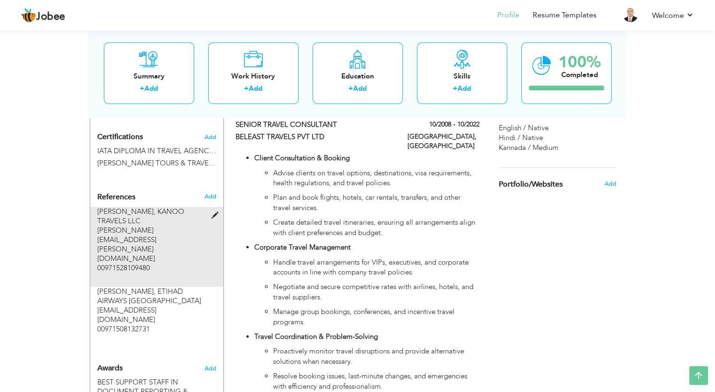
click at [107, 207] on span "KANOO TRAVELS LLC" at bounding box center [140, 216] width 87 height 19
type input "[PERSON_NAME]"
type input "KANOO TRAVELS LLC"
type input "[PERSON_NAME][EMAIL_ADDRESS][PERSON_NAME][DOMAIN_NAME]"
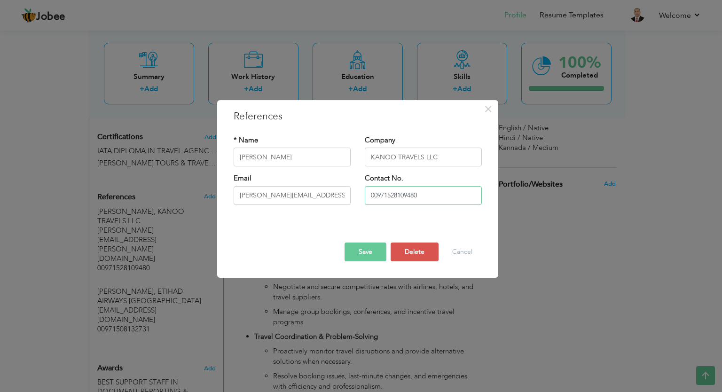
click at [377, 194] on input "00971528109480" at bounding box center [423, 195] width 117 height 19
type input "+971528109480"
click at [369, 253] on button "Save" at bounding box center [365, 251] width 42 height 19
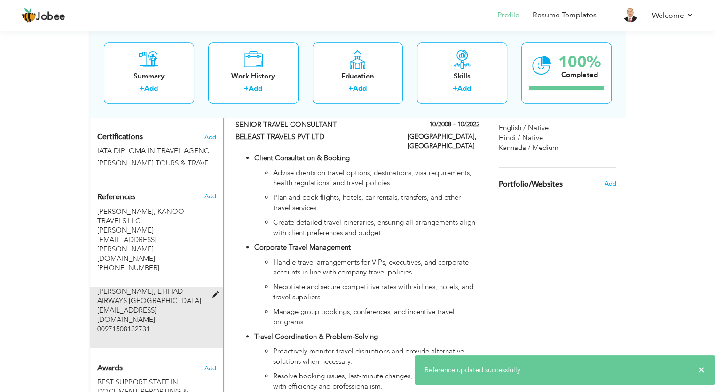
click at [190, 287] on div "MUHAMMAD ASLAM, ETIHAD AIRWAYS ABU DHABI maslam@etihad.ae 00971508132731" at bounding box center [151, 310] width 108 height 47
type input "MUHAMMAD ASLAM"
type input "ETIHAD AIRWAYS ABU DHABI"
type input "maslam@etihad.ae"
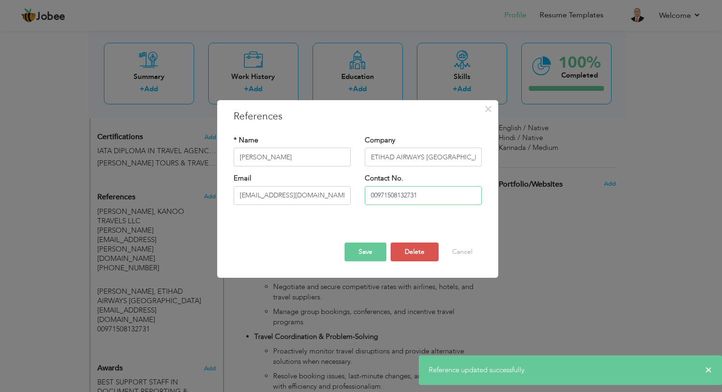
click at [377, 194] on input "00971508132731" at bounding box center [423, 195] width 117 height 19
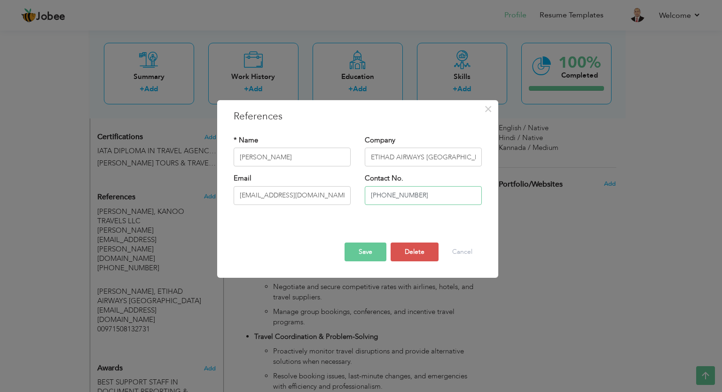
type input "+971508132731"
click at [368, 256] on button "Save" at bounding box center [365, 251] width 42 height 19
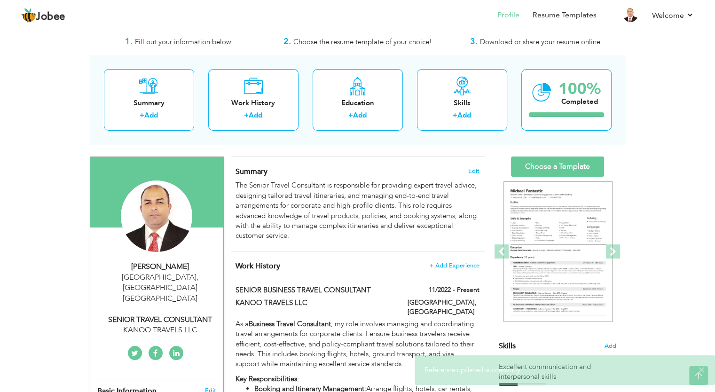
scroll to position [19, 0]
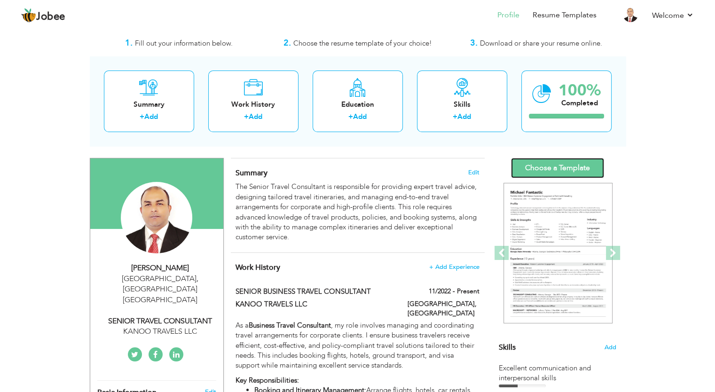
click at [552, 159] on link "Choose a Template" at bounding box center [557, 168] width 93 height 20
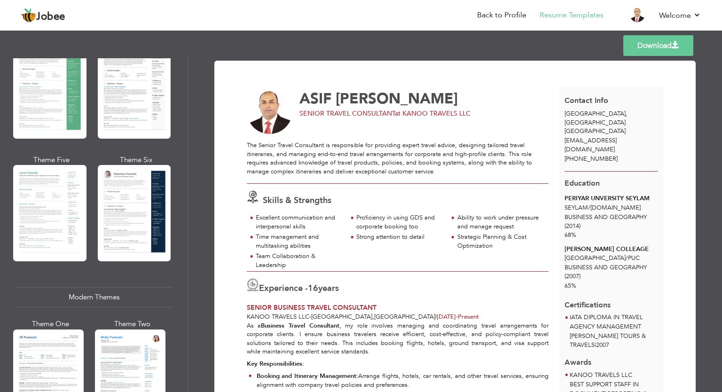
scroll to position [210, 0]
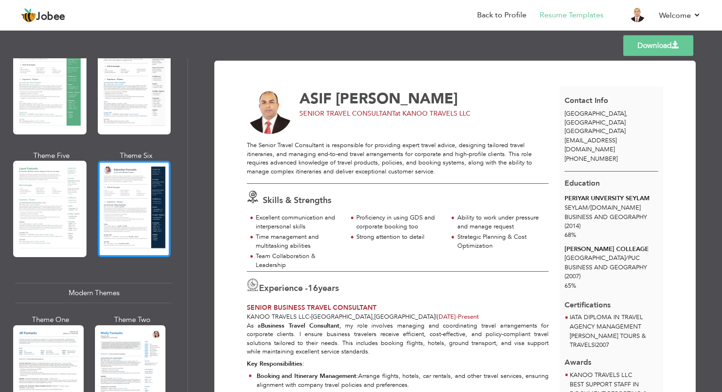
click at [142, 185] on div at bounding box center [134, 209] width 73 height 96
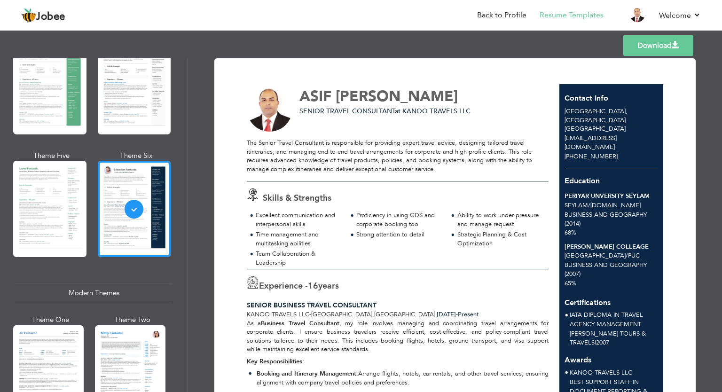
scroll to position [0, 0]
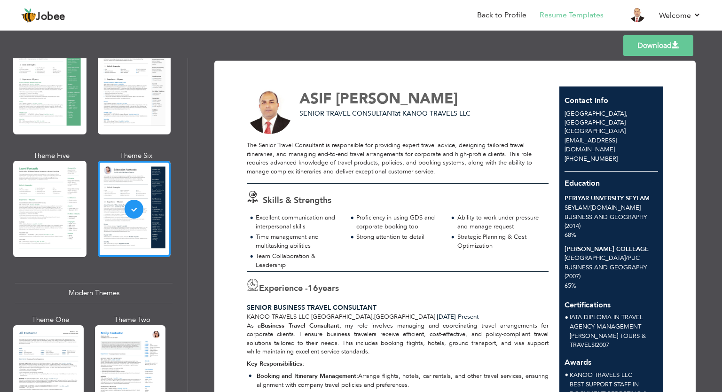
click at [660, 46] on link "Download" at bounding box center [658, 45] width 70 height 21
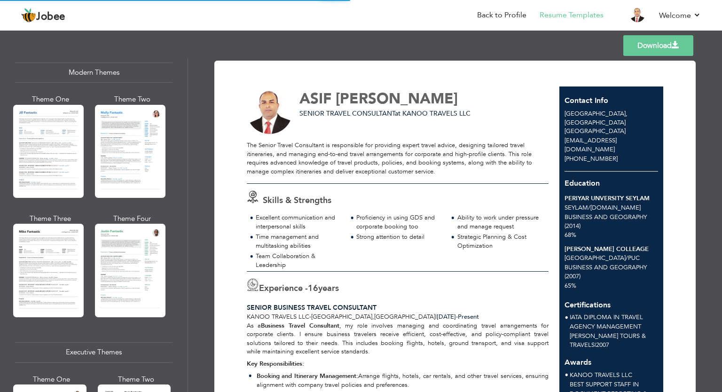
scroll to position [445, 0]
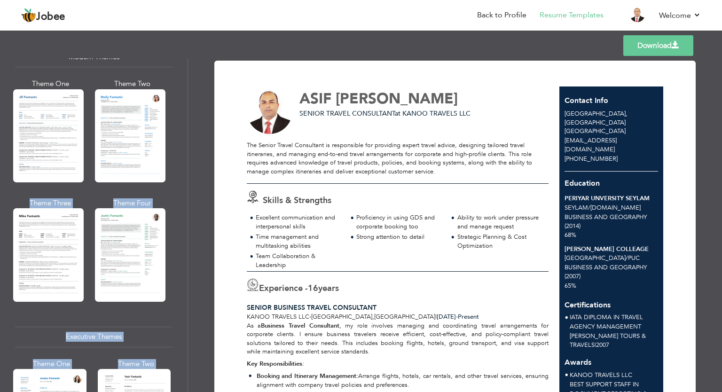
drag, startPoint x: 188, startPoint y: 156, endPoint x: 186, endPoint y: 172, distance: 16.1
click at [186, 172] on div "Professional Themes Theme One Theme Two Theme Three Theme Four" at bounding box center [361, 225] width 722 height 334
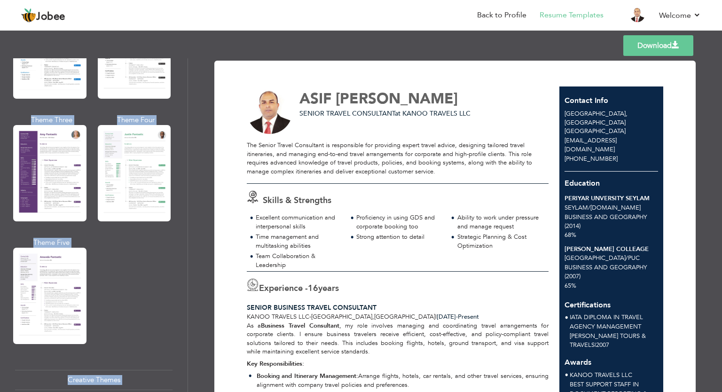
scroll to position [763, 0]
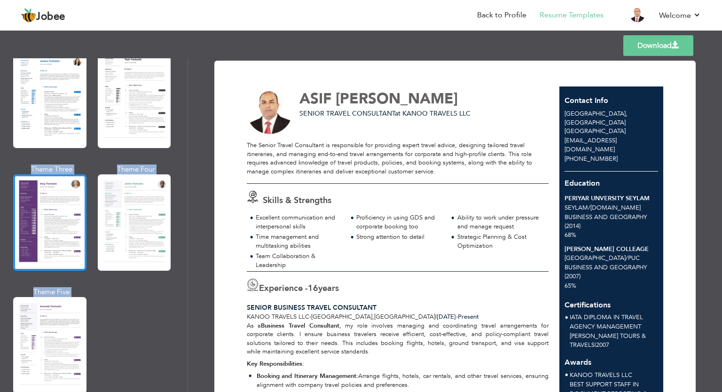
click at [63, 214] on div at bounding box center [49, 222] width 73 height 96
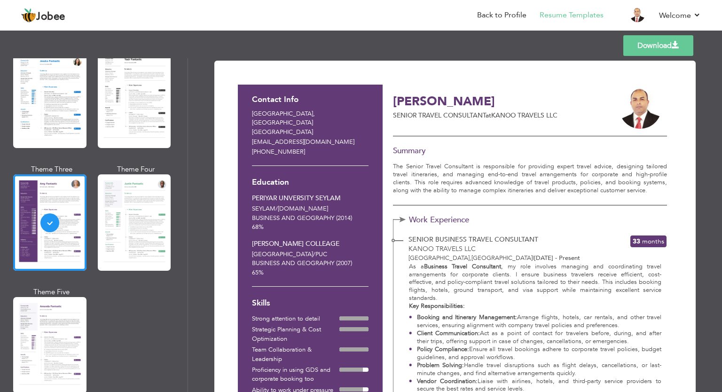
click at [653, 51] on link "Download" at bounding box center [658, 45] width 70 height 21
click at [0, 157] on div "Professional Themes Theme One Theme Two Theme Three Theme Six" at bounding box center [93, 225] width 187 height 334
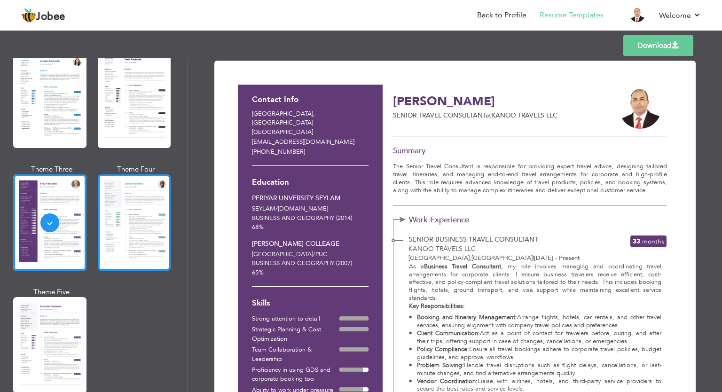
click at [128, 222] on div at bounding box center [134, 222] width 73 height 96
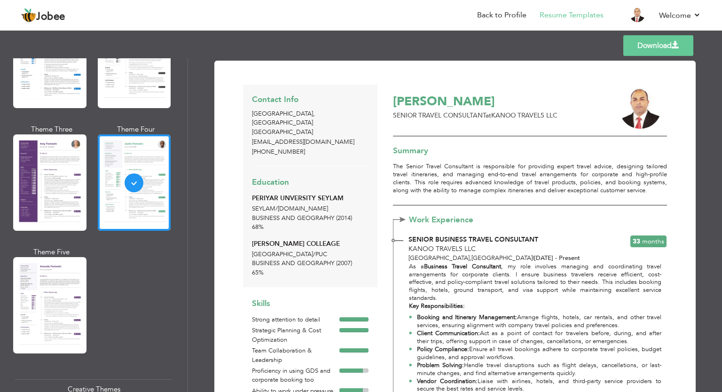
scroll to position [857, 0]
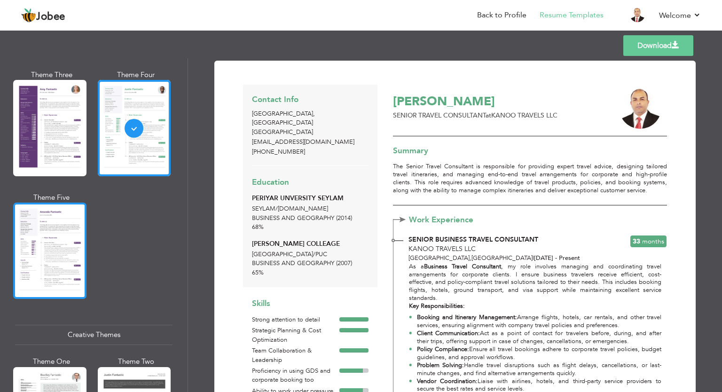
click at [65, 232] on div at bounding box center [49, 251] width 73 height 96
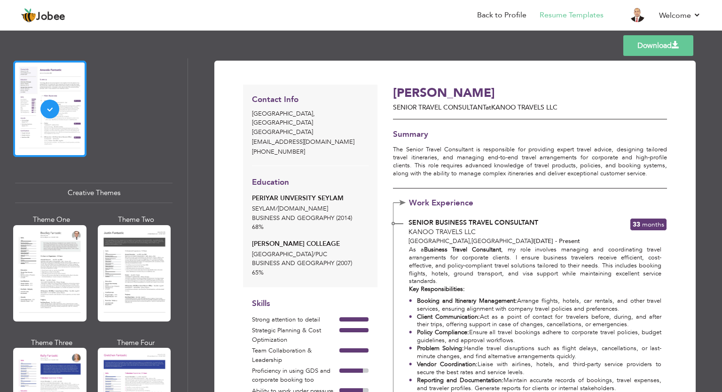
scroll to position [1027, 0]
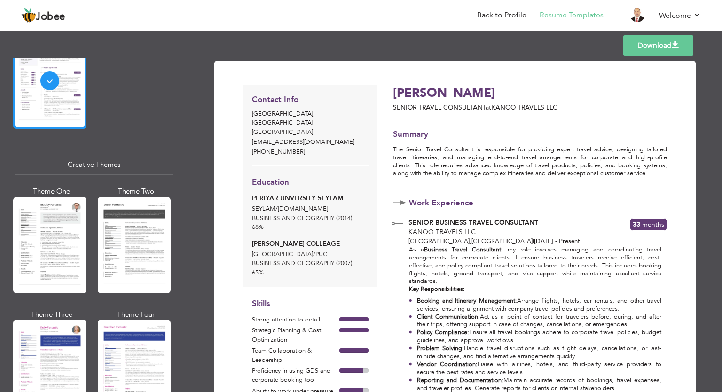
click at [61, 232] on div at bounding box center [49, 245] width 73 height 96
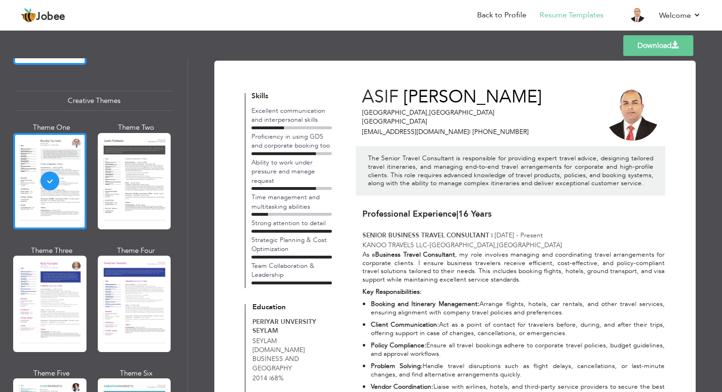
scroll to position [1120, 0]
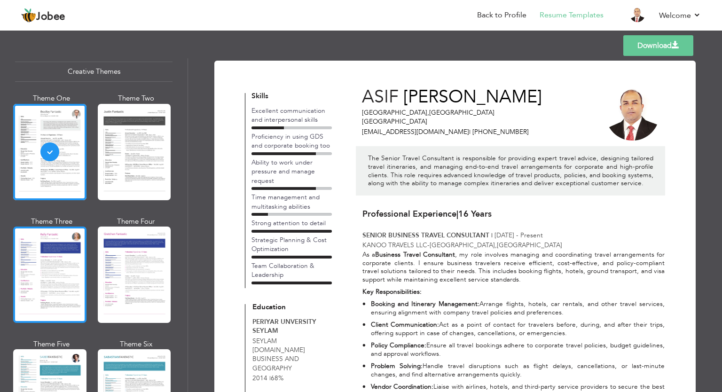
click at [62, 229] on div at bounding box center [49, 274] width 73 height 96
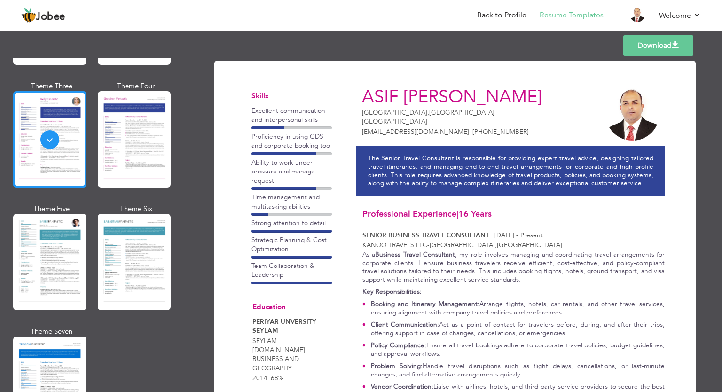
scroll to position [1257, 0]
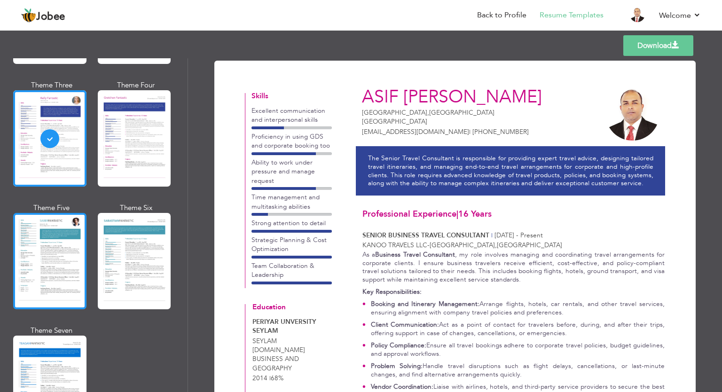
click at [68, 227] on div at bounding box center [49, 261] width 73 height 96
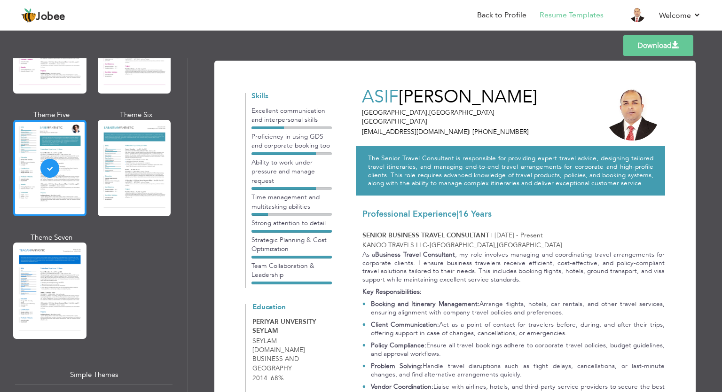
scroll to position [1357, 0]
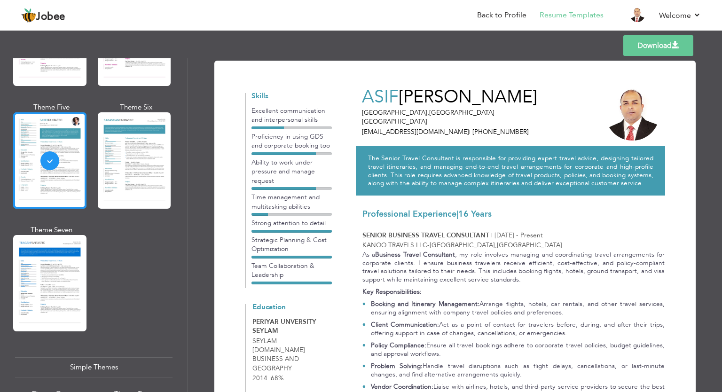
click at [56, 240] on div at bounding box center [49, 283] width 73 height 96
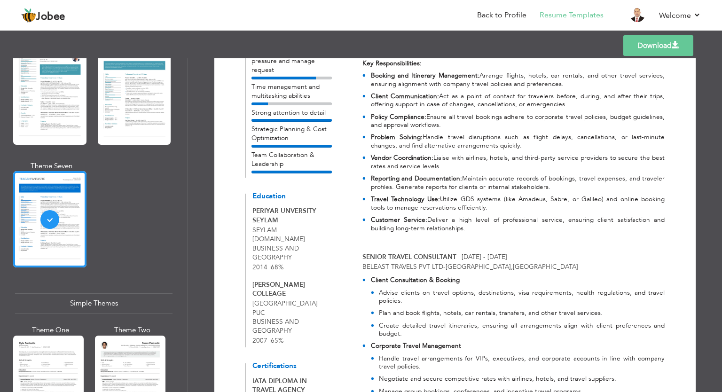
scroll to position [208, 0]
click at [59, 344] on div at bounding box center [48, 382] width 70 height 93
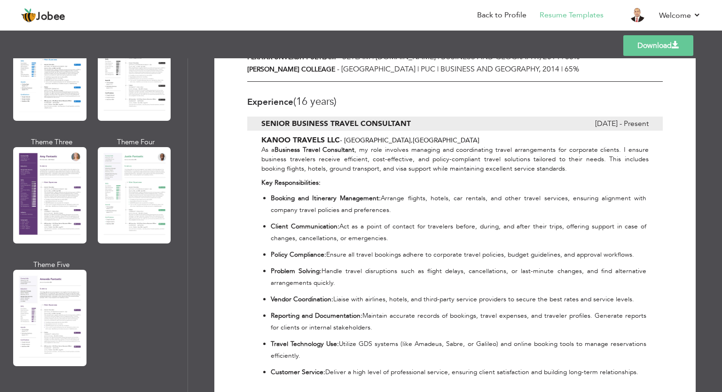
scroll to position [789, 0]
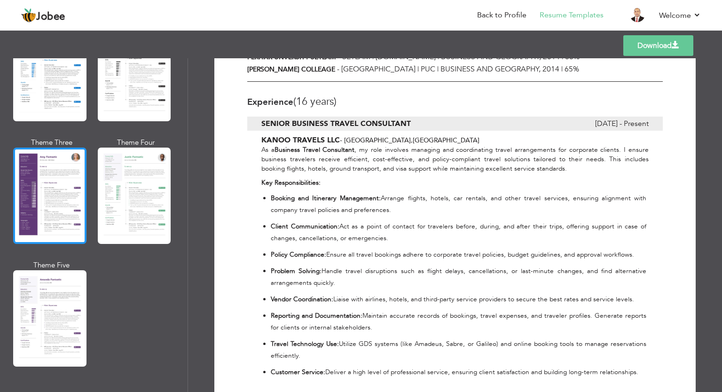
click at [52, 187] on div at bounding box center [49, 196] width 73 height 96
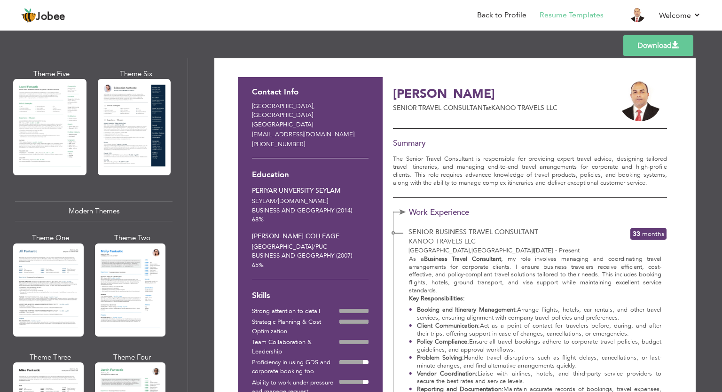
scroll to position [286, 0]
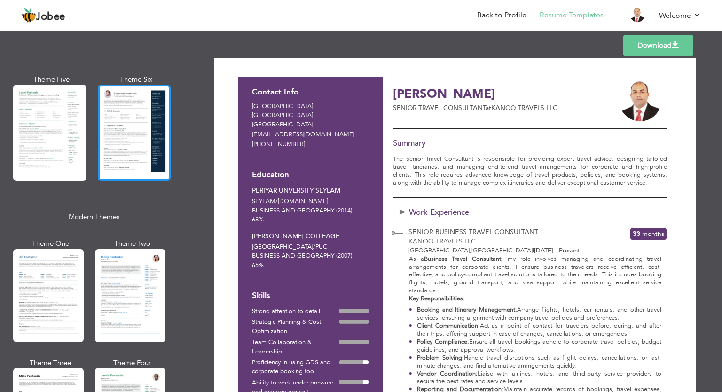
click at [125, 131] on div at bounding box center [134, 133] width 73 height 96
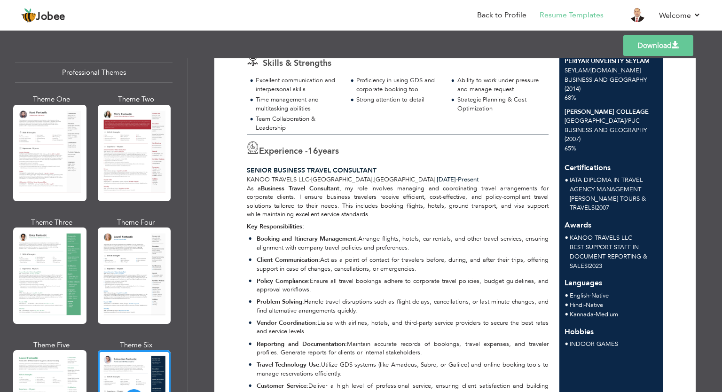
scroll to position [0, 0]
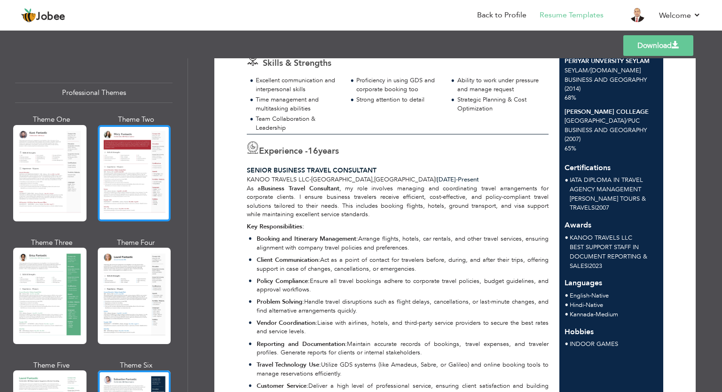
click at [161, 190] on div at bounding box center [134, 173] width 73 height 96
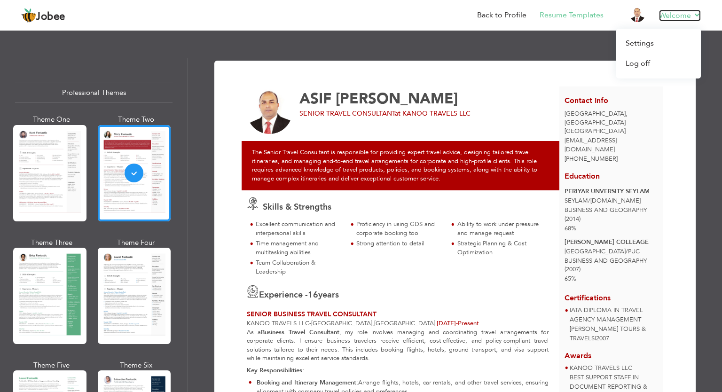
click at [669, 12] on link "Welcome" at bounding box center [680, 15] width 42 height 11
click at [647, 62] on link "Log off" at bounding box center [658, 64] width 85 height 20
